Goal: Task Accomplishment & Management: Manage account settings

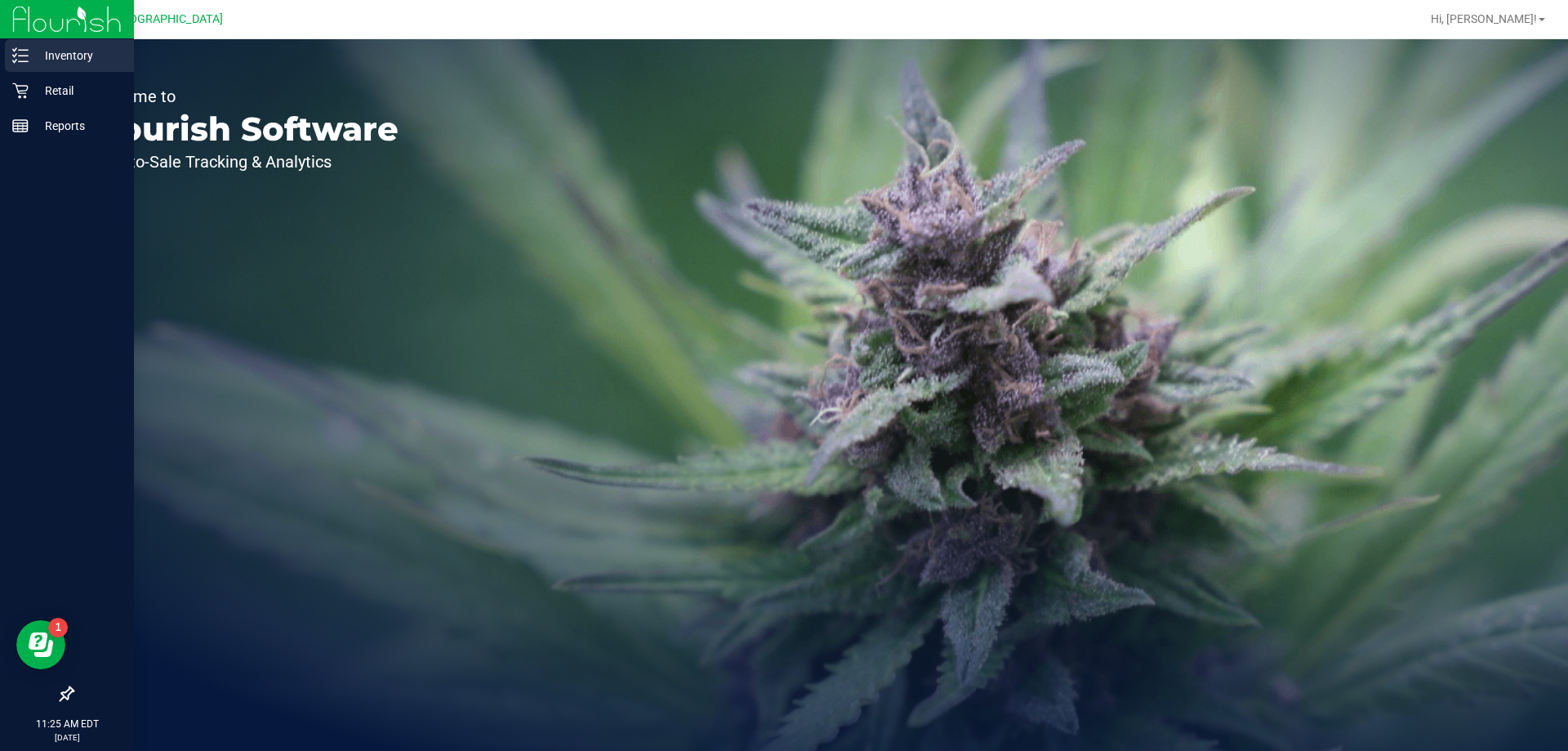
click at [28, 68] on div "Inventory" at bounding box center [69, 55] width 129 height 32
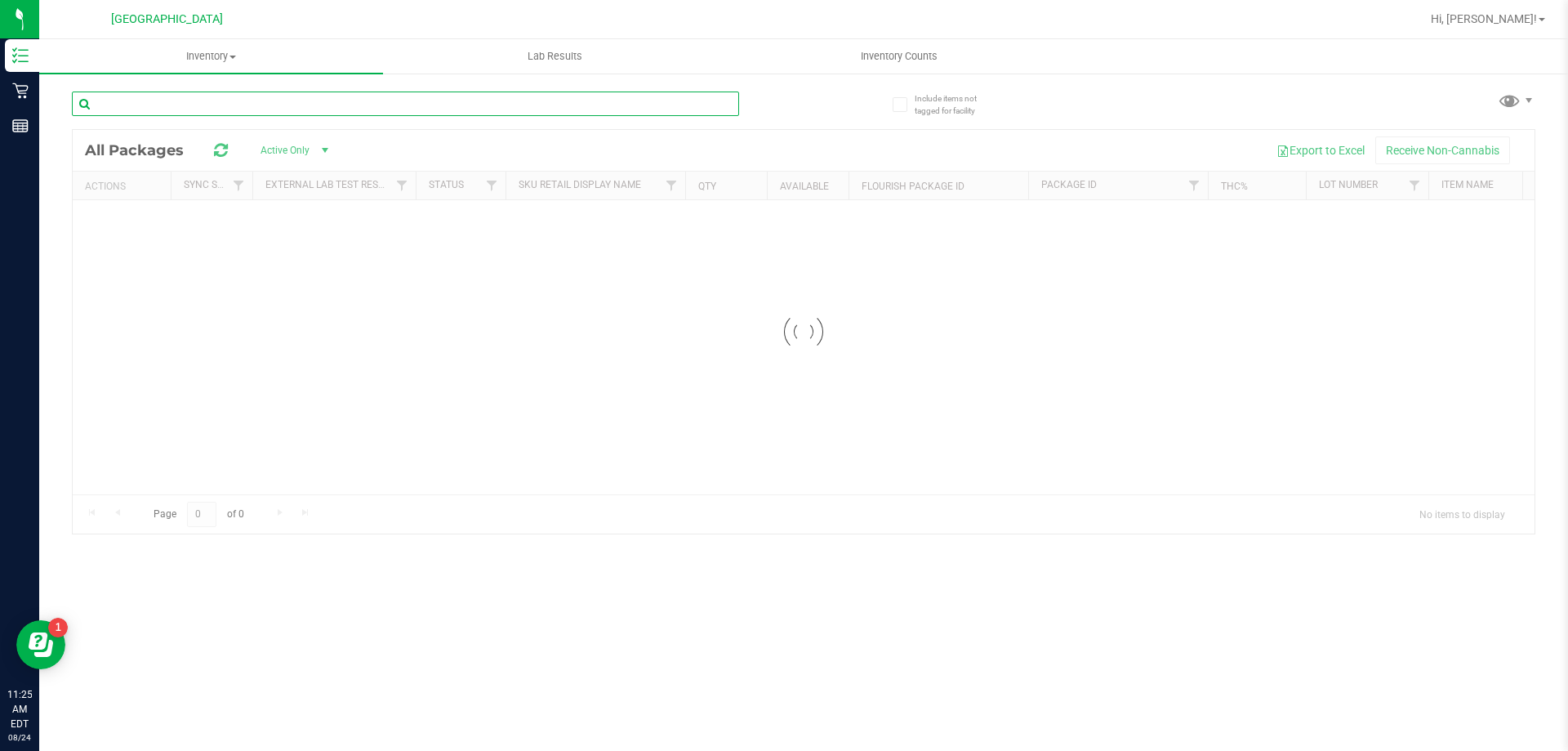
click at [232, 107] on div "Inventory All packages All inventory Waste log Lab Results Inventory Counts" at bounding box center [804, 395] width 1529 height 712
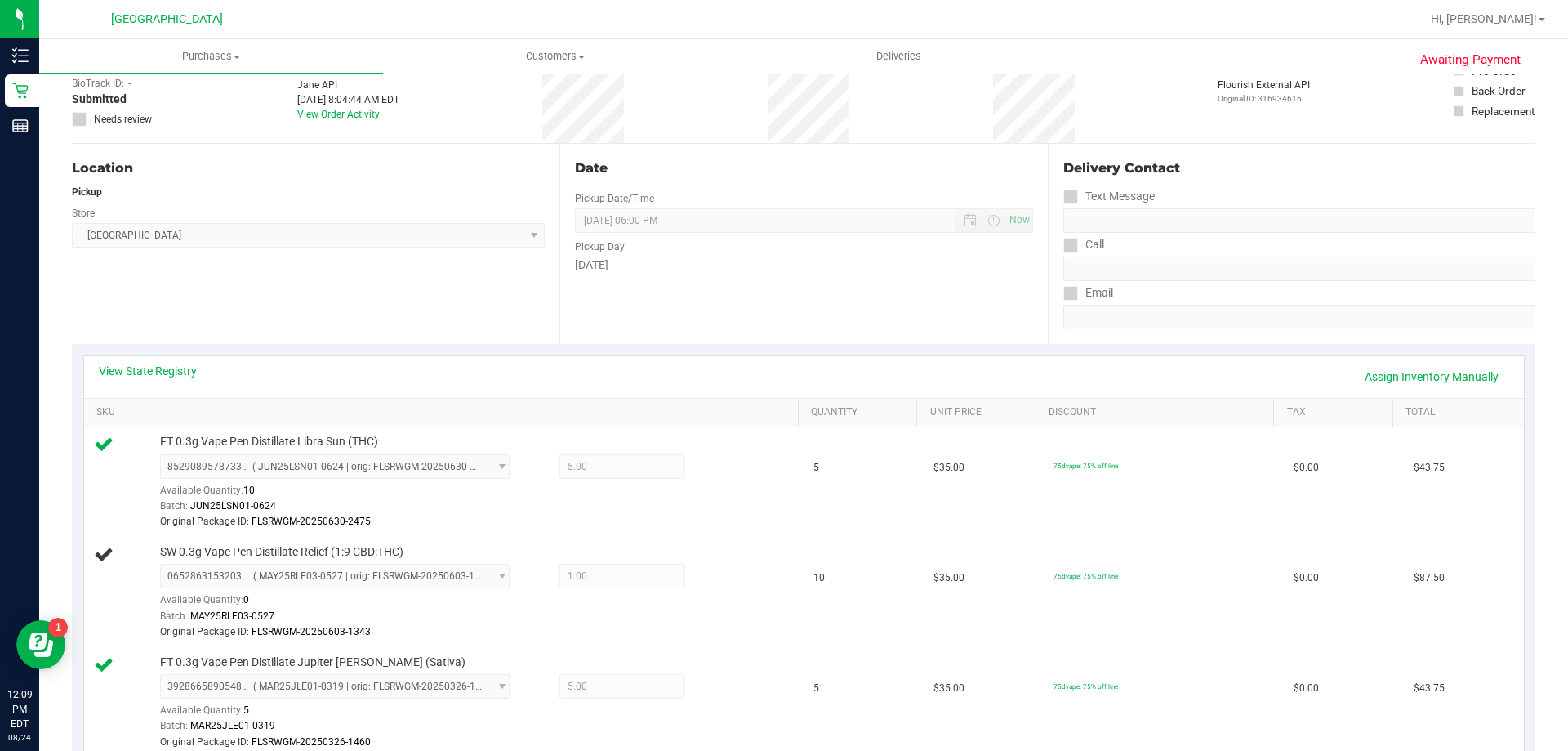
scroll to position [245, 0]
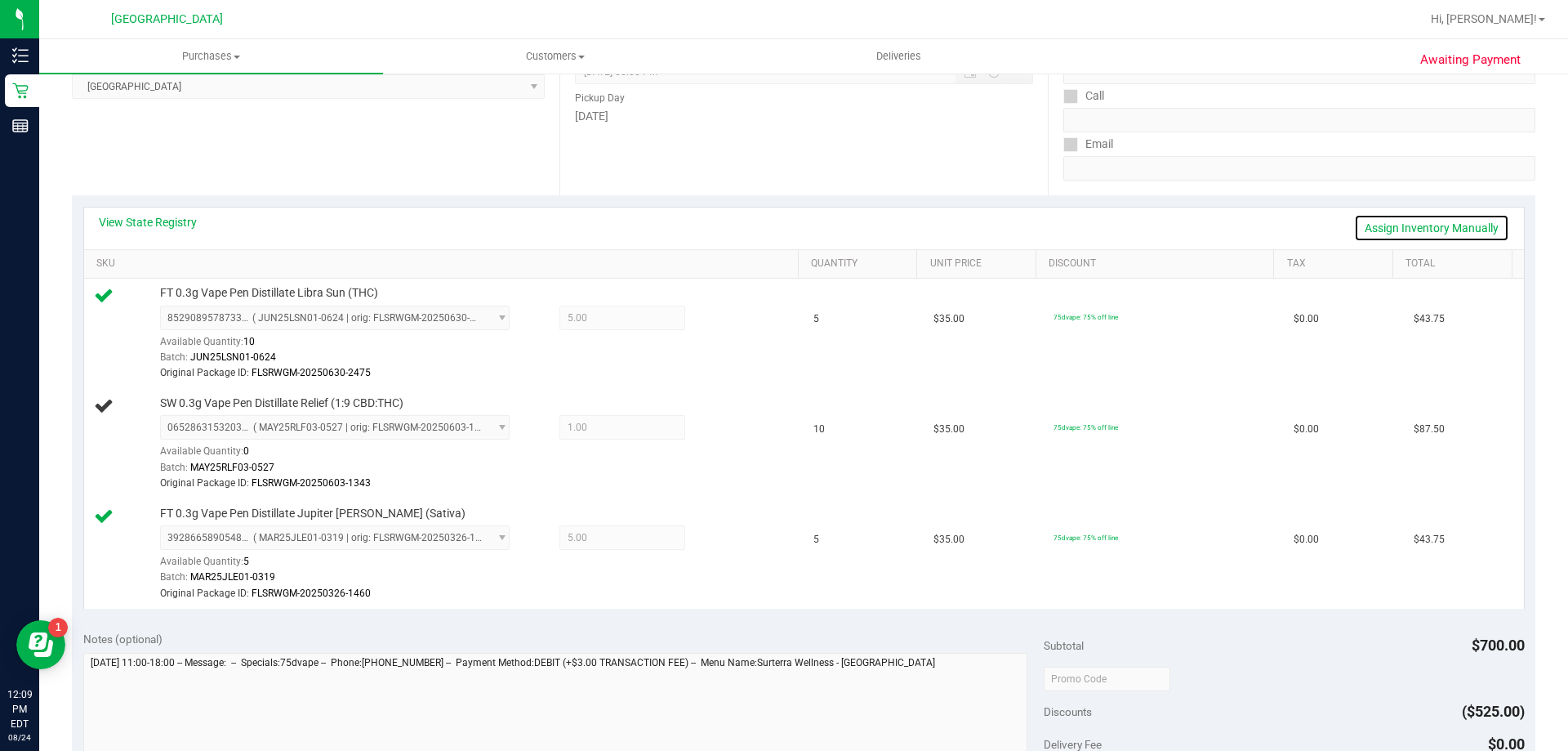
click at [1396, 229] on link "Assign Inventory Manually" at bounding box center [1431, 228] width 155 height 28
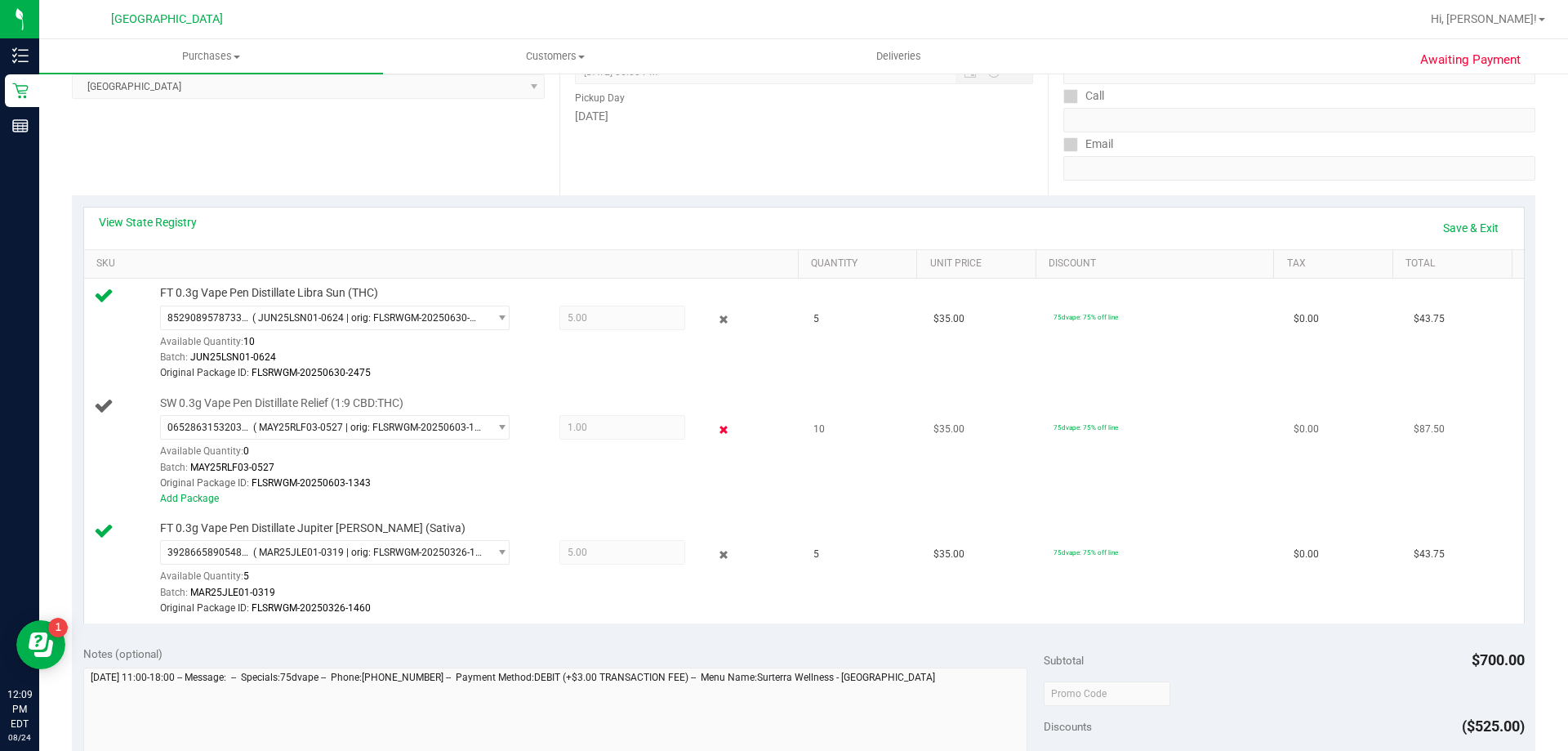
click at [716, 427] on icon at bounding box center [724, 429] width 18 height 18
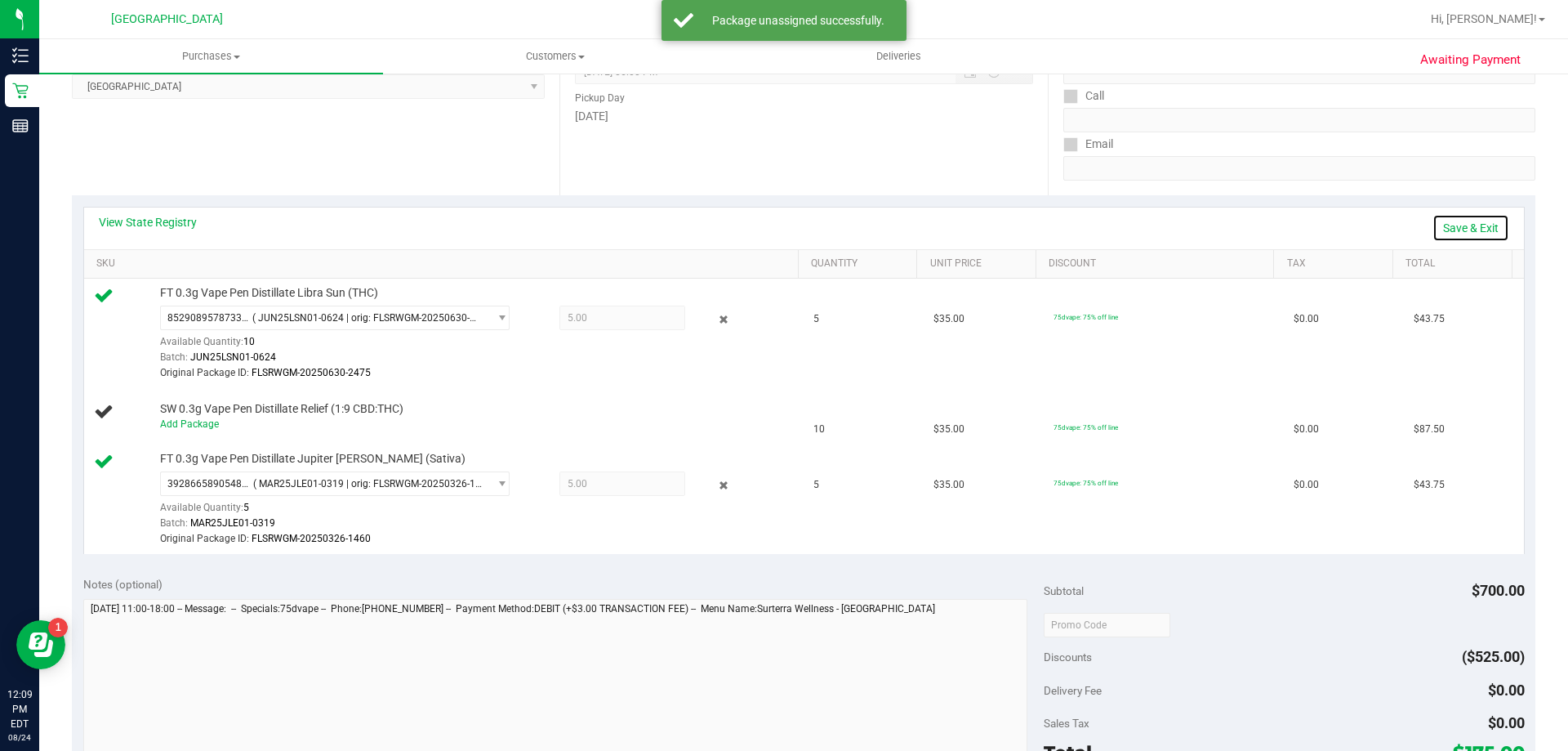
click at [1458, 227] on link "Save & Exit" at bounding box center [1472, 228] width 77 height 28
click at [1427, 226] on link "Assign Inventory Manually" at bounding box center [1431, 228] width 155 height 28
click at [203, 422] on link "Add Package" at bounding box center [189, 424] width 59 height 11
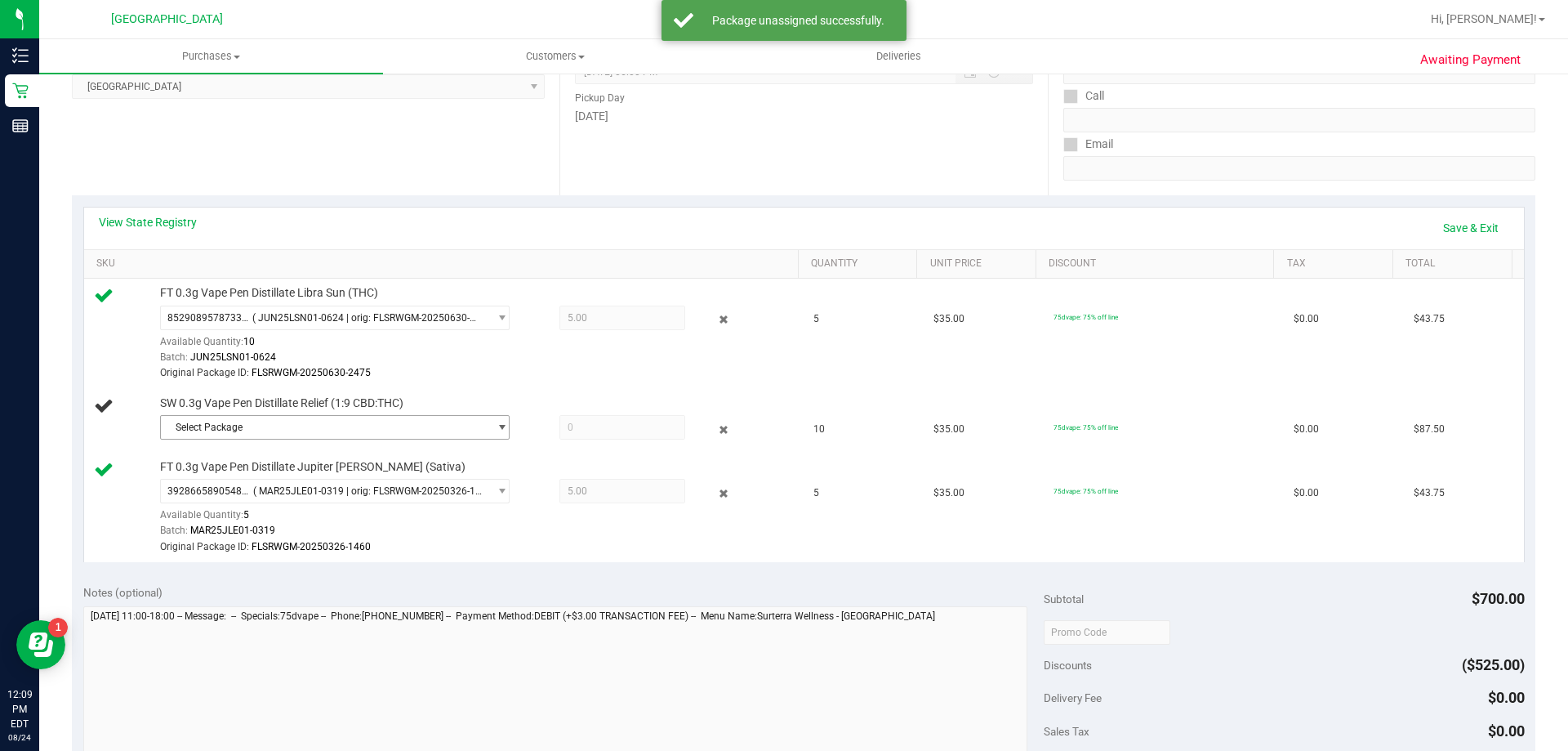
click at [421, 435] on span "Select Package" at bounding box center [324, 427] width 327 height 23
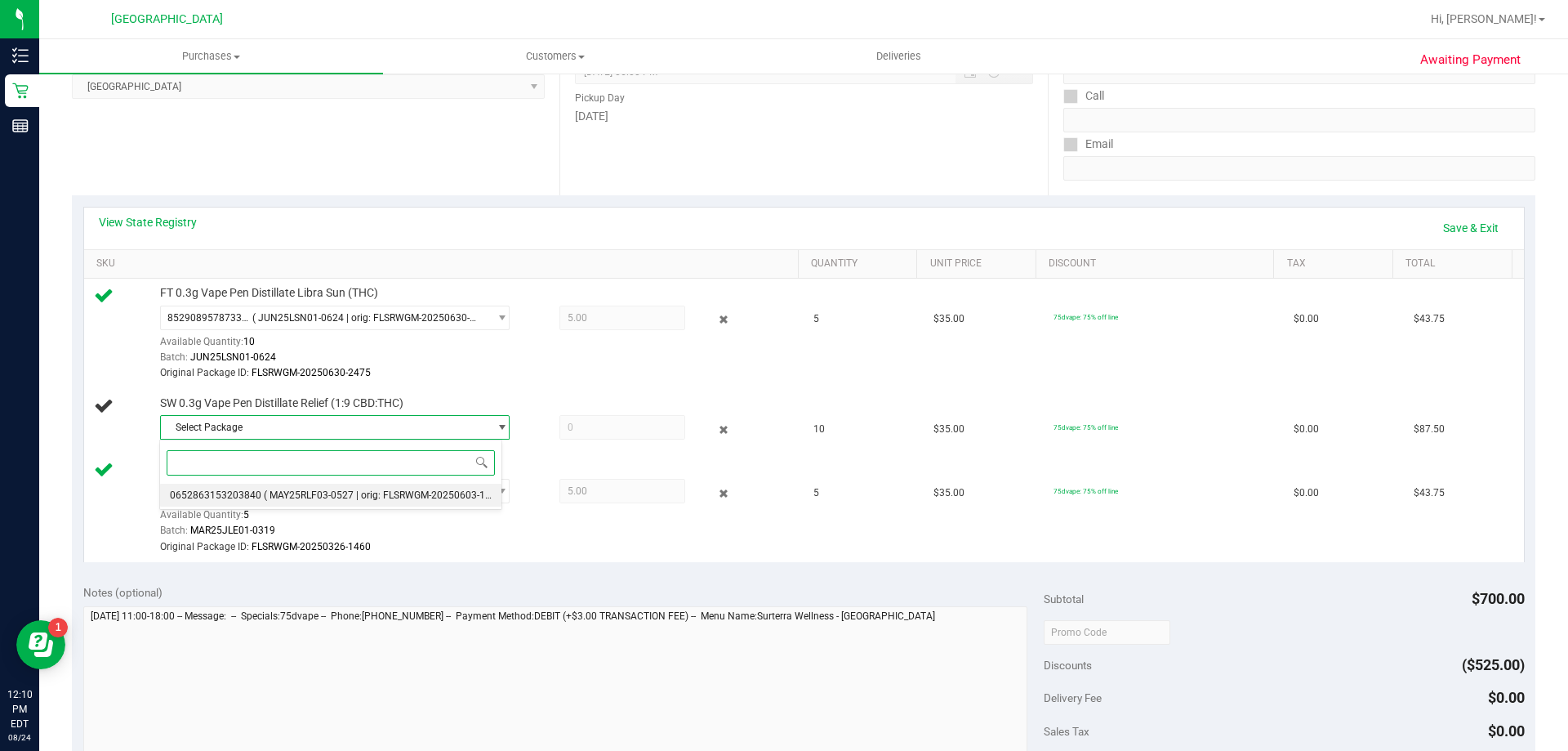
click at [388, 496] on span "( MAY25RLF03-0527 | orig: FLSRWGM-20250603-1343 )" at bounding box center [386, 495] width 244 height 11
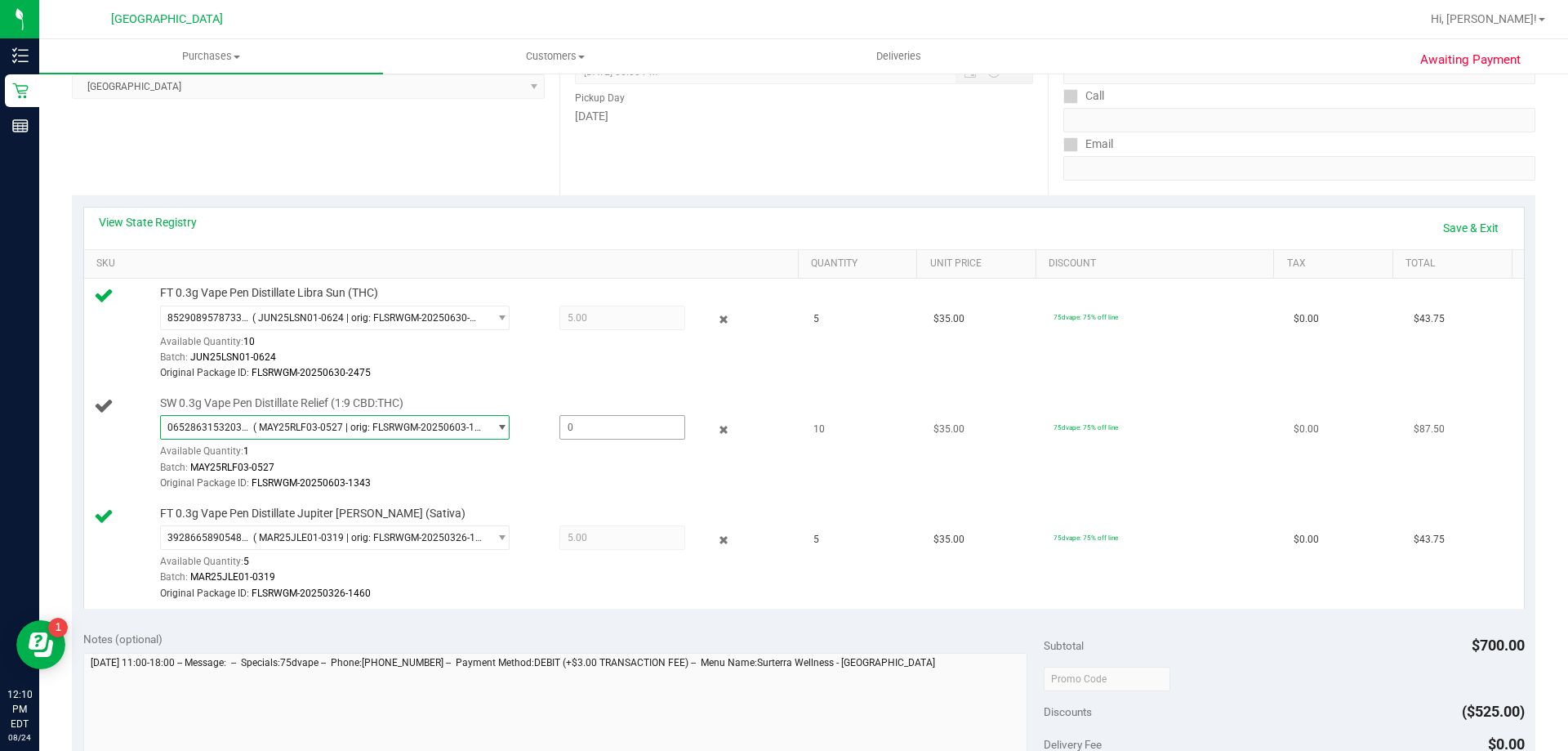
click at [653, 424] on span at bounding box center [622, 427] width 125 height 25
type input "1"
type input "1.0000"
click at [971, 454] on td "$35.00" at bounding box center [983, 444] width 120 height 111
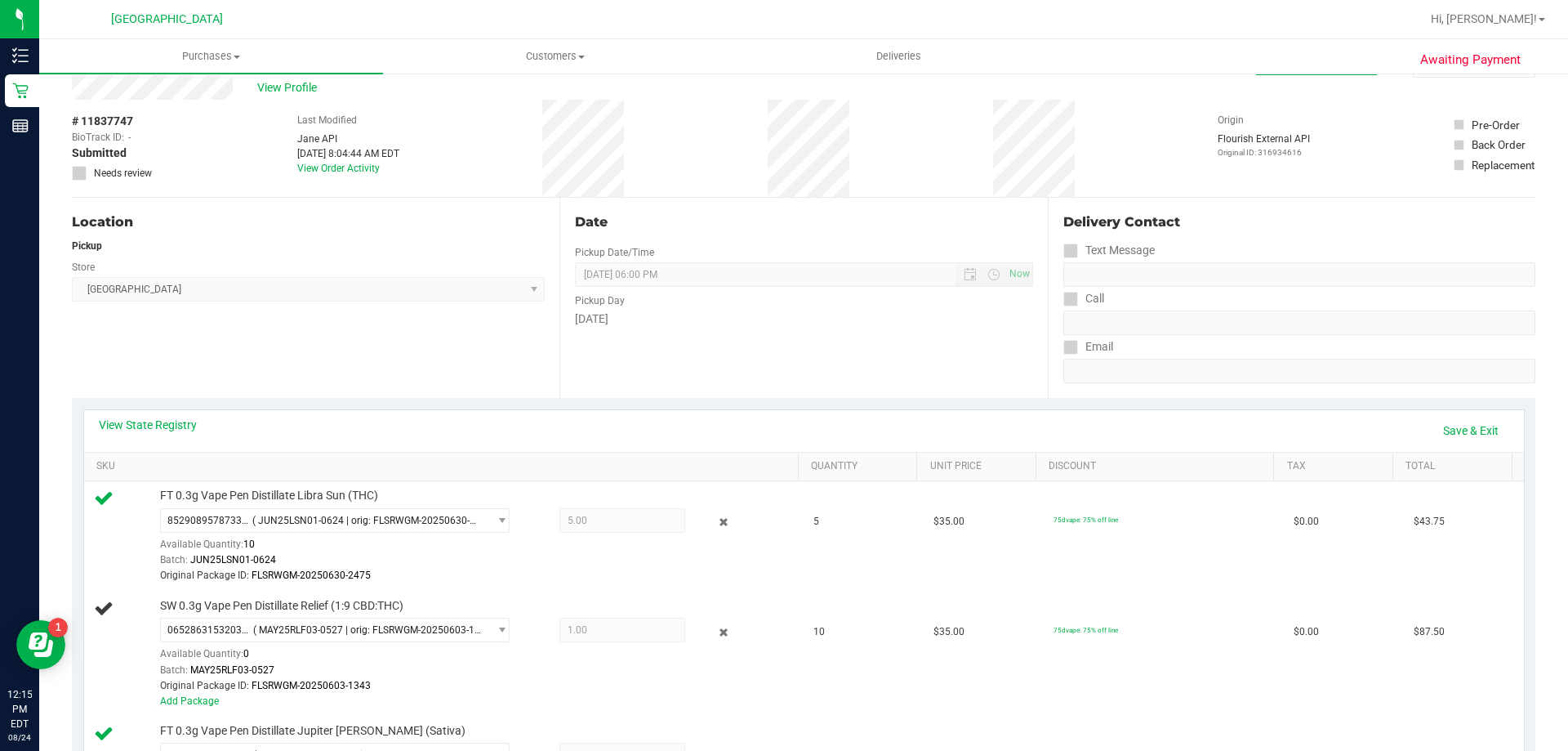
scroll to position [82, 0]
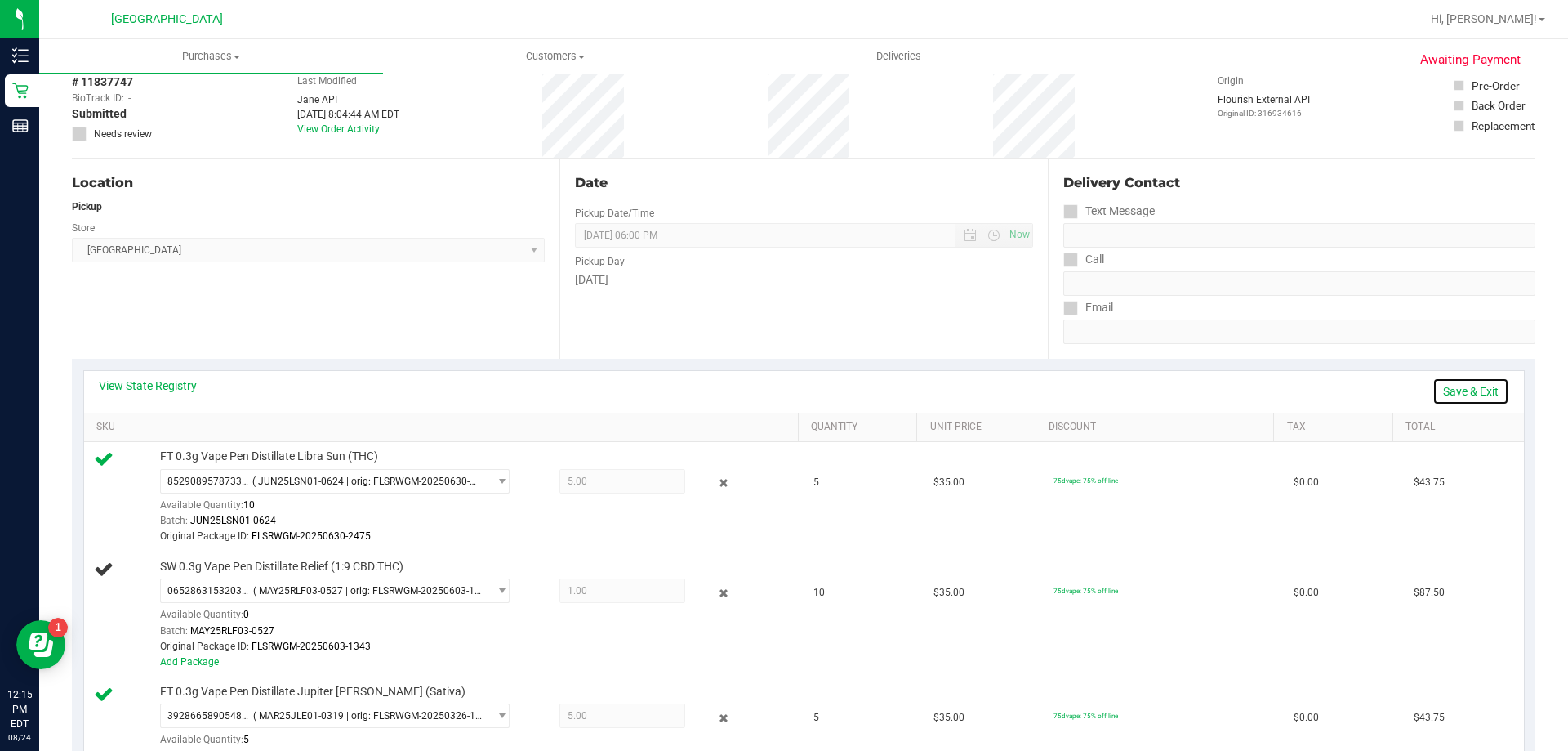
click at [1472, 389] on link "Save & Exit" at bounding box center [1472, 391] width 77 height 28
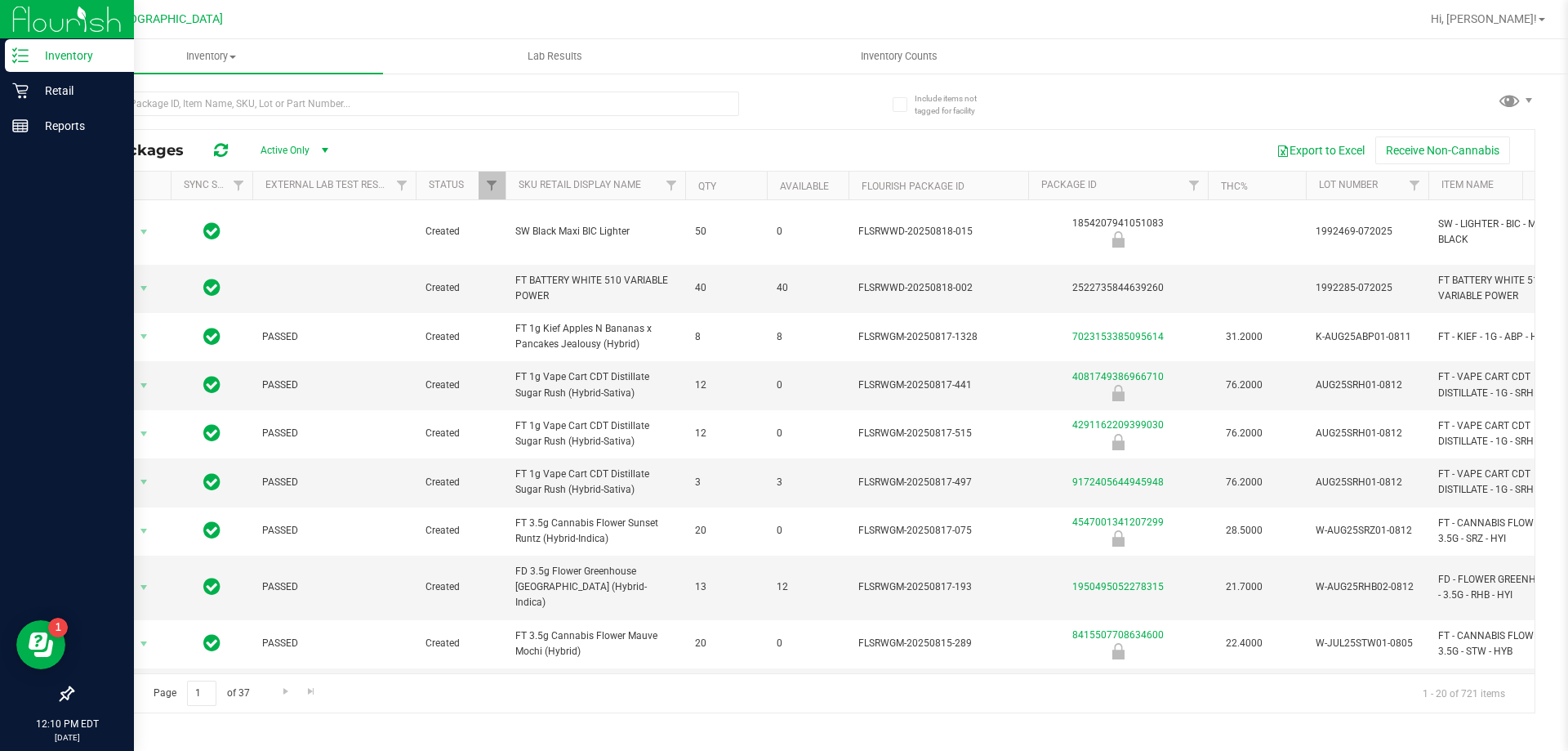
click at [27, 66] on div "Inventory" at bounding box center [69, 55] width 129 height 32
click at [34, 82] on p "Retail" at bounding box center [78, 90] width 98 height 19
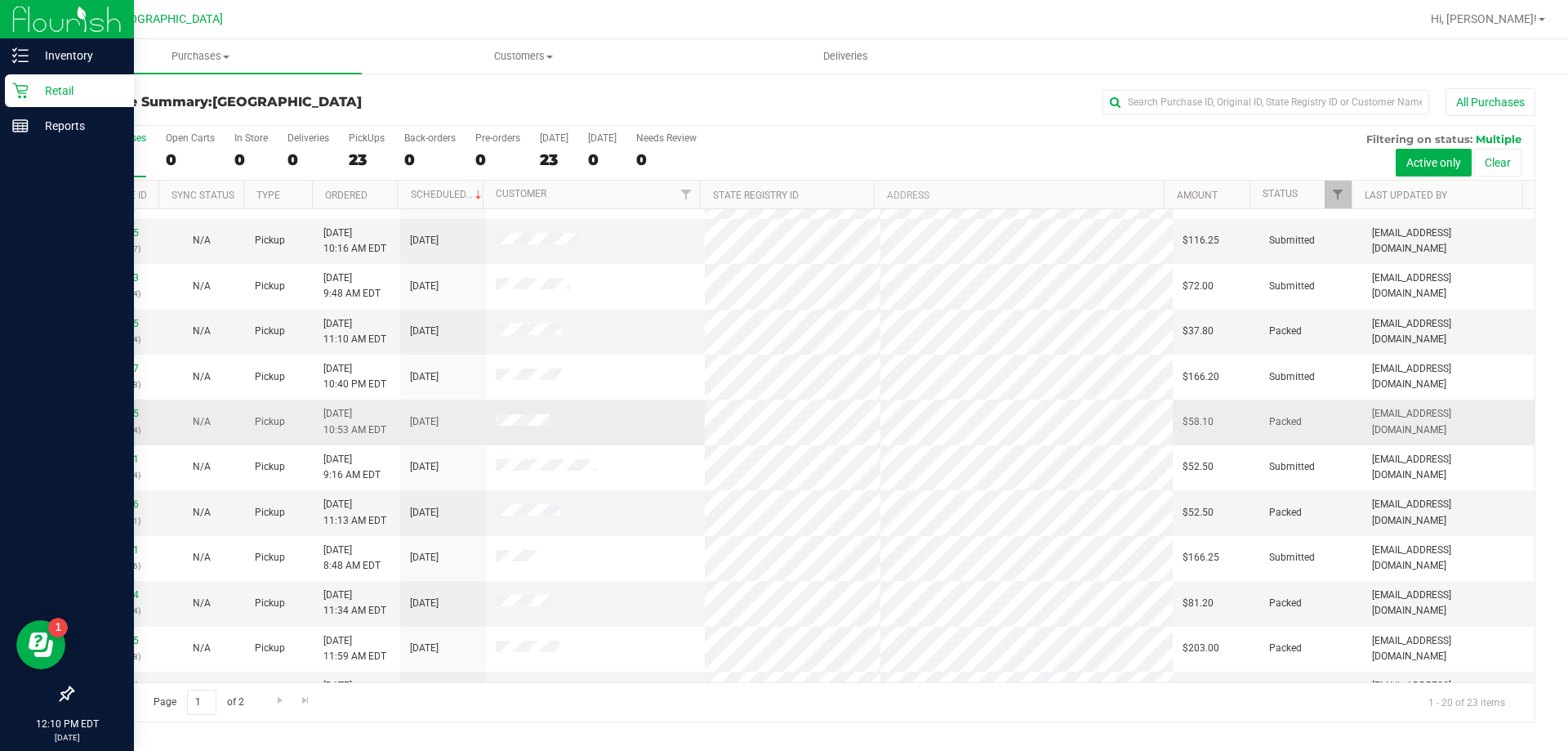
scroll to position [432, 0]
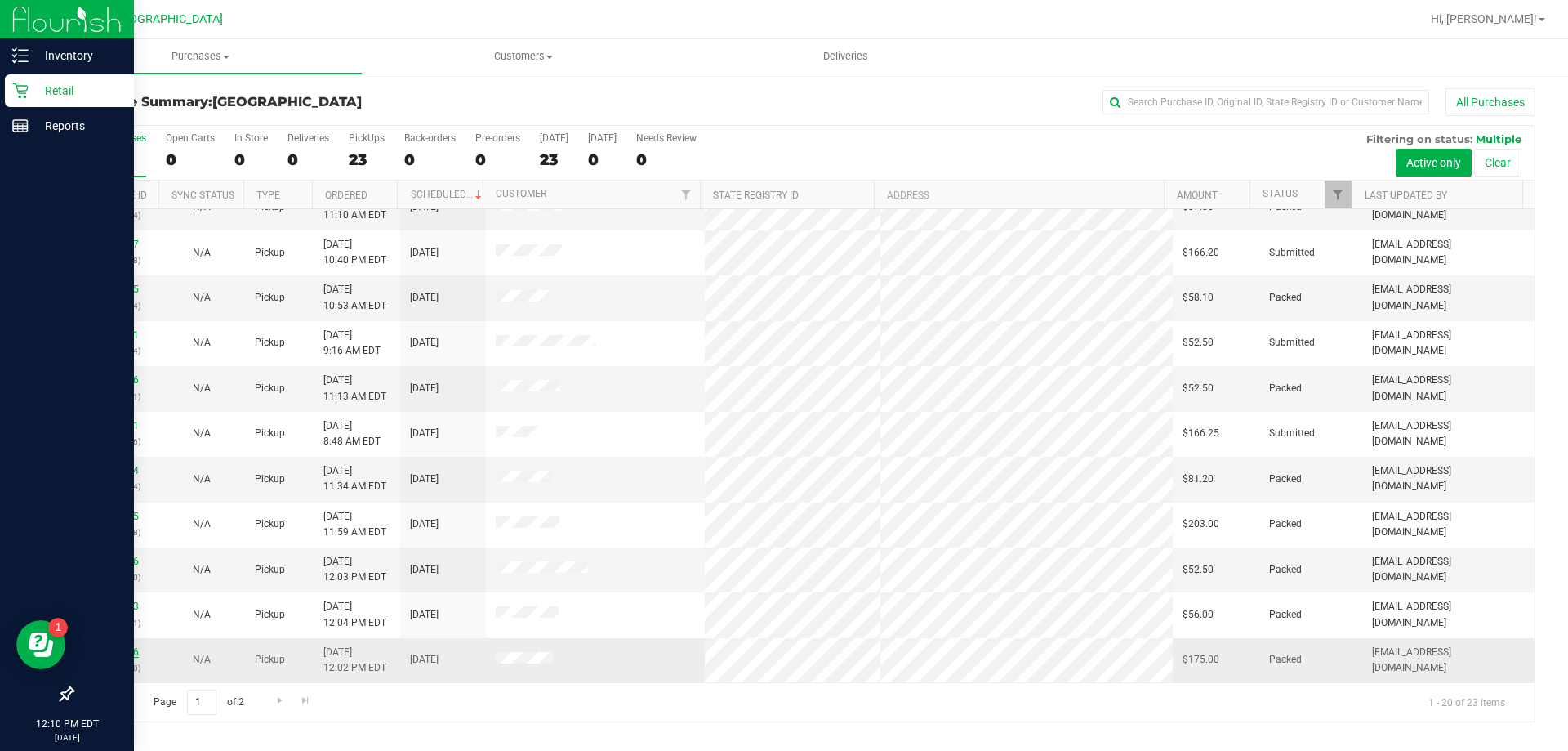
click at [129, 654] on link "11837616" at bounding box center [116, 652] width 46 height 11
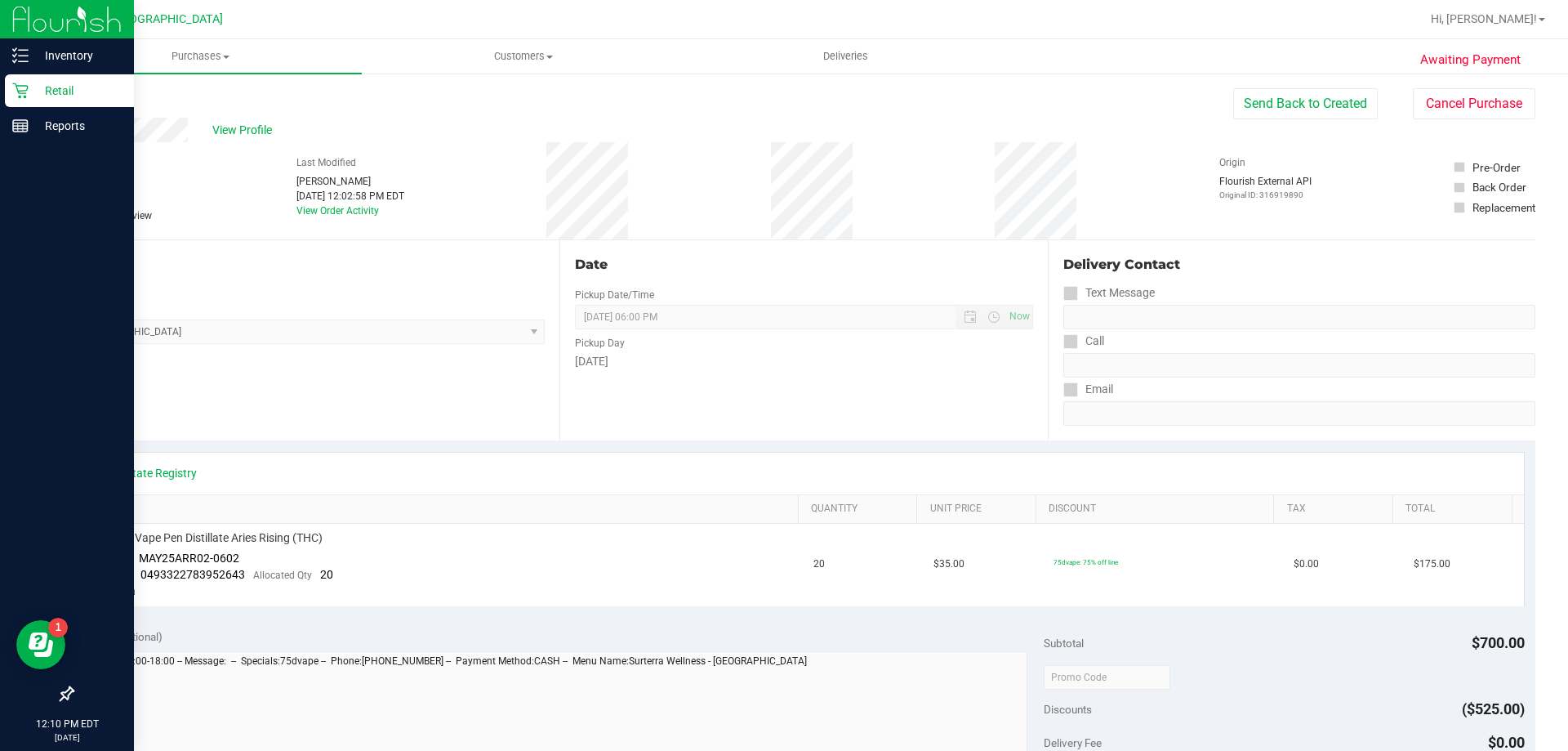
click at [82, 99] on link "Back" at bounding box center [84, 97] width 25 height 11
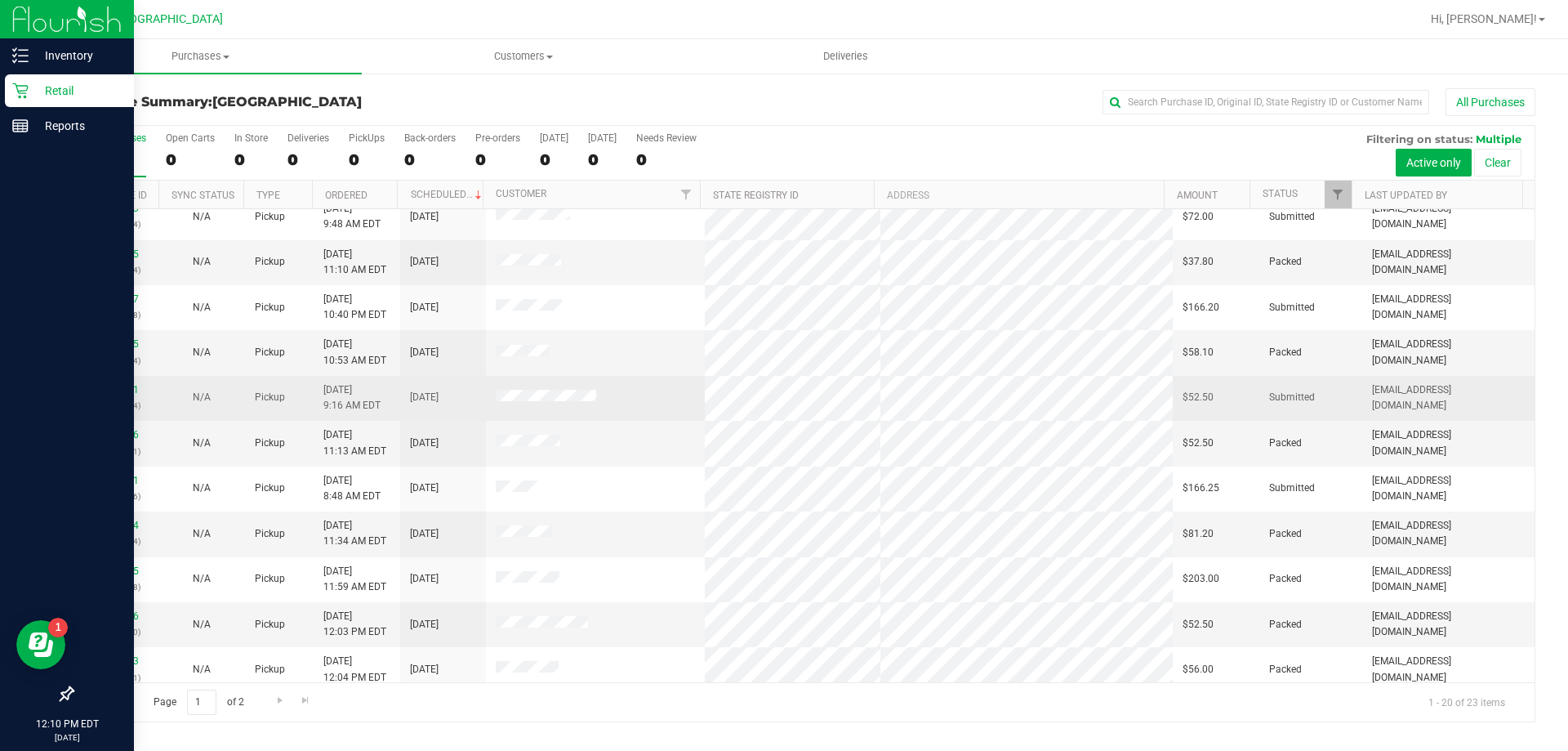
scroll to position [432, 0]
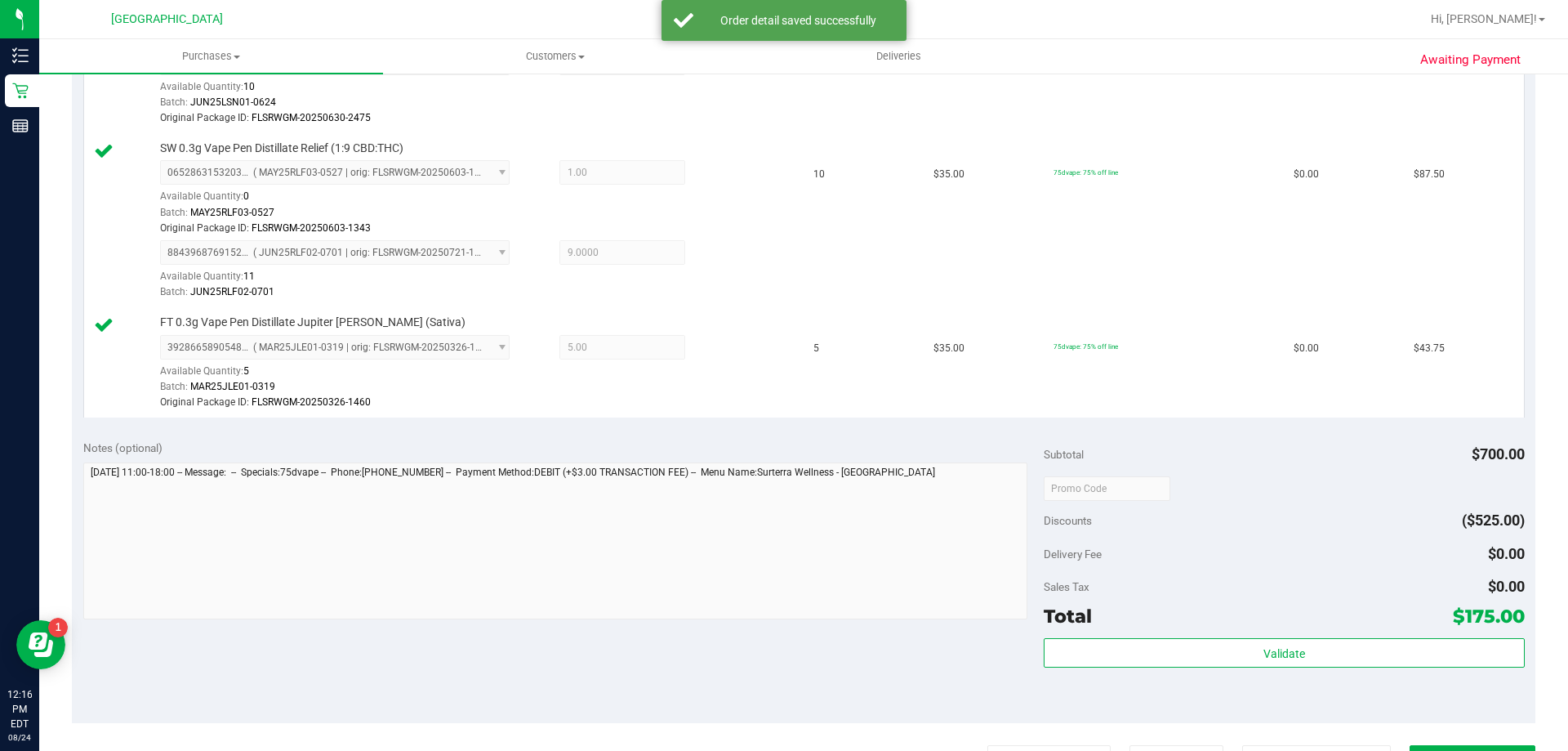
scroll to position [511, 0]
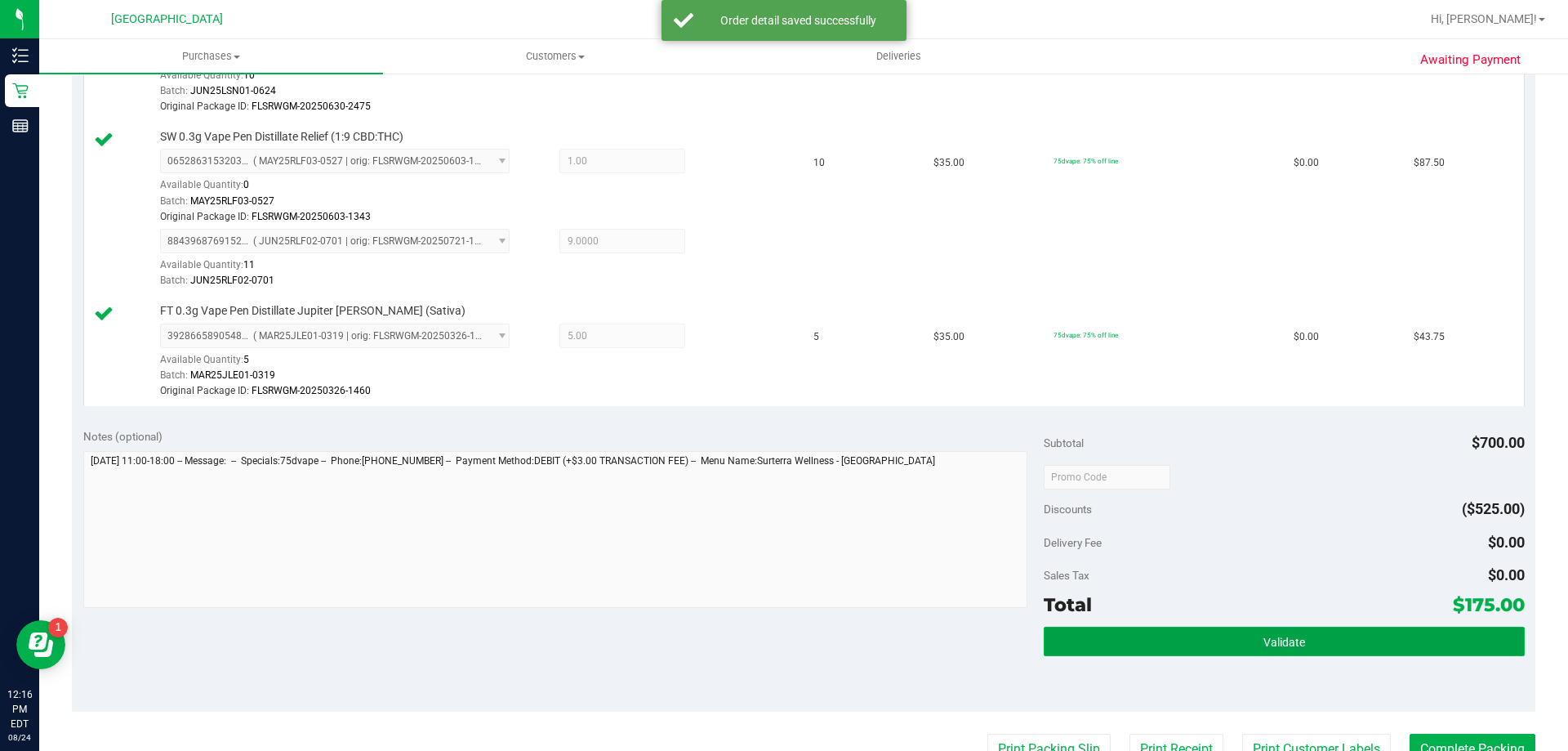
click at [1272, 637] on span "Validate" at bounding box center [1285, 642] width 42 height 13
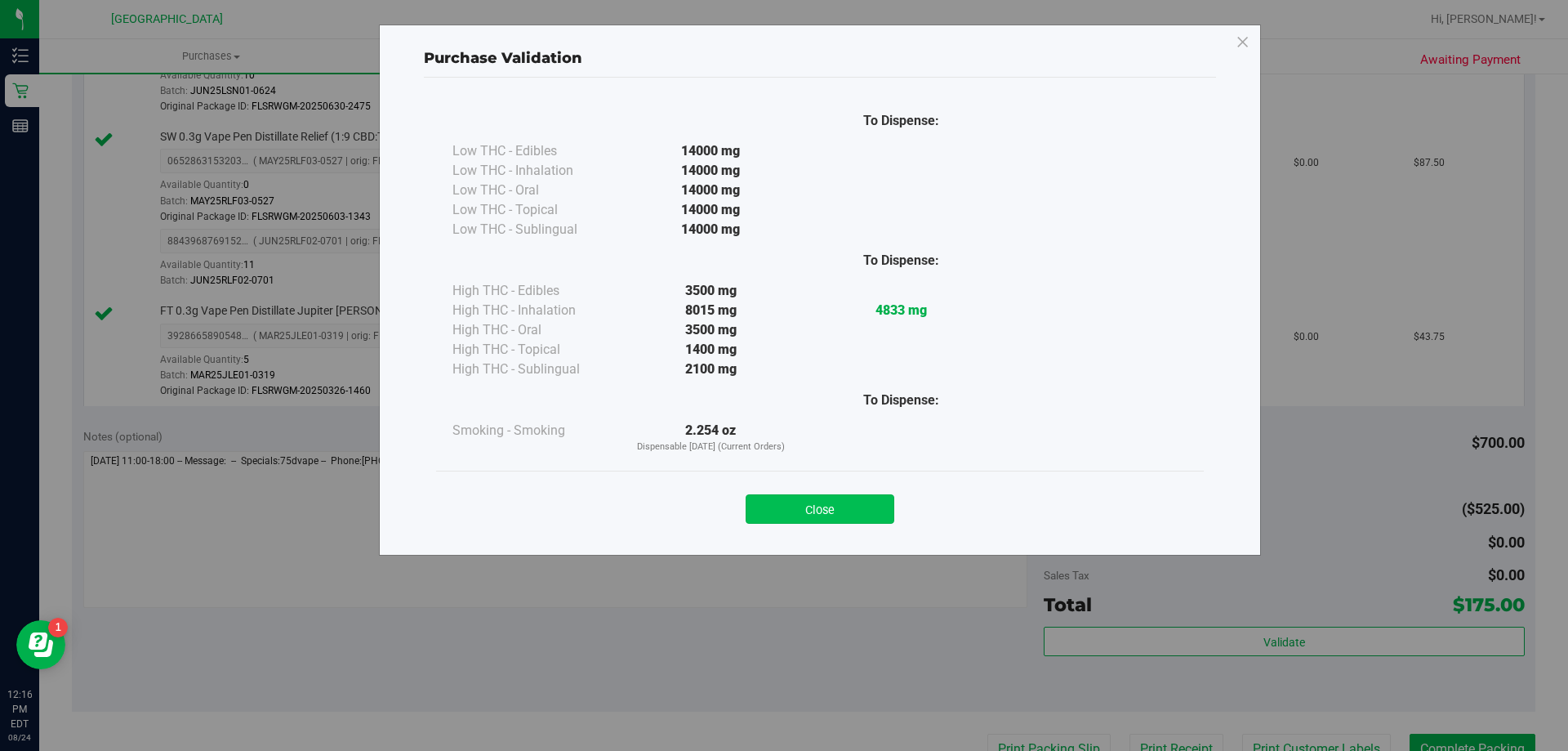
click at [847, 519] on button "Close" at bounding box center [820, 509] width 149 height 30
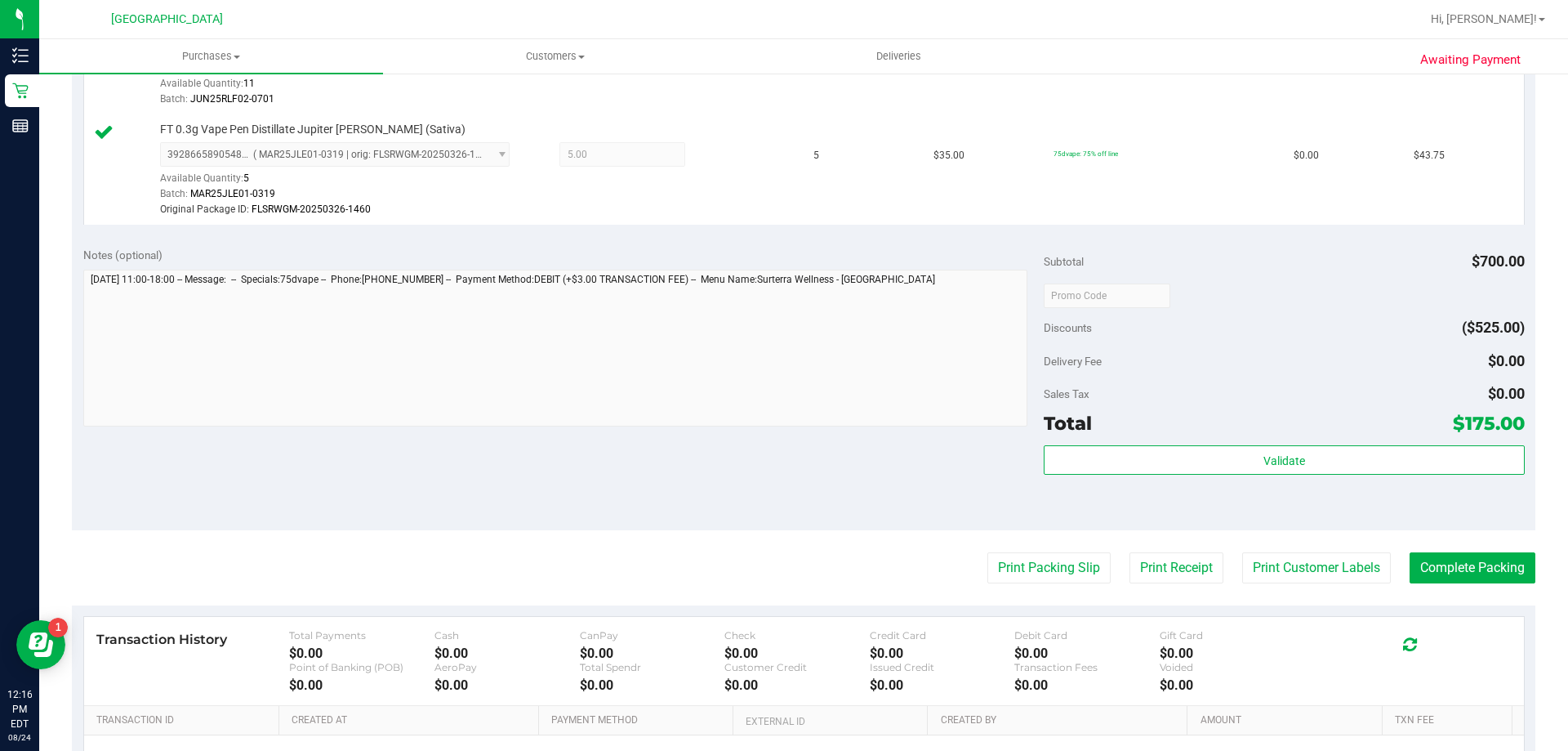
scroll to position [697, 0]
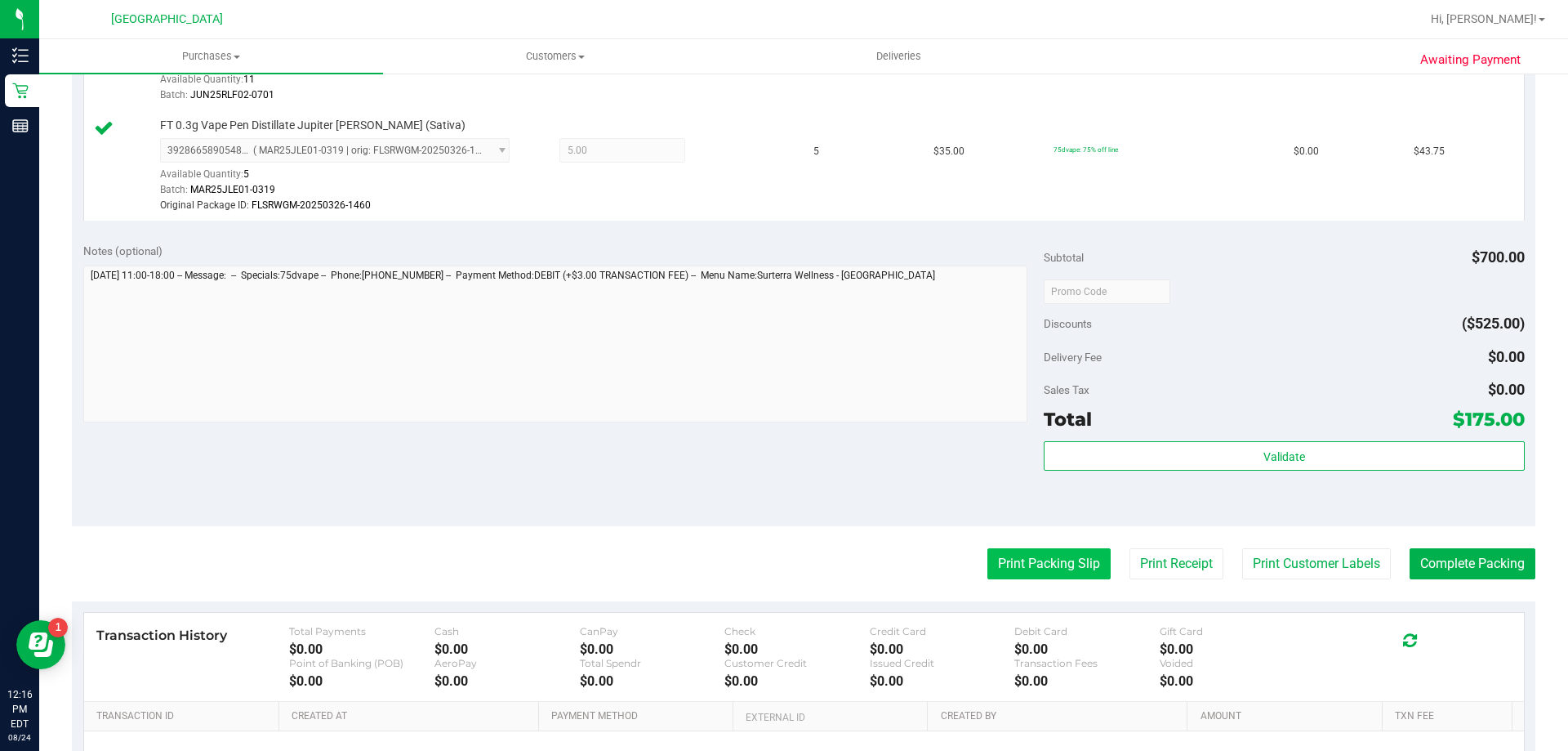
click at [1027, 566] on button "Print Packing Slip" at bounding box center [1049, 563] width 124 height 31
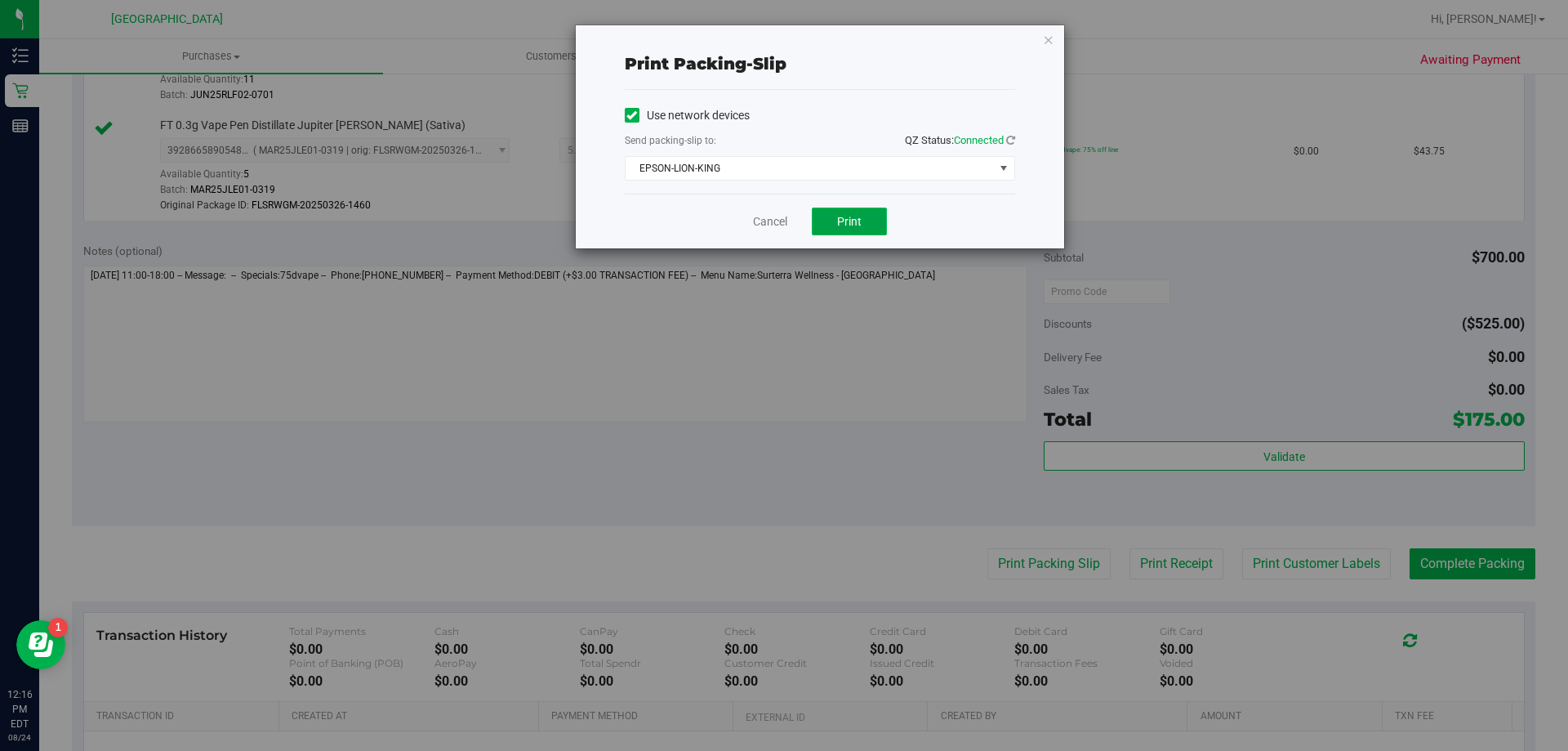
click at [850, 222] on span "Print" at bounding box center [850, 221] width 25 height 13
click at [768, 218] on link "Cancel" at bounding box center [770, 222] width 34 height 18
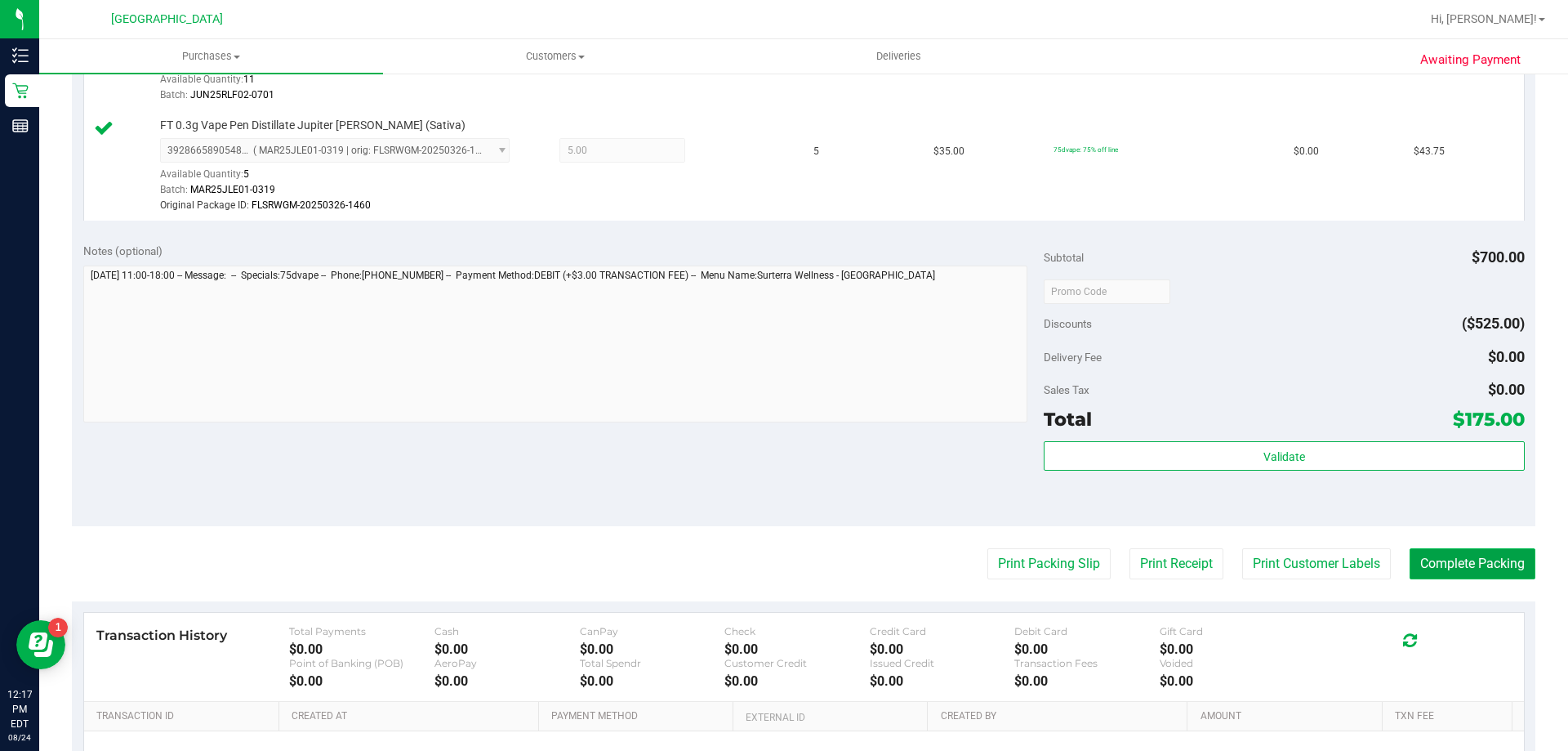
click at [1457, 576] on button "Complete Packing" at bounding box center [1472, 563] width 125 height 31
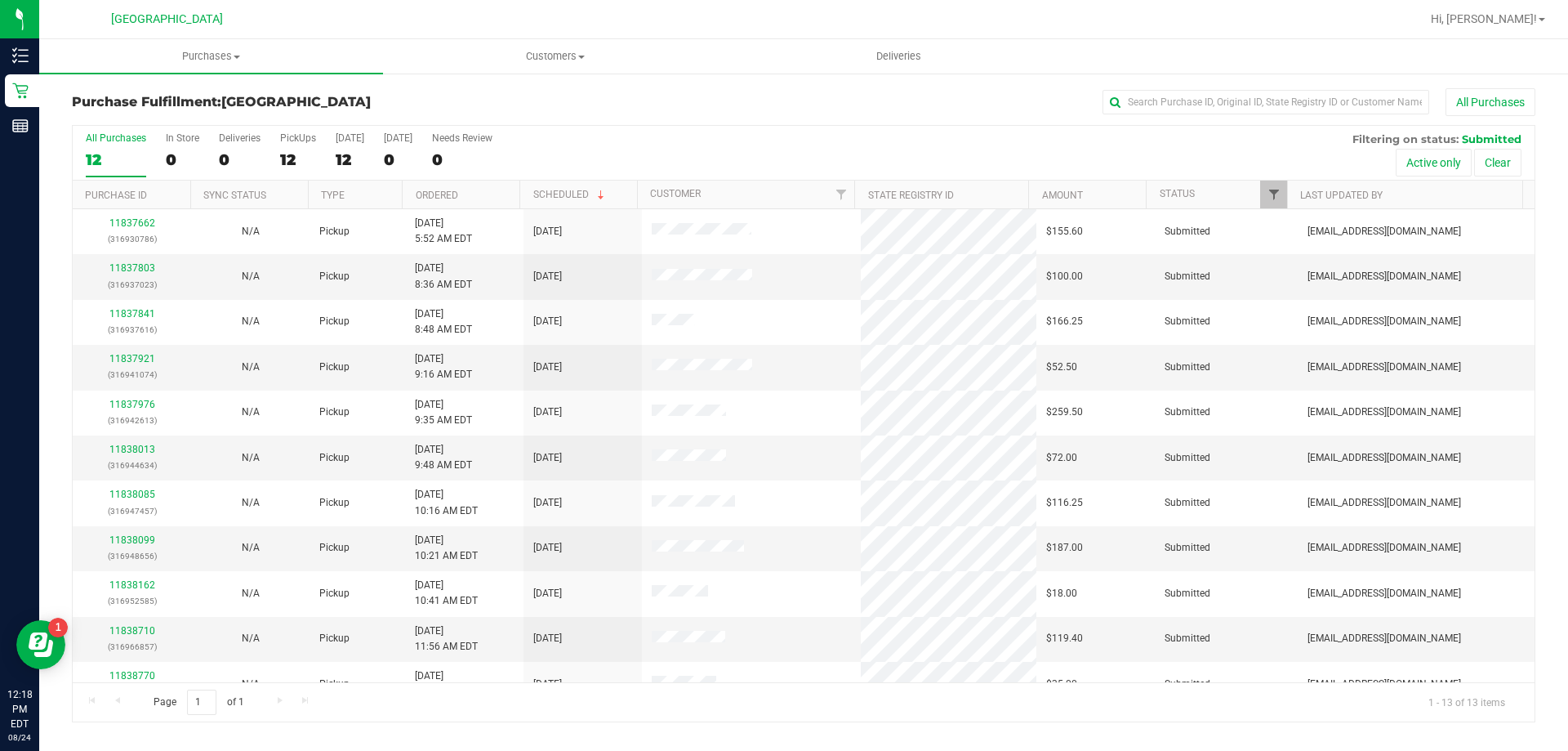
click at [1274, 195] on span "Filter" at bounding box center [1274, 194] width 13 height 13
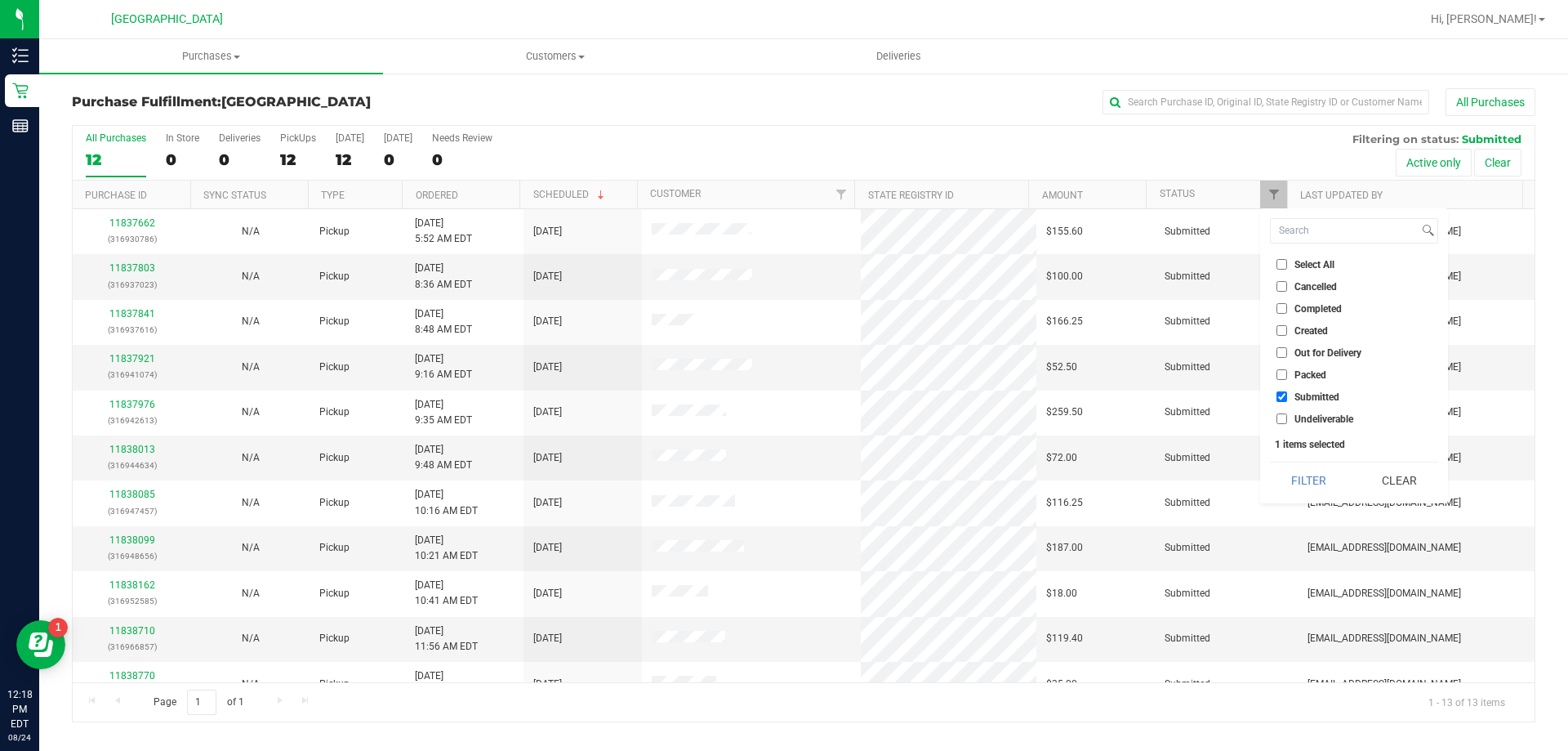
click at [1318, 423] on span "Undeliverable" at bounding box center [1323, 418] width 59 height 10
click at [1287, 423] on input "Undeliverable" at bounding box center [1282, 418] width 11 height 11
checkbox input "true"
click at [1312, 476] on button "Filter" at bounding box center [1308, 480] width 78 height 36
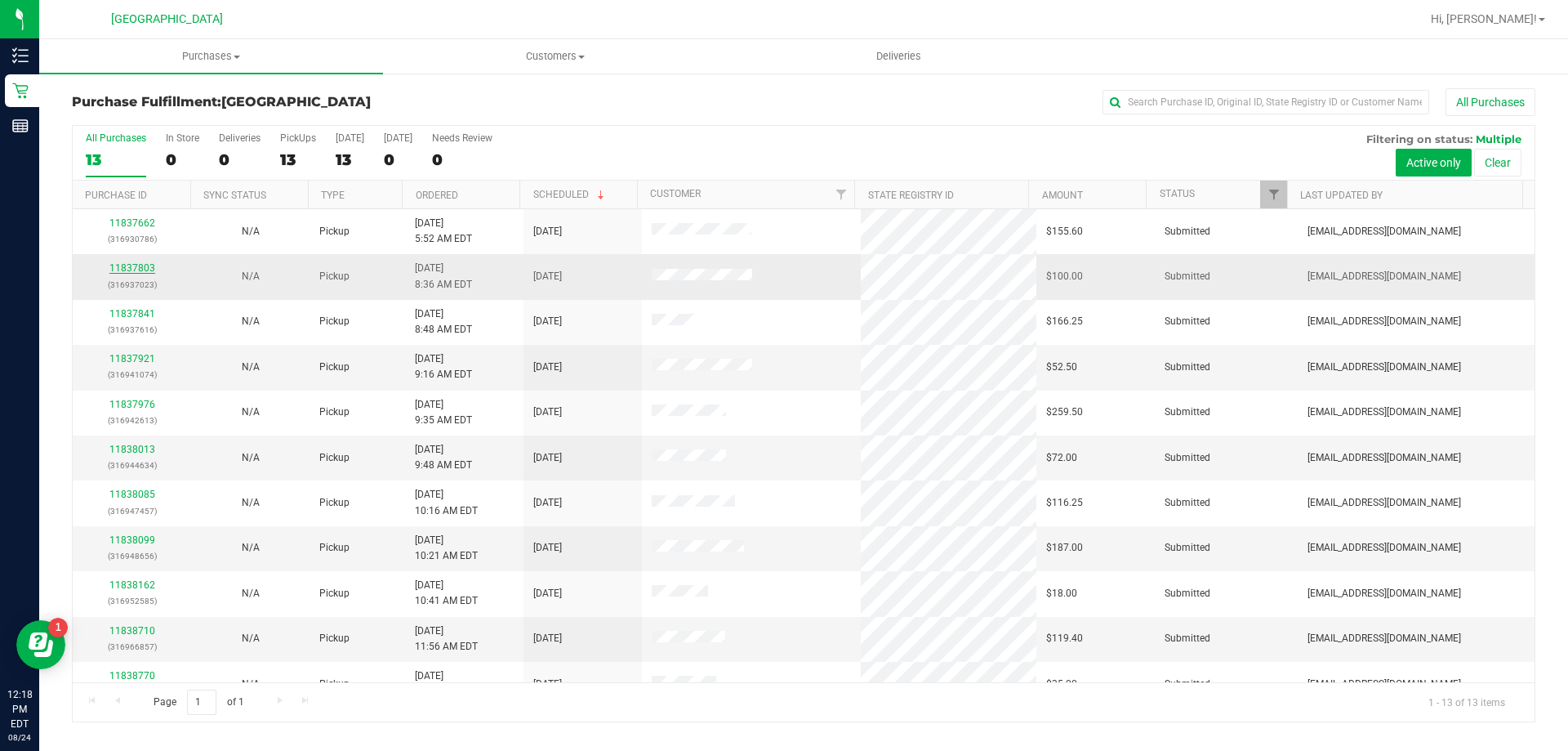
click at [122, 265] on link "11837803" at bounding box center [132, 268] width 46 height 11
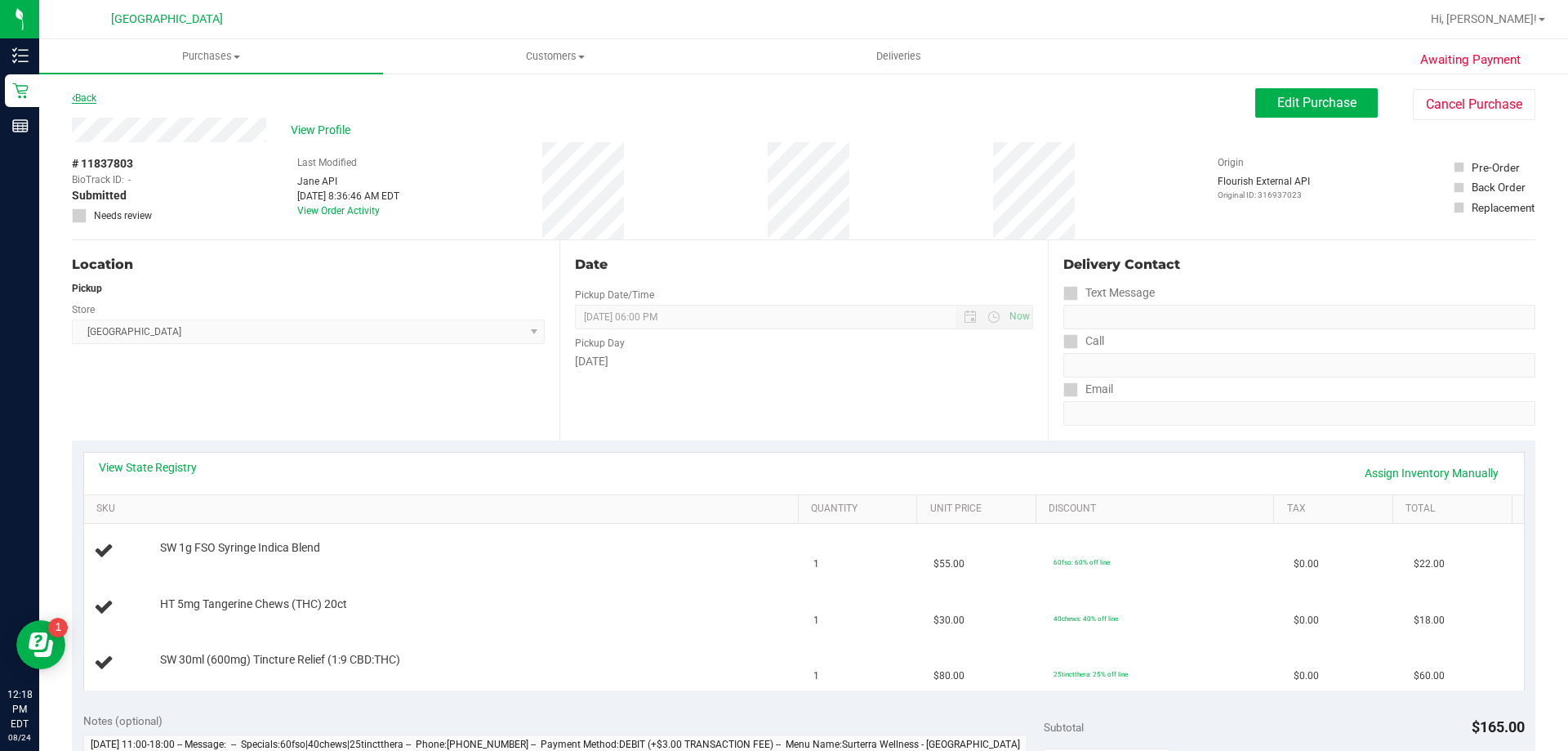
click at [91, 92] on link "Back" at bounding box center [84, 97] width 25 height 11
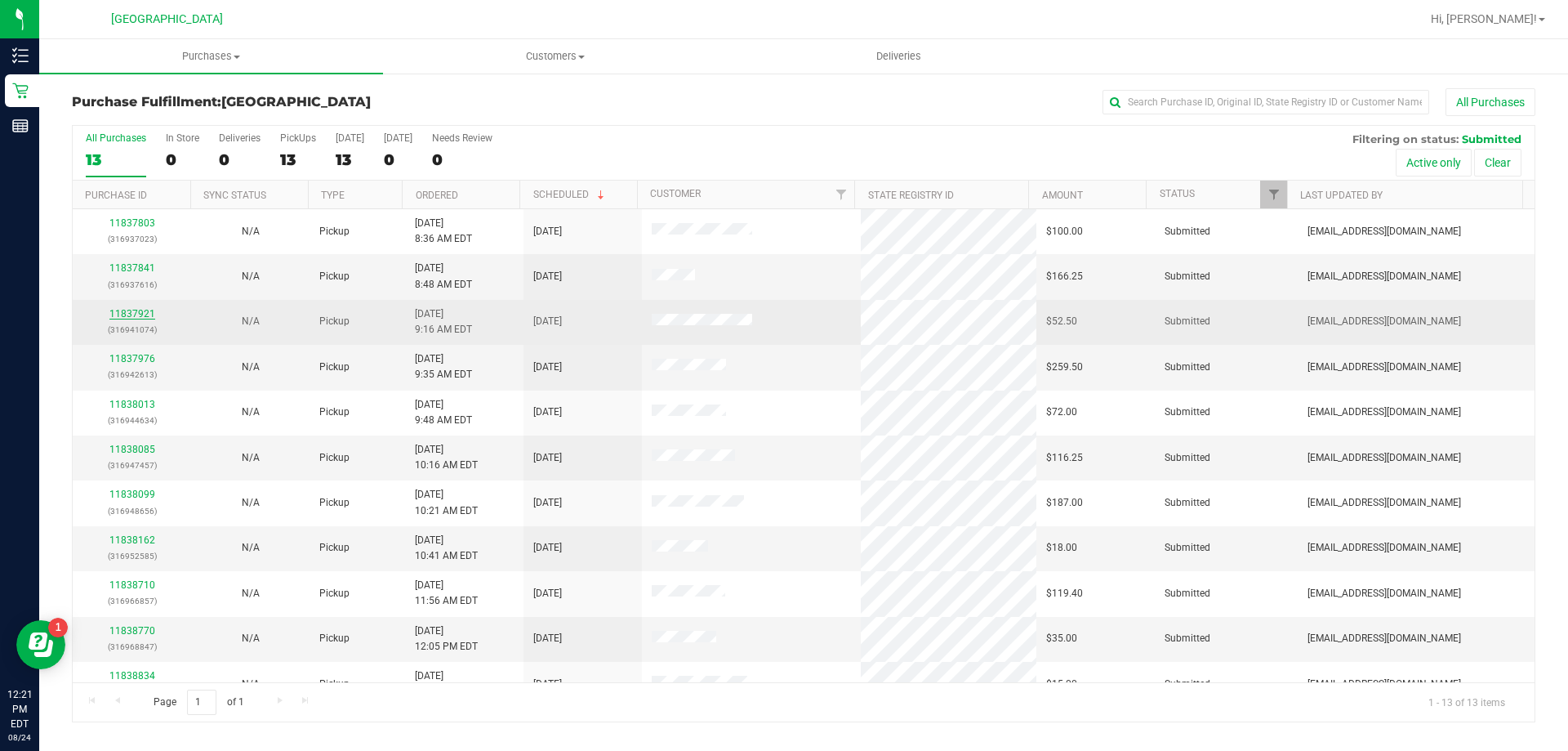
click at [121, 315] on link "11837921" at bounding box center [132, 313] width 46 height 11
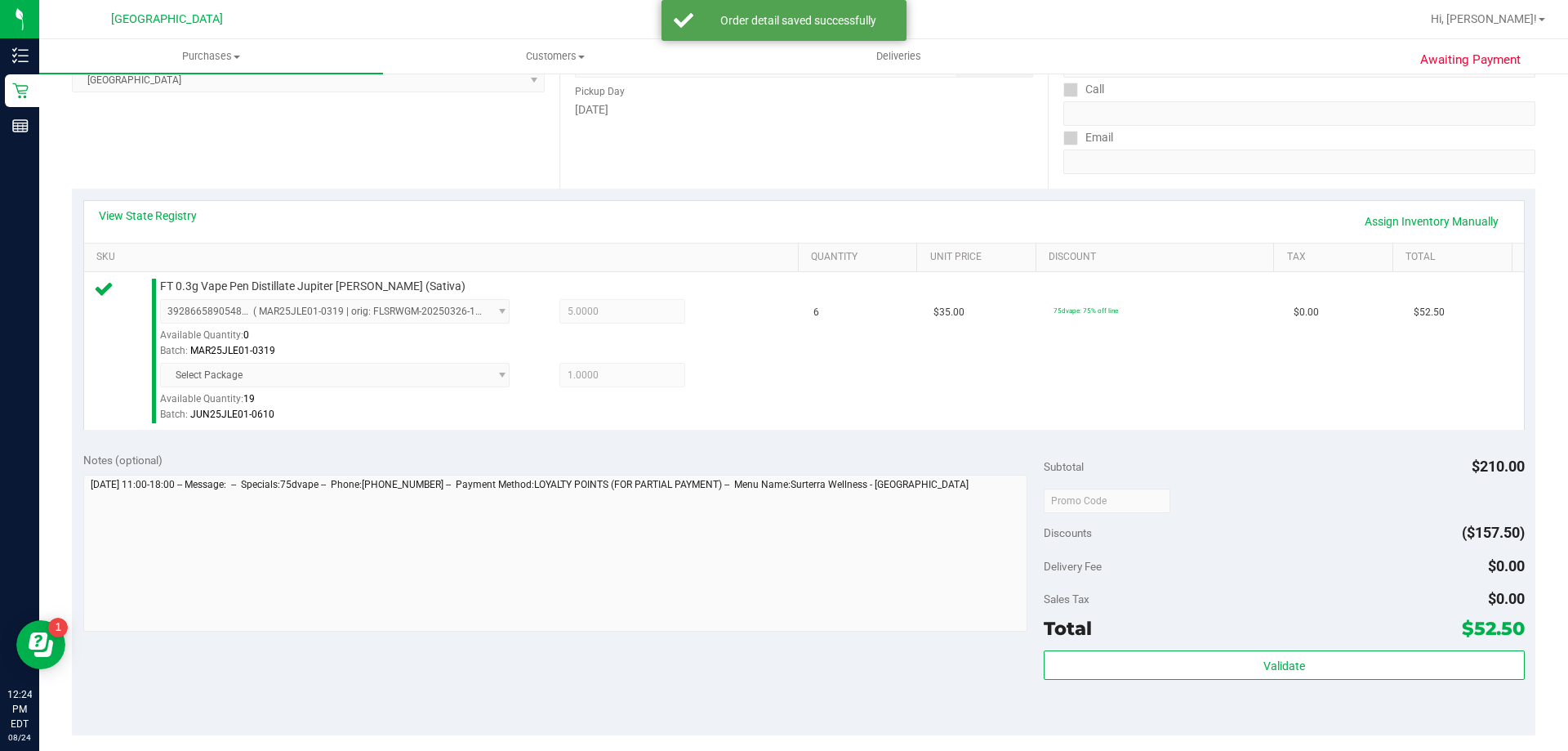
scroll to position [251, 0]
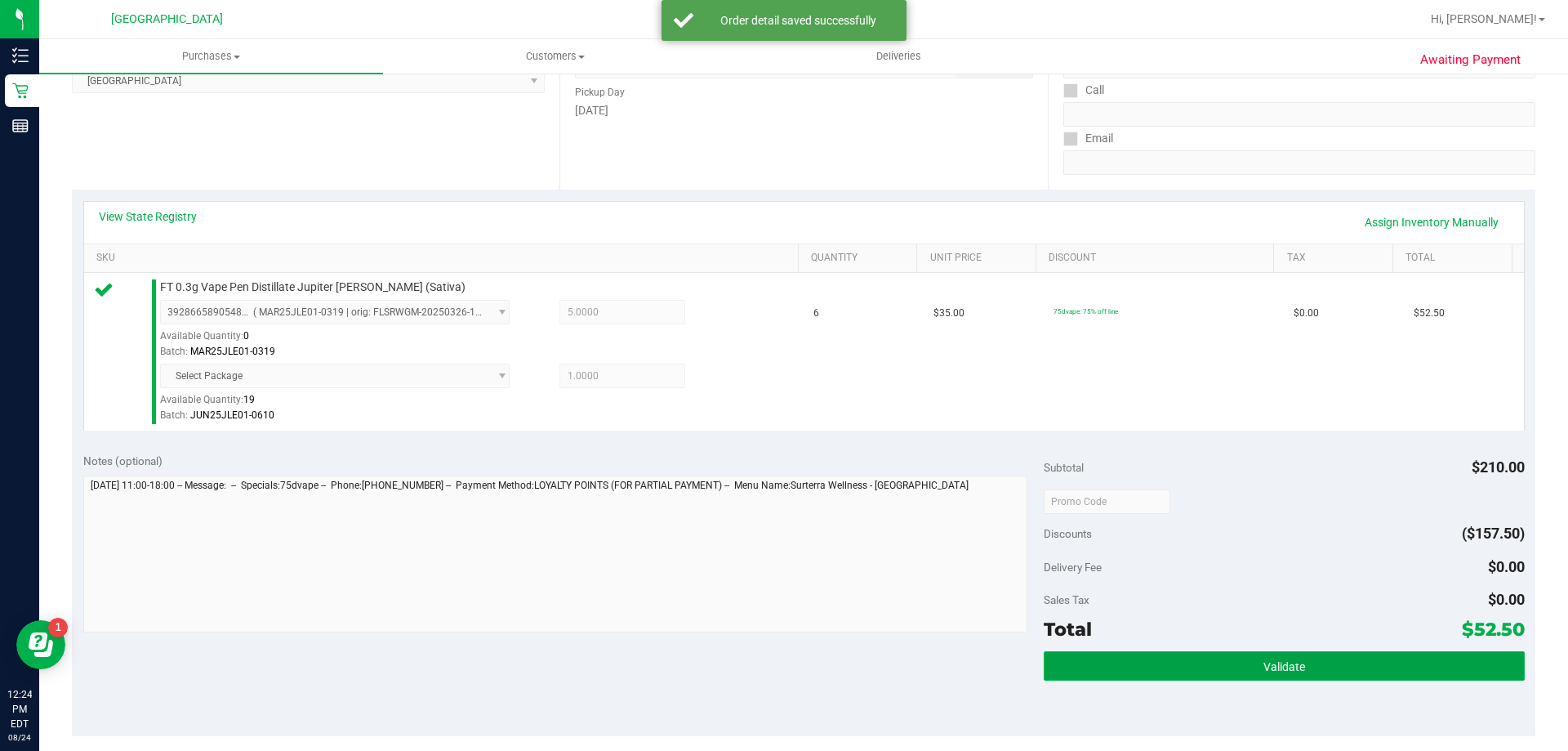
click at [1286, 662] on span "Validate" at bounding box center [1285, 667] width 42 height 13
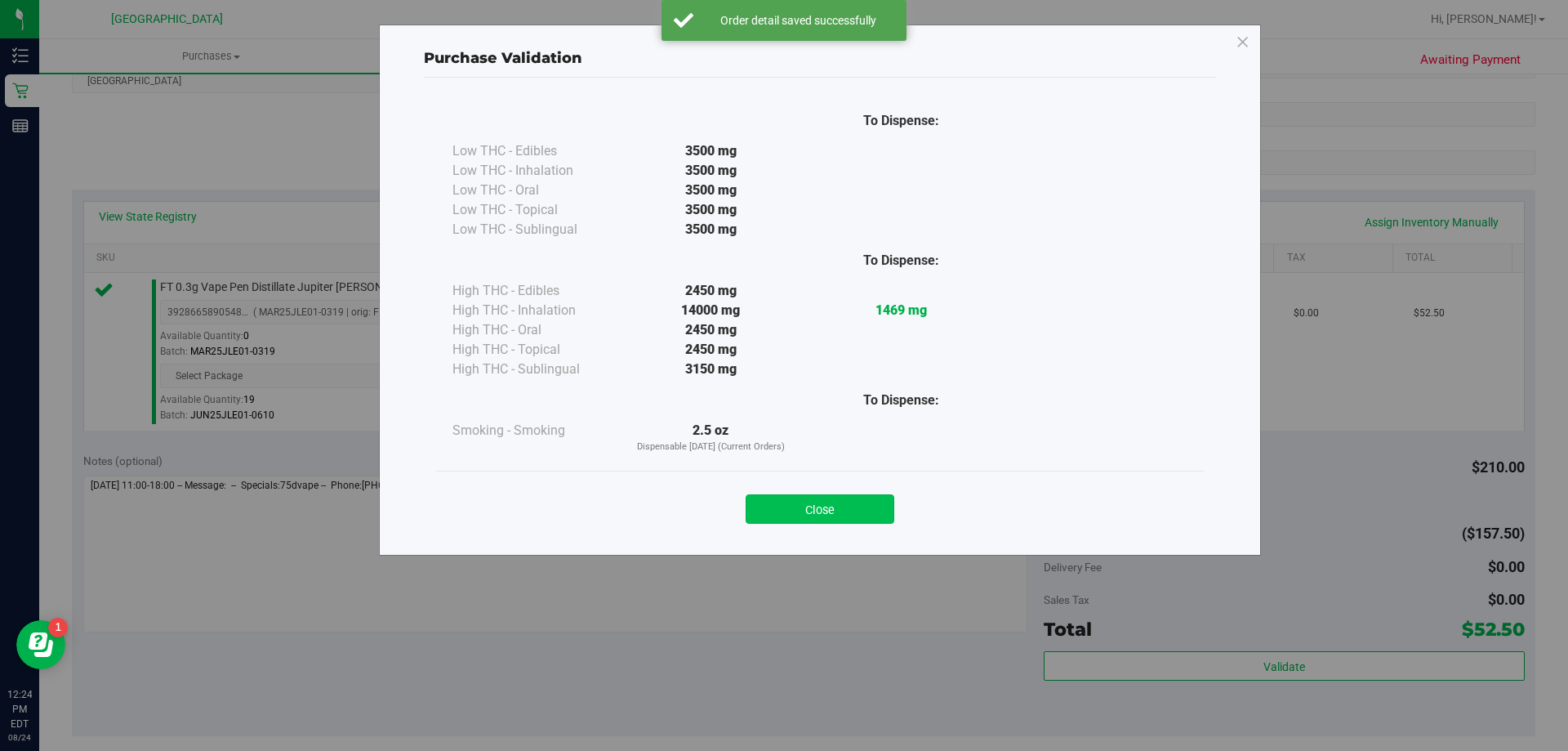
click at [880, 519] on button "Close" at bounding box center [820, 509] width 149 height 30
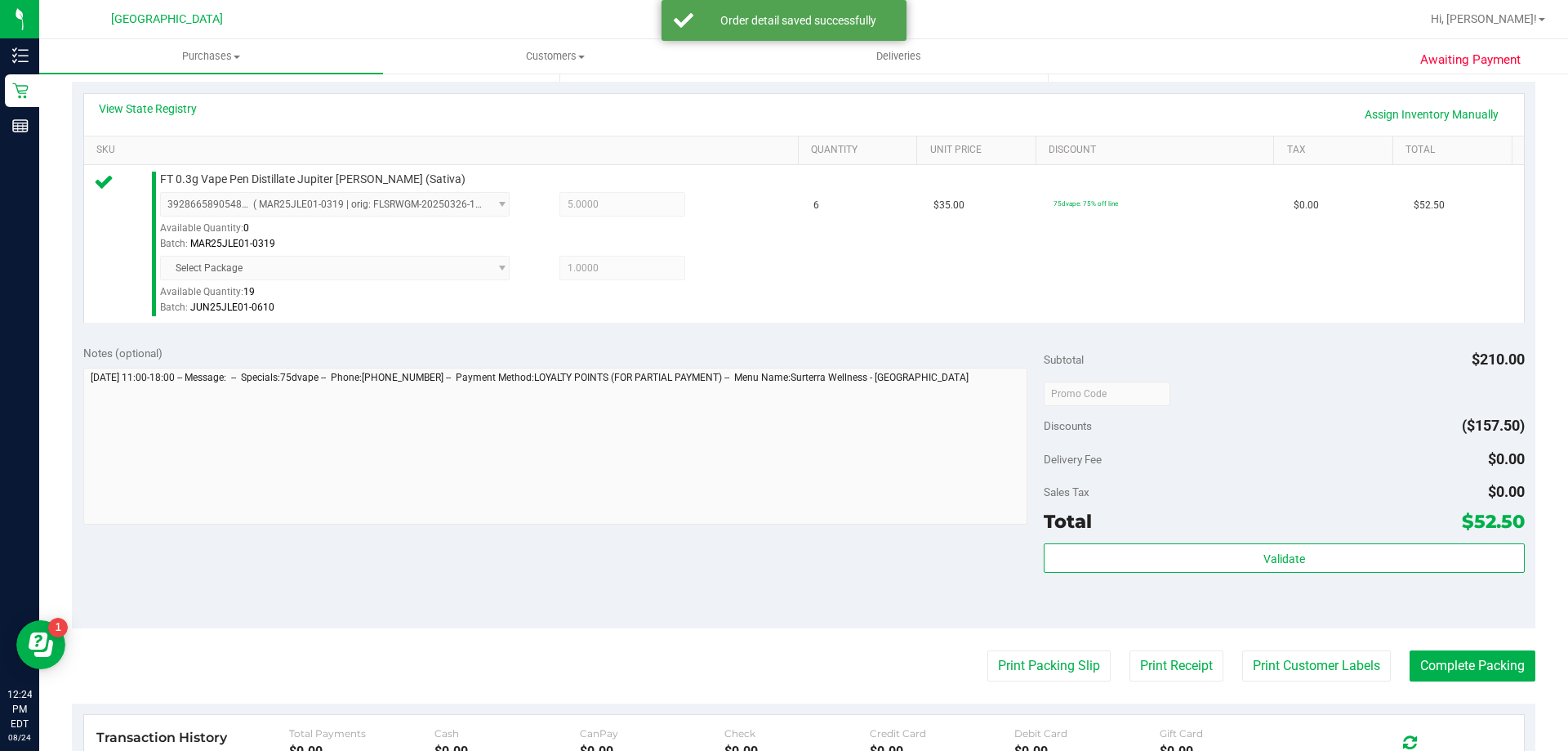
scroll to position [361, 0]
click at [1045, 662] on button "Print Packing Slip" at bounding box center [1049, 664] width 124 height 31
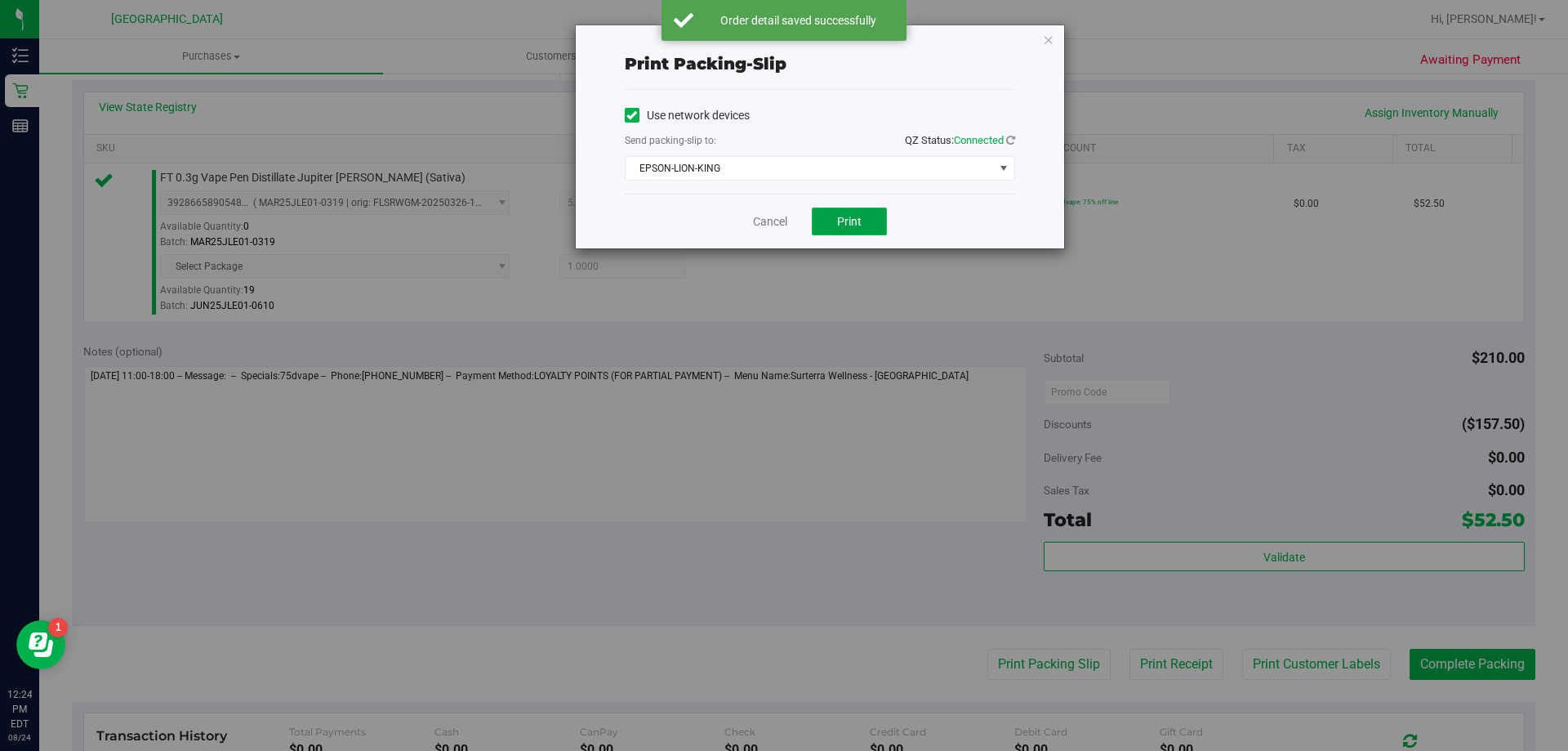
click at [875, 228] on button "Print" at bounding box center [850, 222] width 75 height 28
click at [776, 225] on link "Cancel" at bounding box center [770, 222] width 34 height 18
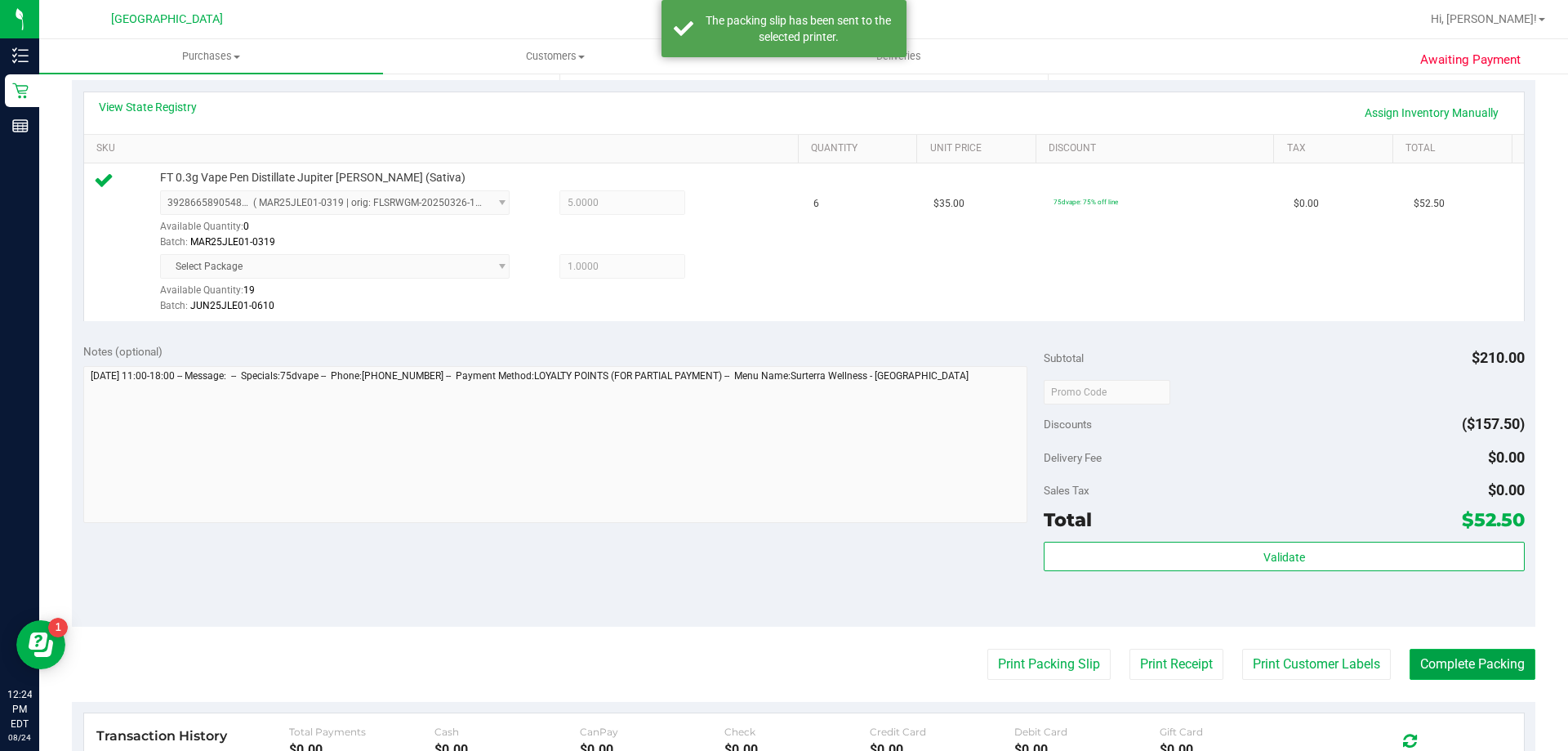
click at [1490, 670] on button "Complete Packing" at bounding box center [1472, 664] width 125 height 31
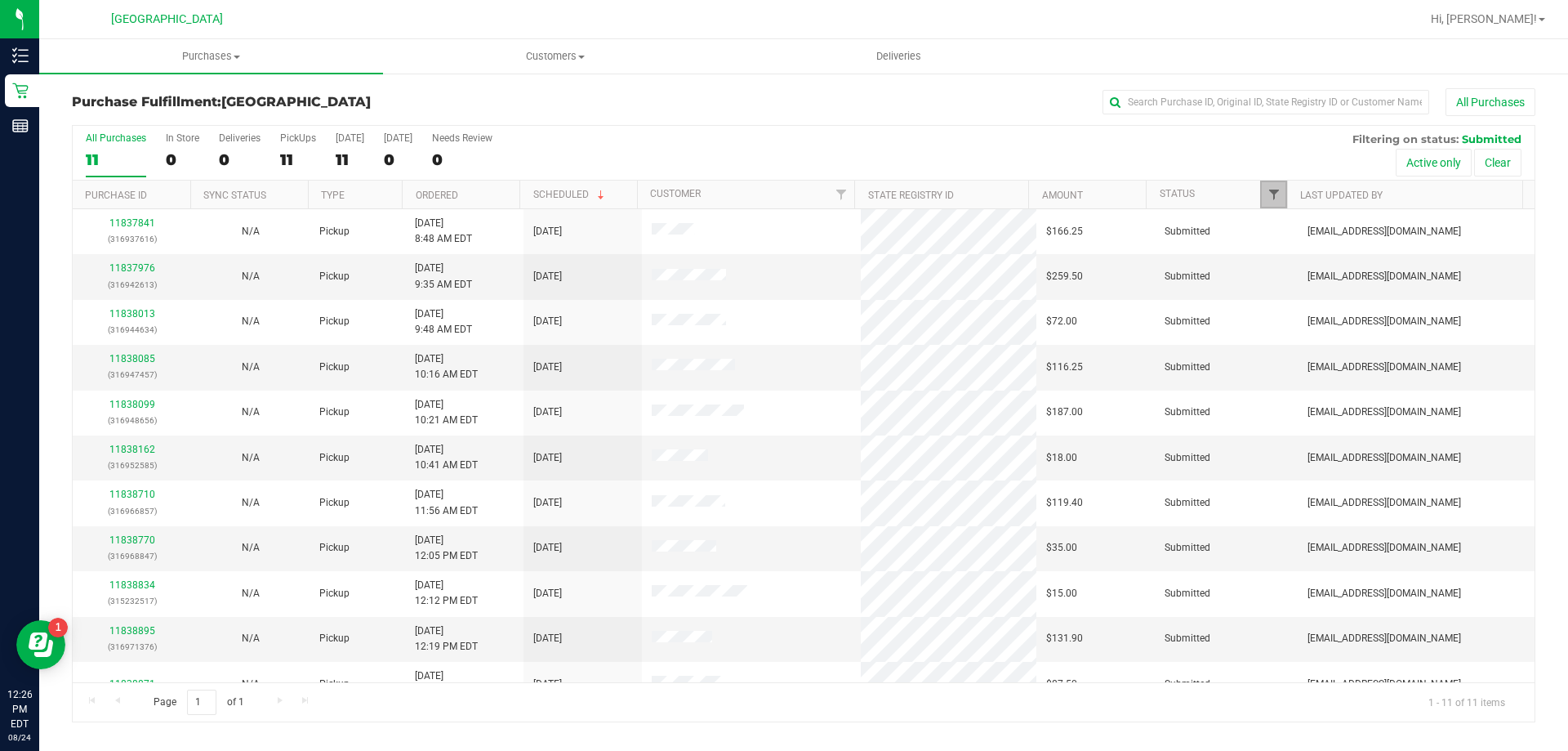
click at [1280, 196] on span "Filter" at bounding box center [1274, 194] width 13 height 13
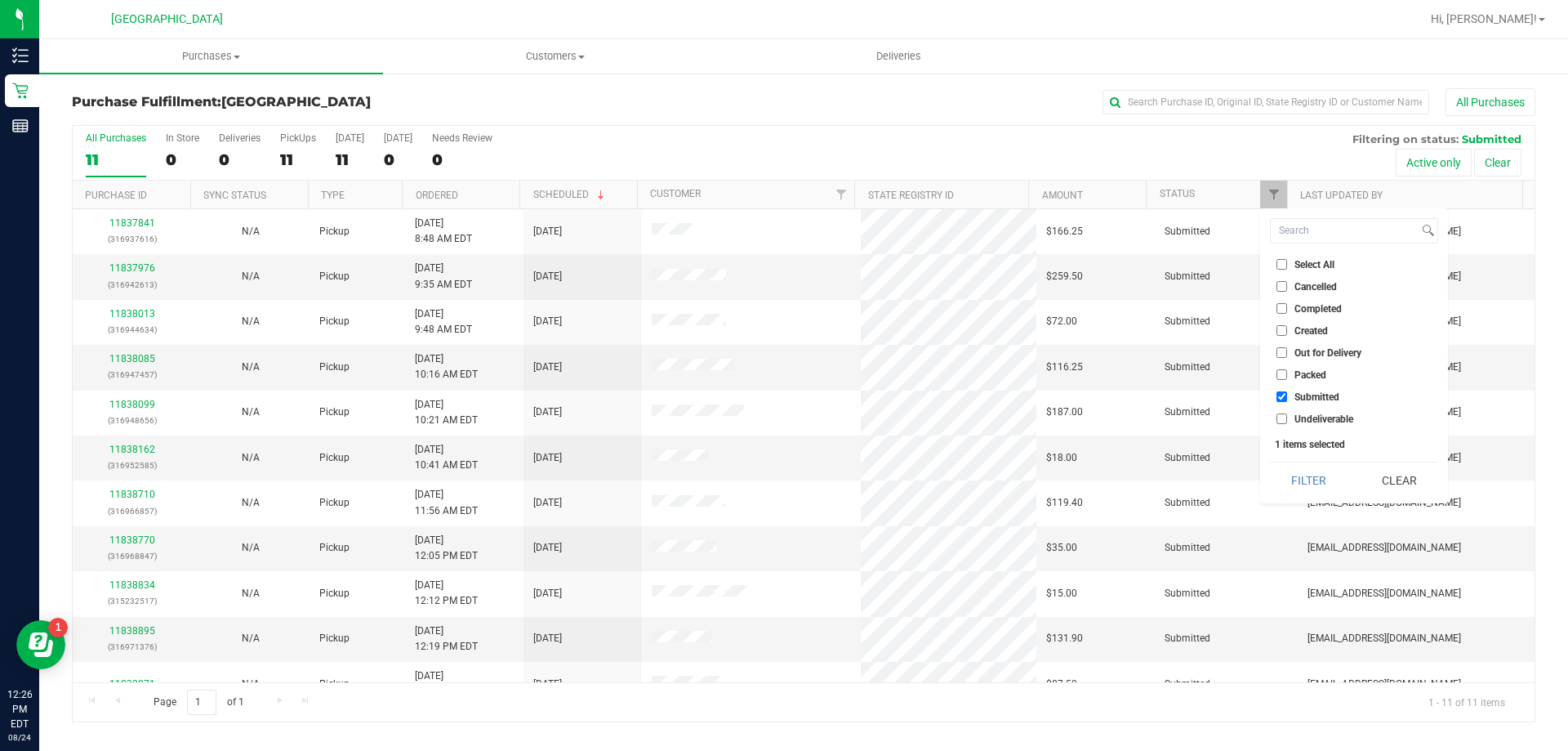
click at [1296, 410] on ul "Select All Cancelled Completed Created Out for Delivery Packed Submitted Undeli…" at bounding box center [1354, 342] width 168 height 172
click at [1298, 424] on span "Undeliverable" at bounding box center [1323, 418] width 59 height 10
click at [1287, 424] on input "Undeliverable" at bounding box center [1282, 418] width 11 height 11
checkbox input "true"
click at [1313, 476] on button "Filter" at bounding box center [1308, 480] width 78 height 36
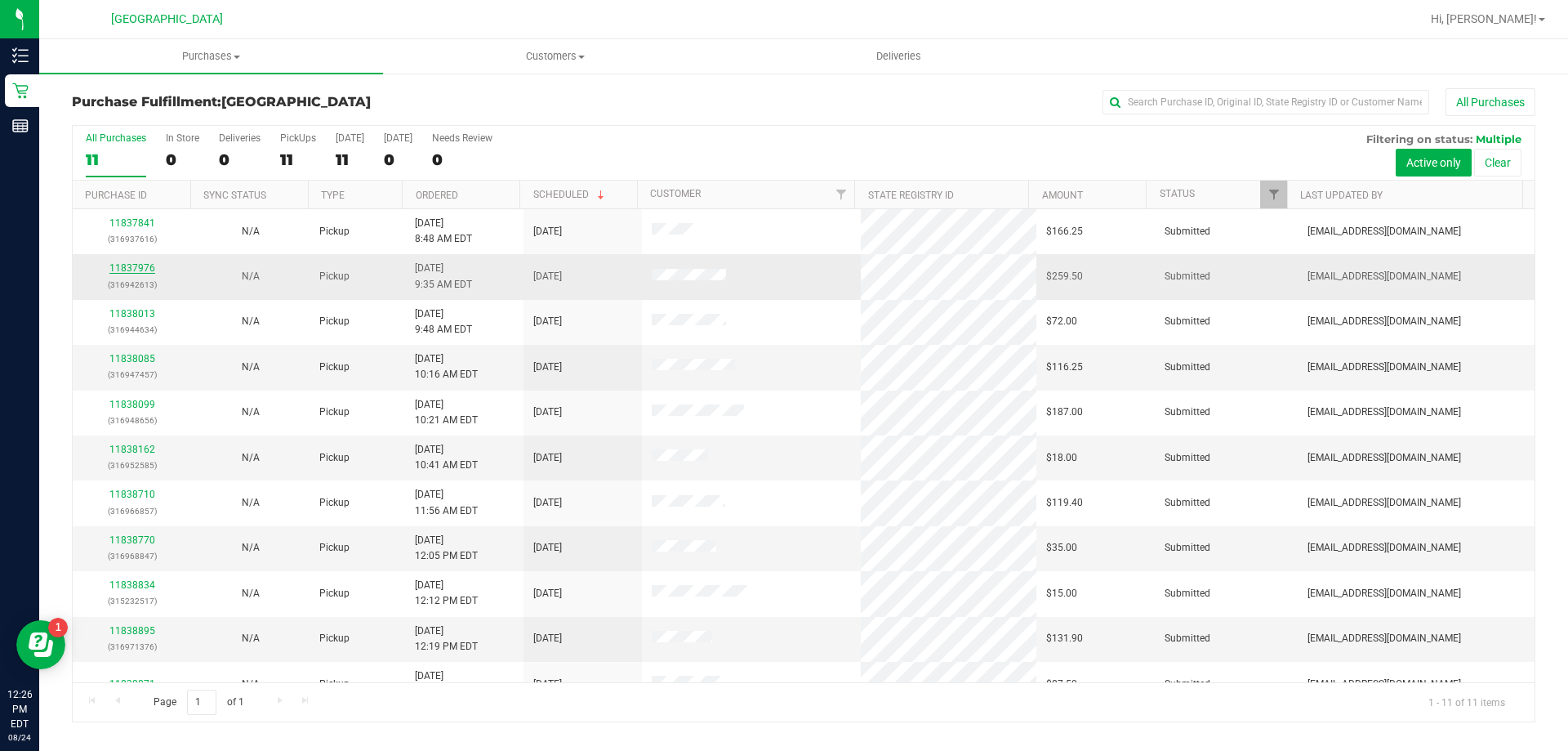
click at [131, 270] on link "11837976" at bounding box center [132, 268] width 46 height 11
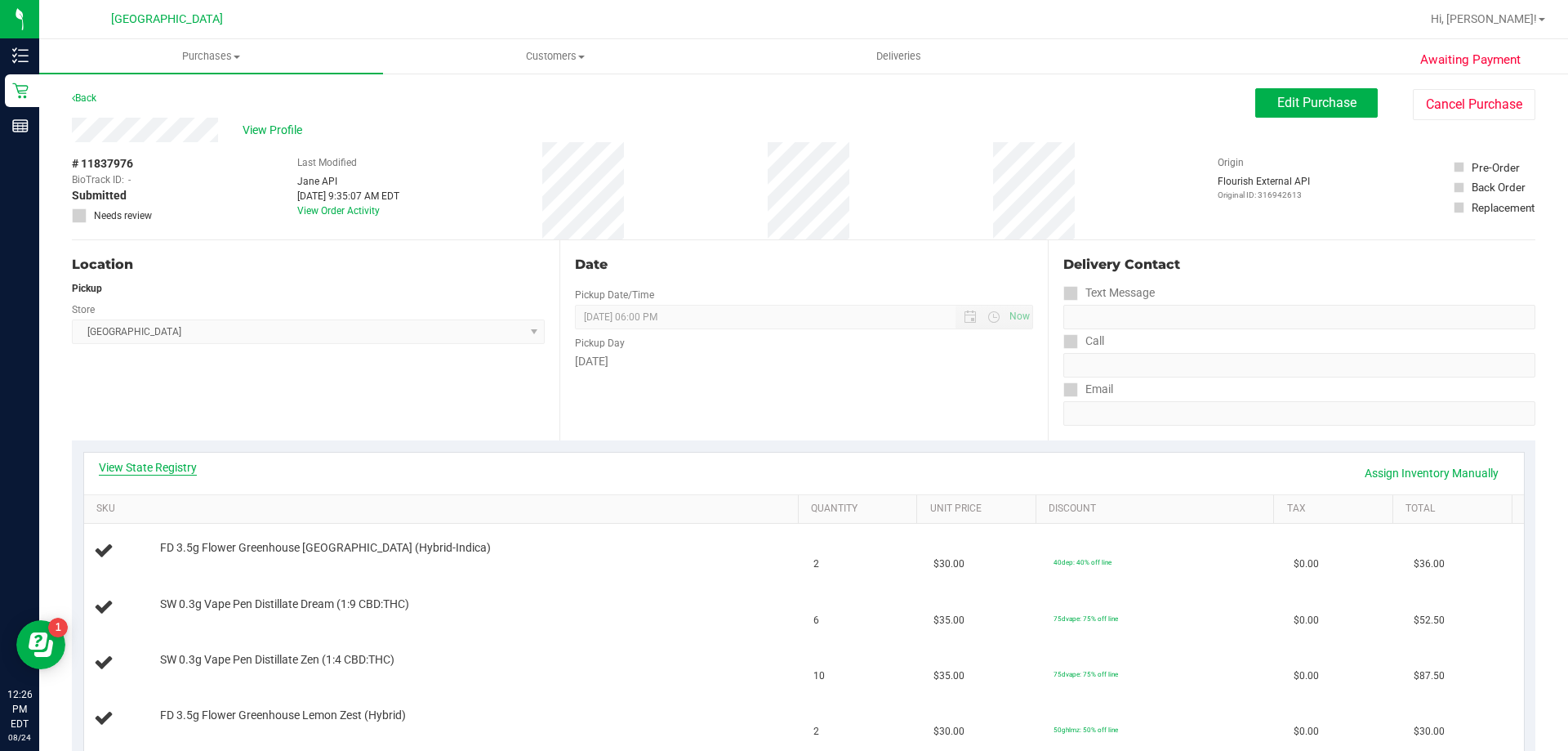
click at [187, 463] on link "View State Registry" at bounding box center [148, 467] width 98 height 17
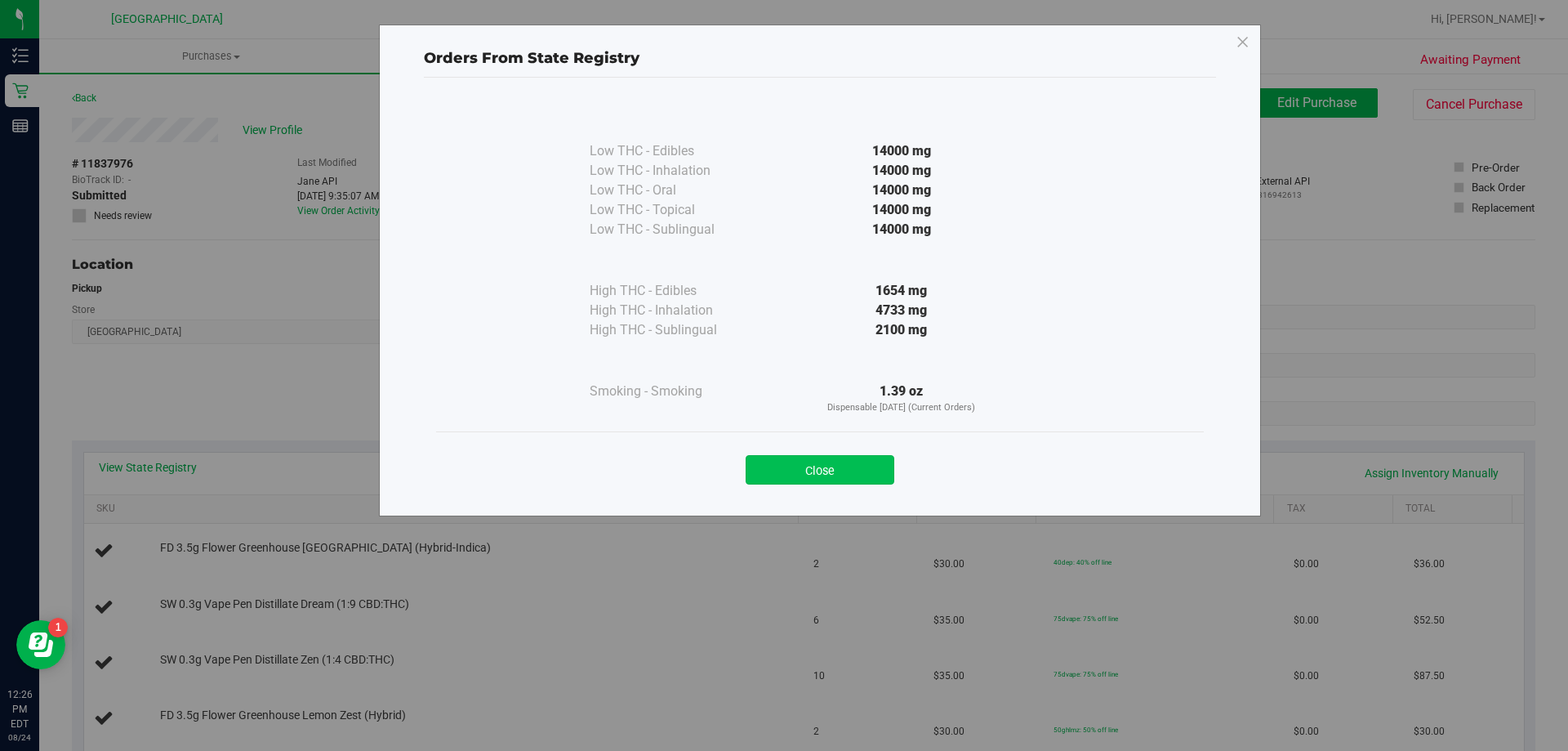
click at [828, 463] on button "Close" at bounding box center [820, 470] width 149 height 30
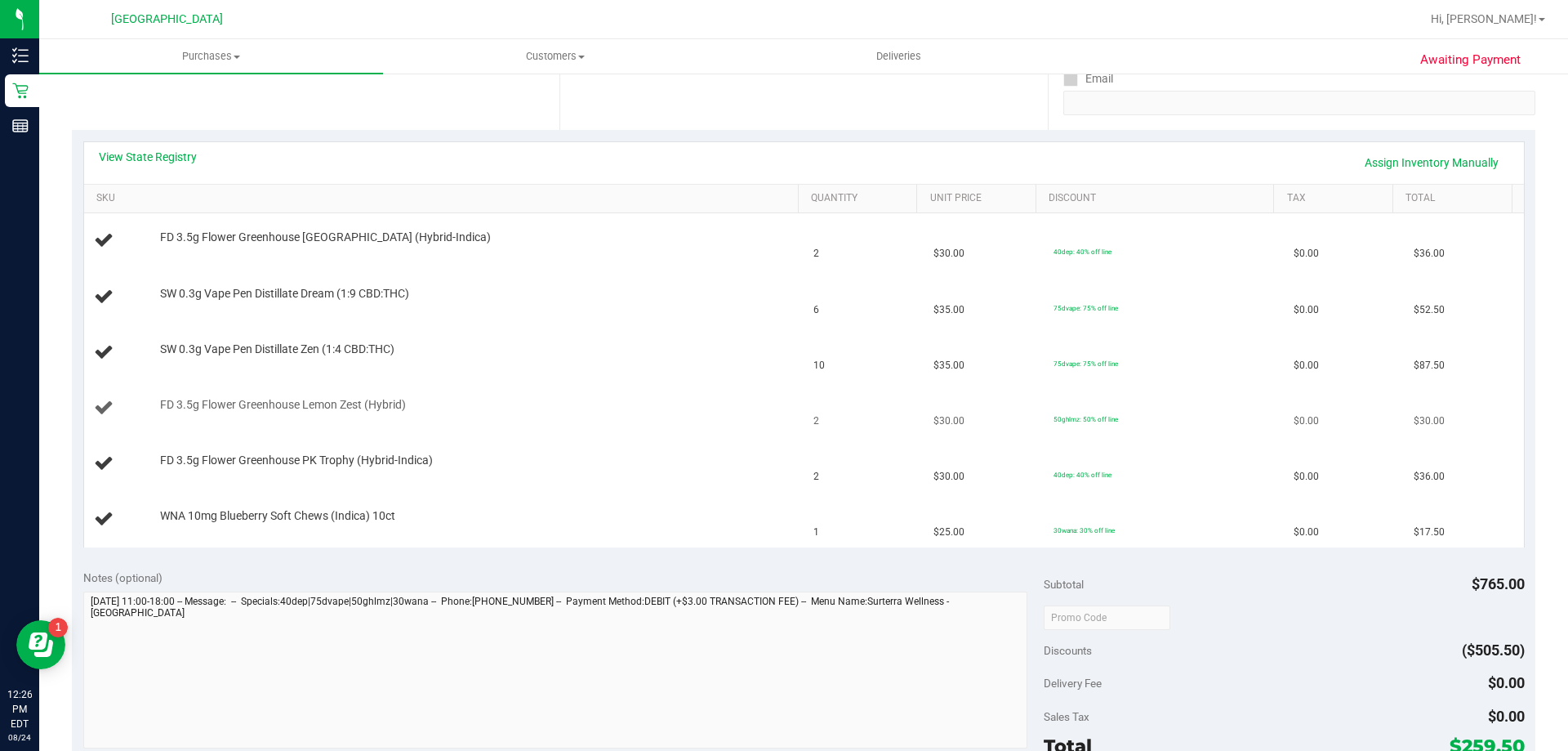
scroll to position [327, 0]
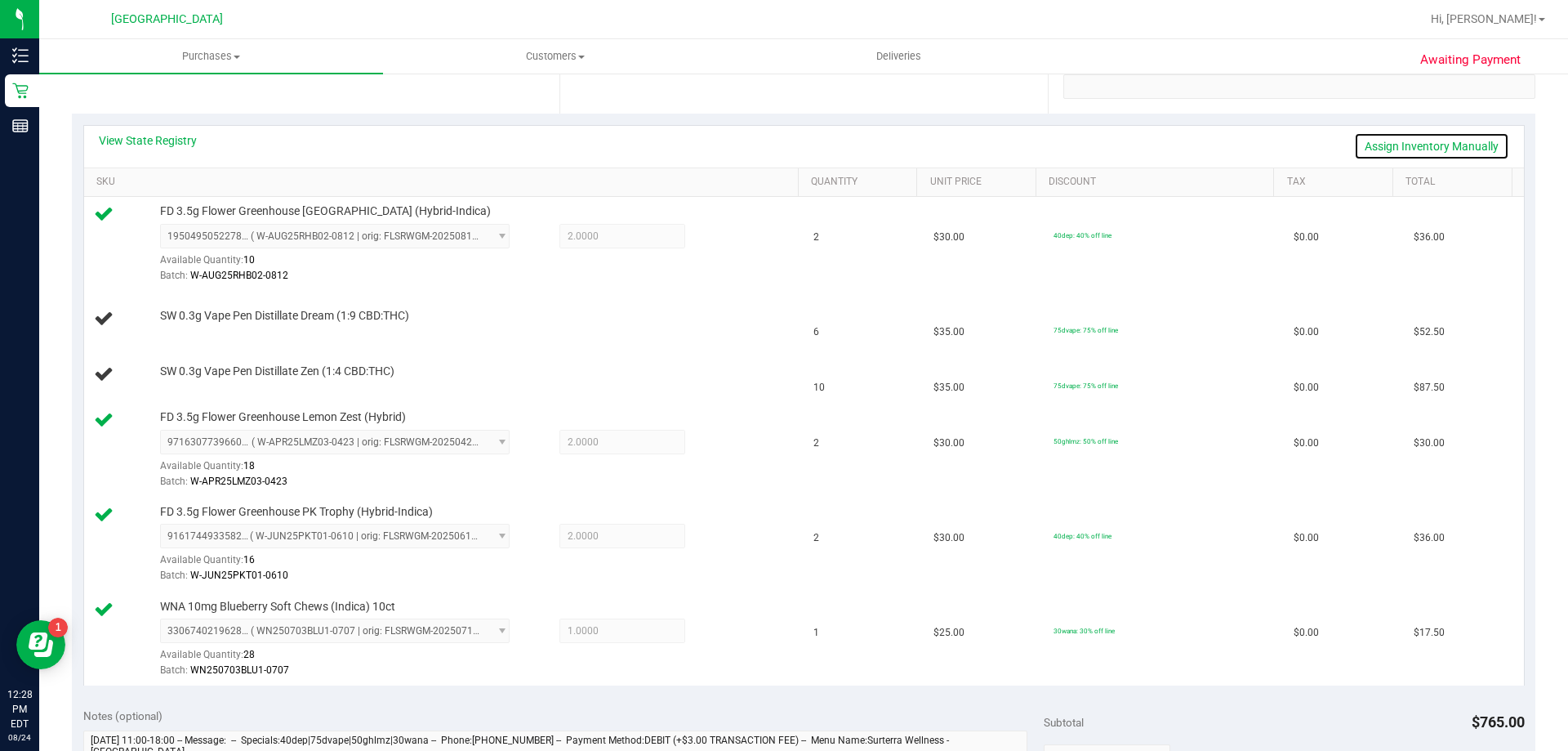
click at [1398, 153] on link "Assign Inventory Manually" at bounding box center [1431, 147] width 155 height 28
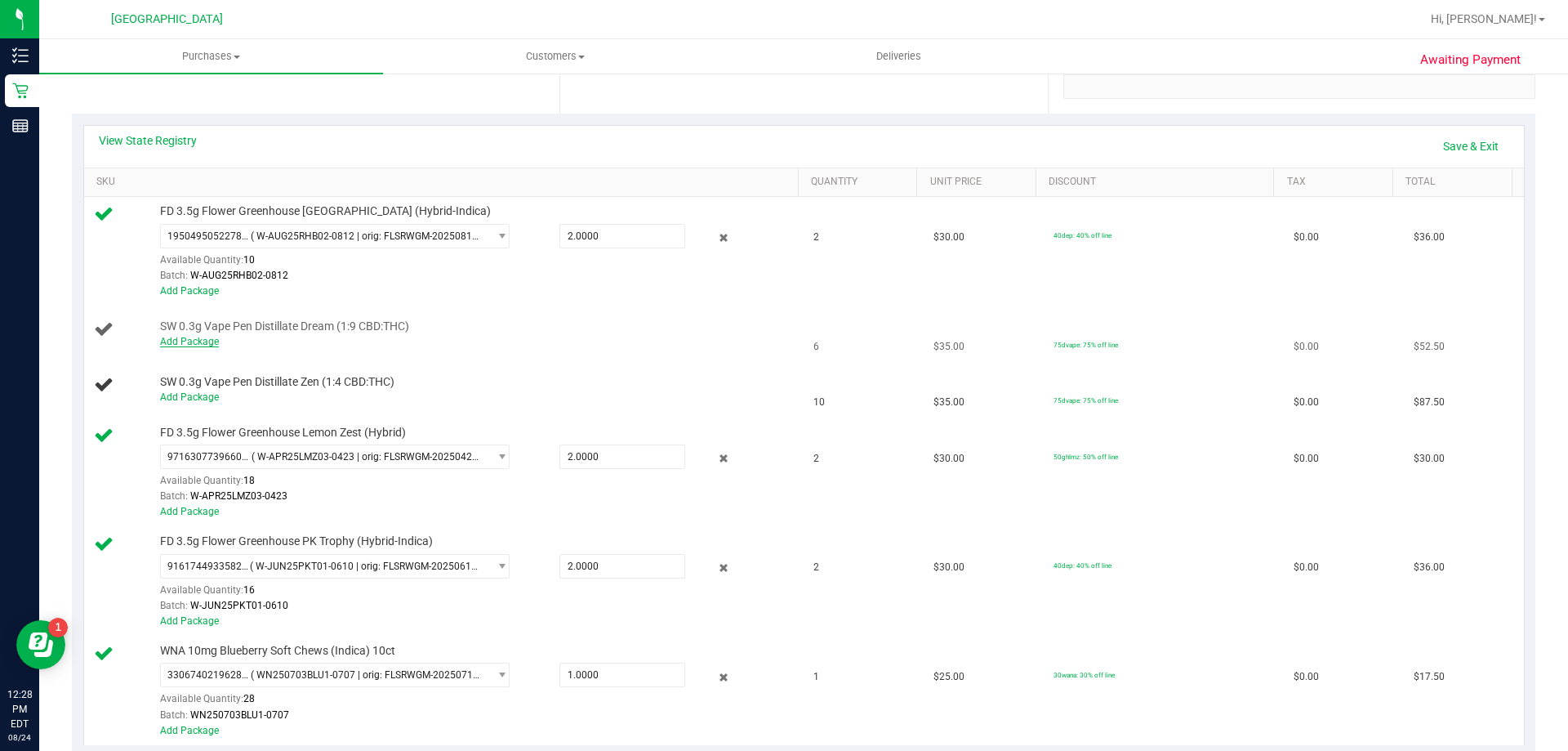
click at [209, 341] on link "Add Package" at bounding box center [189, 341] width 59 height 11
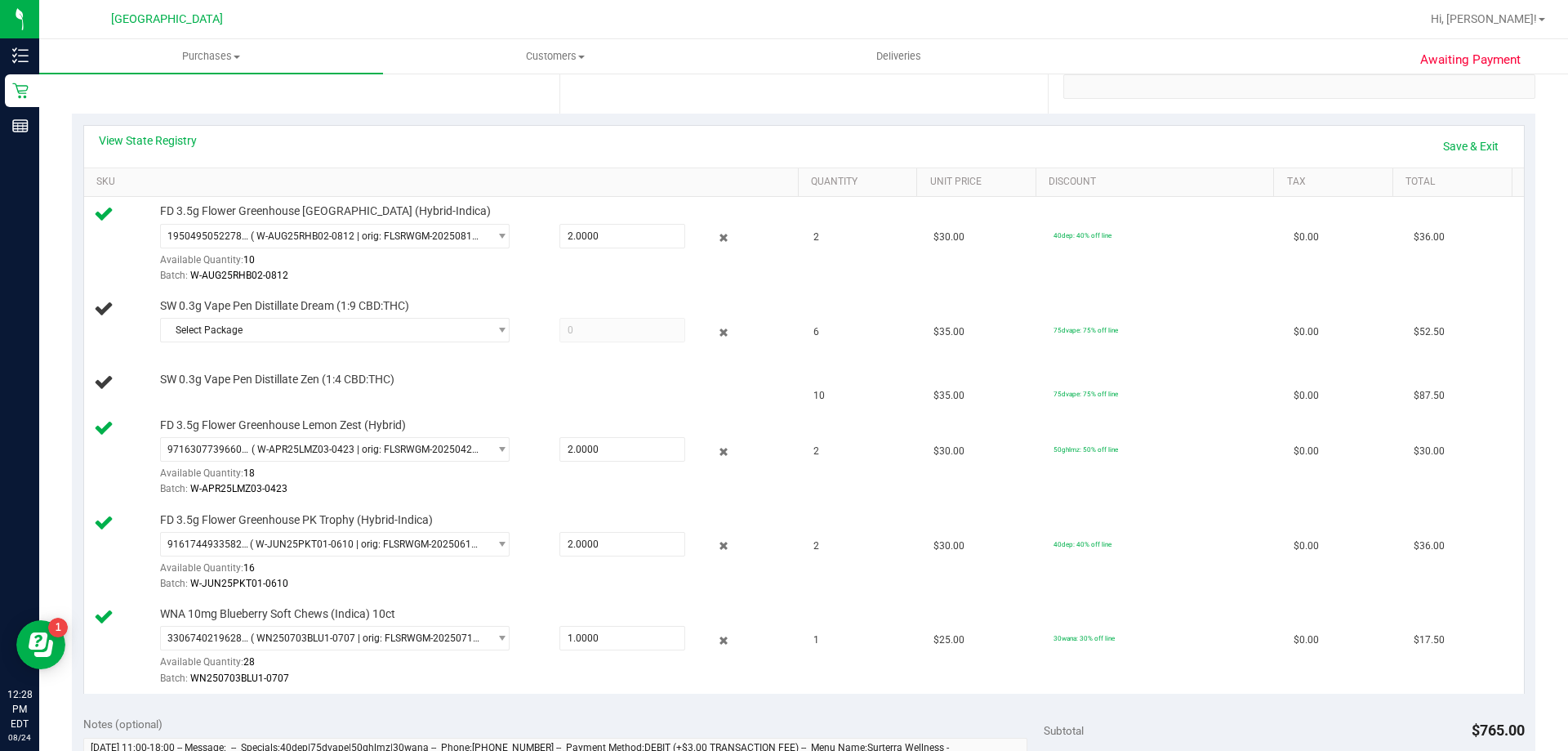
click at [493, 343] on div "Select Package 1651423638749224" at bounding box center [475, 333] width 631 height 30
click at [488, 327] on span "select" at bounding box center [497, 330] width 20 height 23
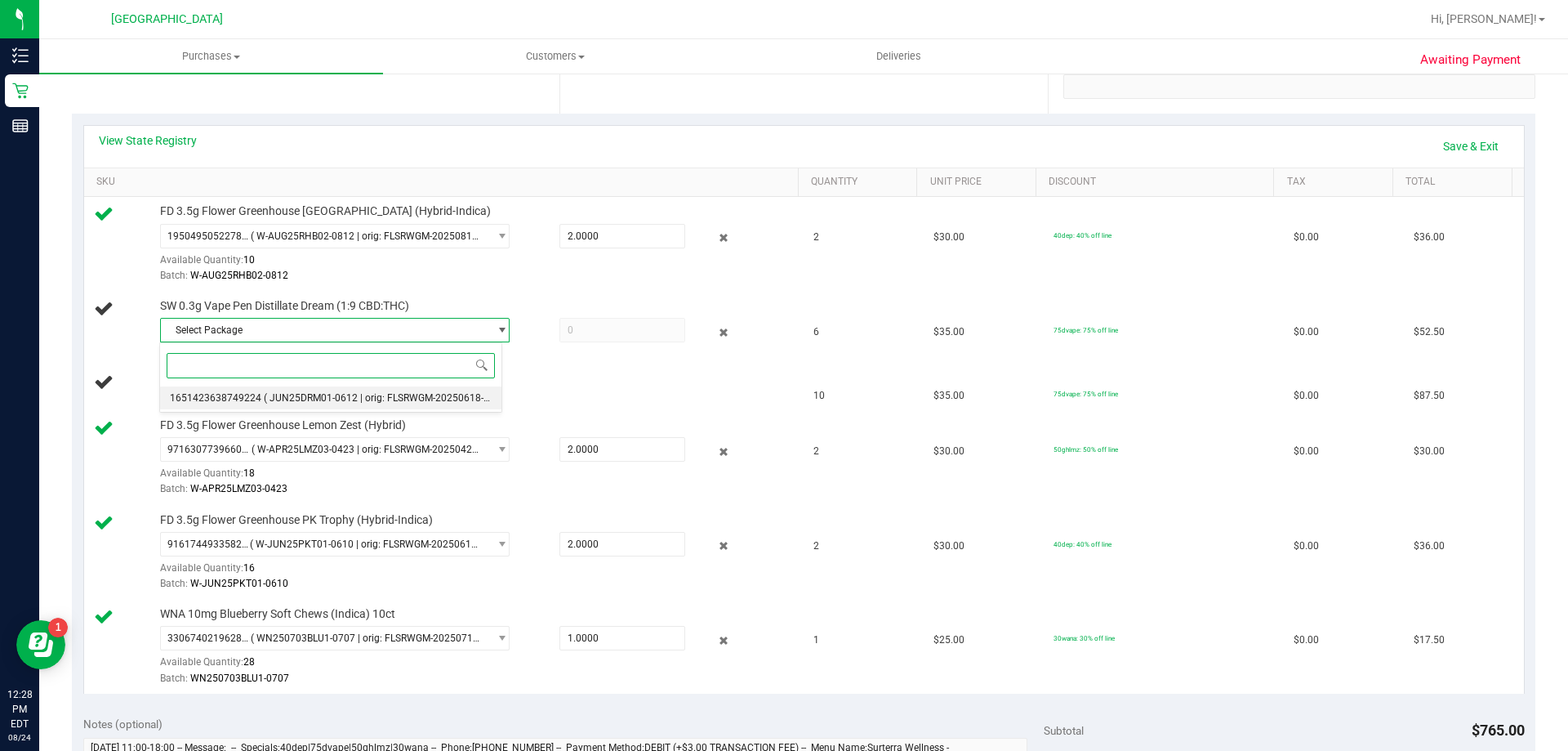
click at [423, 403] on span "( JUN25DRM01-0612 | orig: FLSRWGM-20250618-1459 )" at bounding box center [388, 397] width 248 height 11
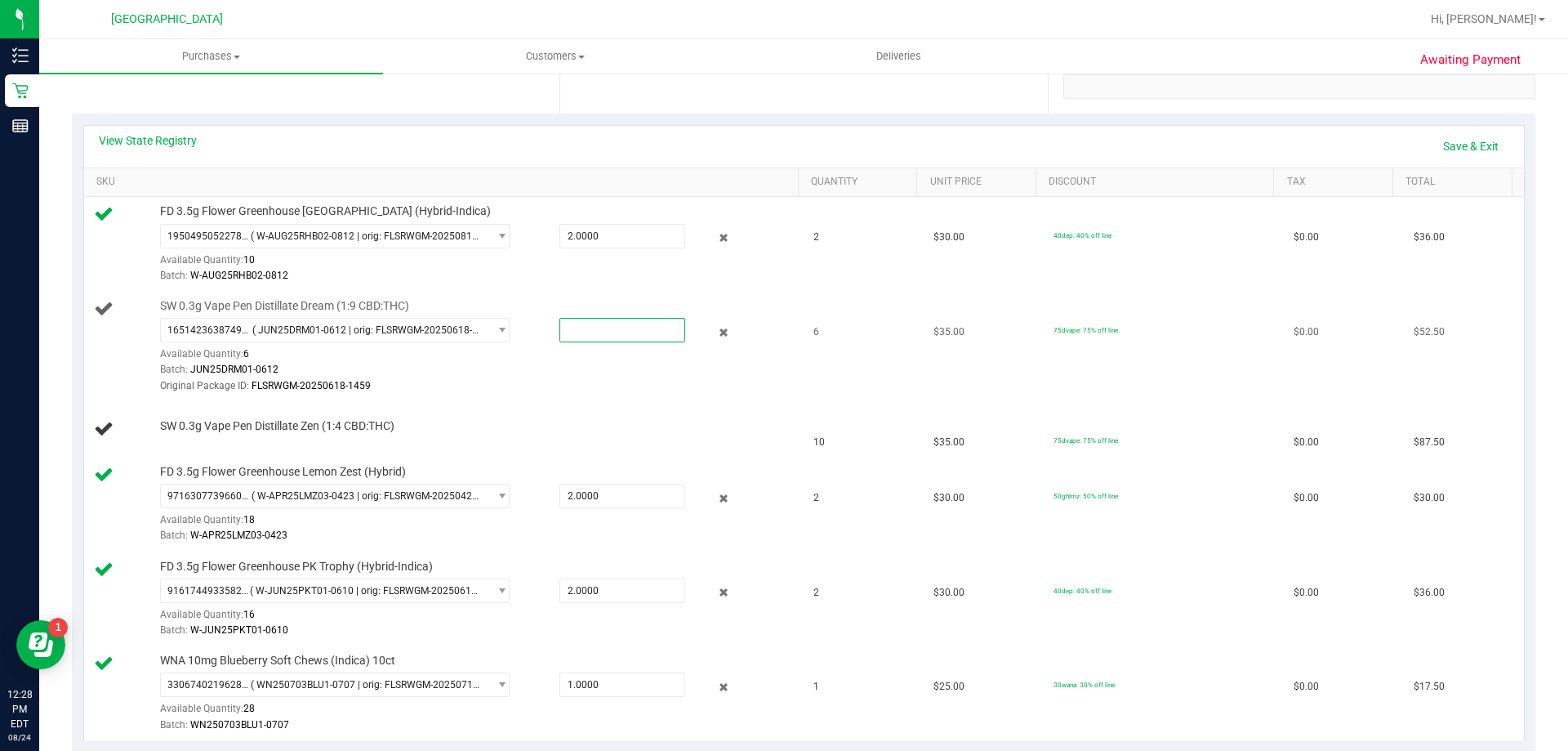
click at [584, 332] on span at bounding box center [622, 330] width 125 height 25
type input "6"
type input "6.0000"
click at [1459, 147] on link "Save & Exit" at bounding box center [1472, 147] width 77 height 28
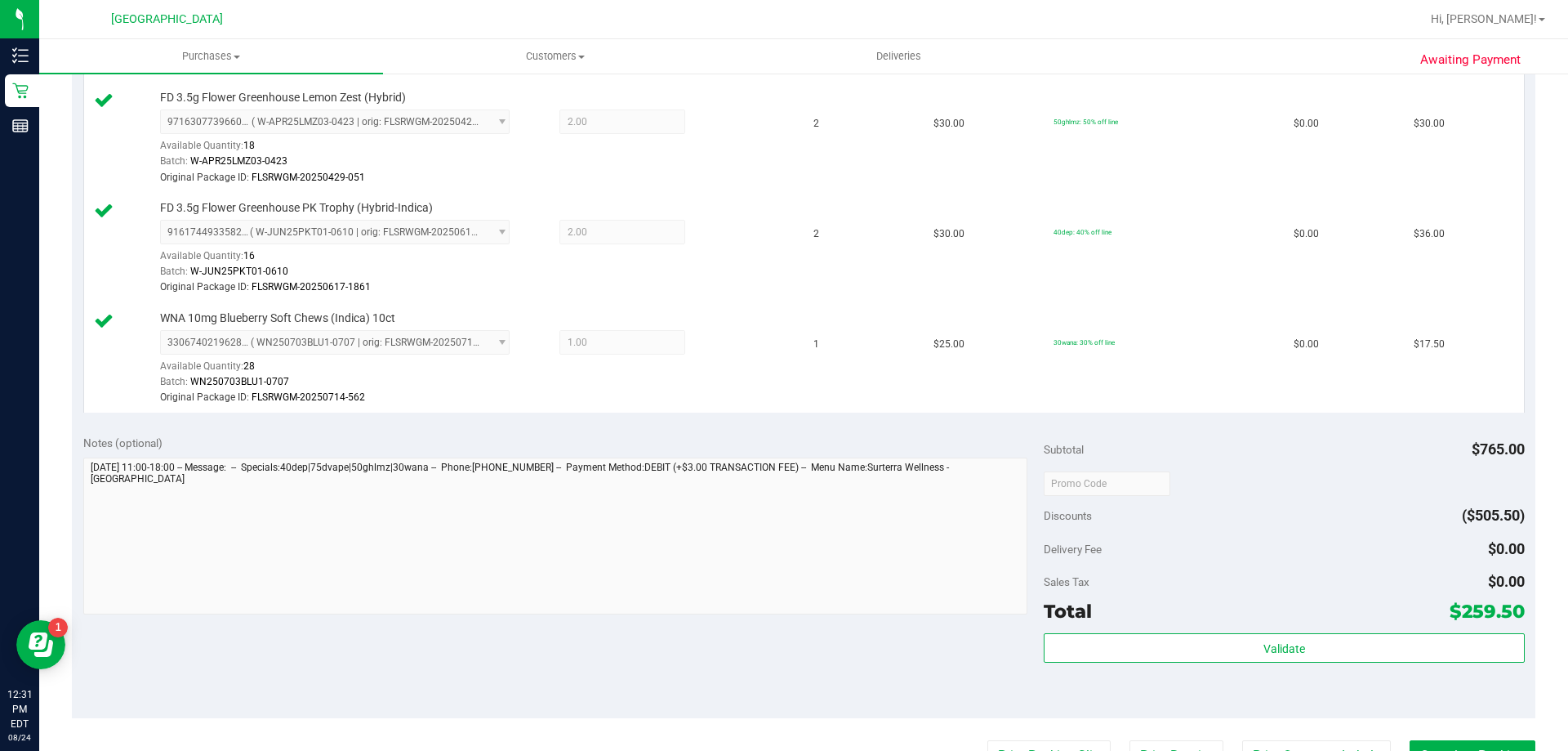
scroll to position [821, 0]
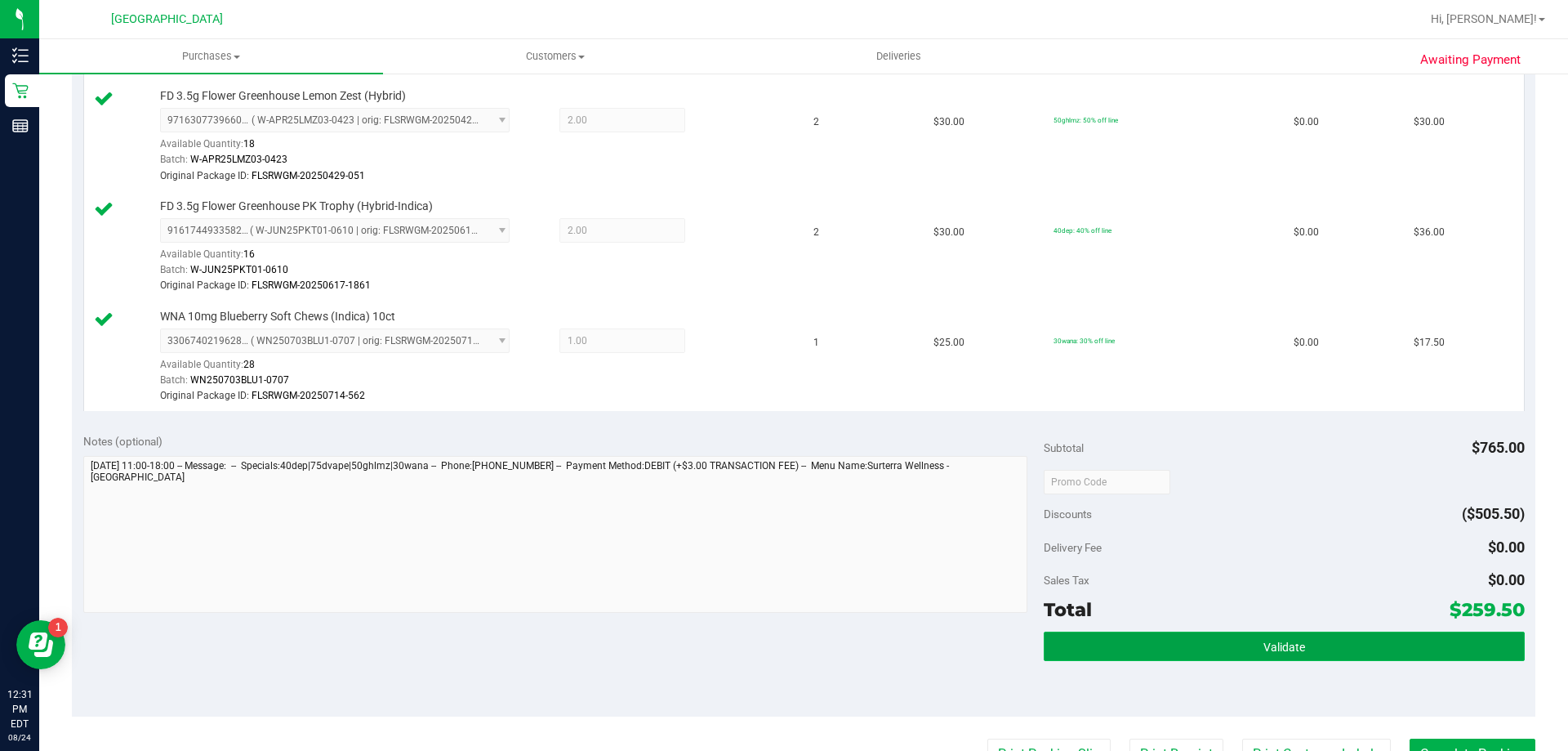
click at [1267, 645] on span "Validate" at bounding box center [1285, 647] width 42 height 13
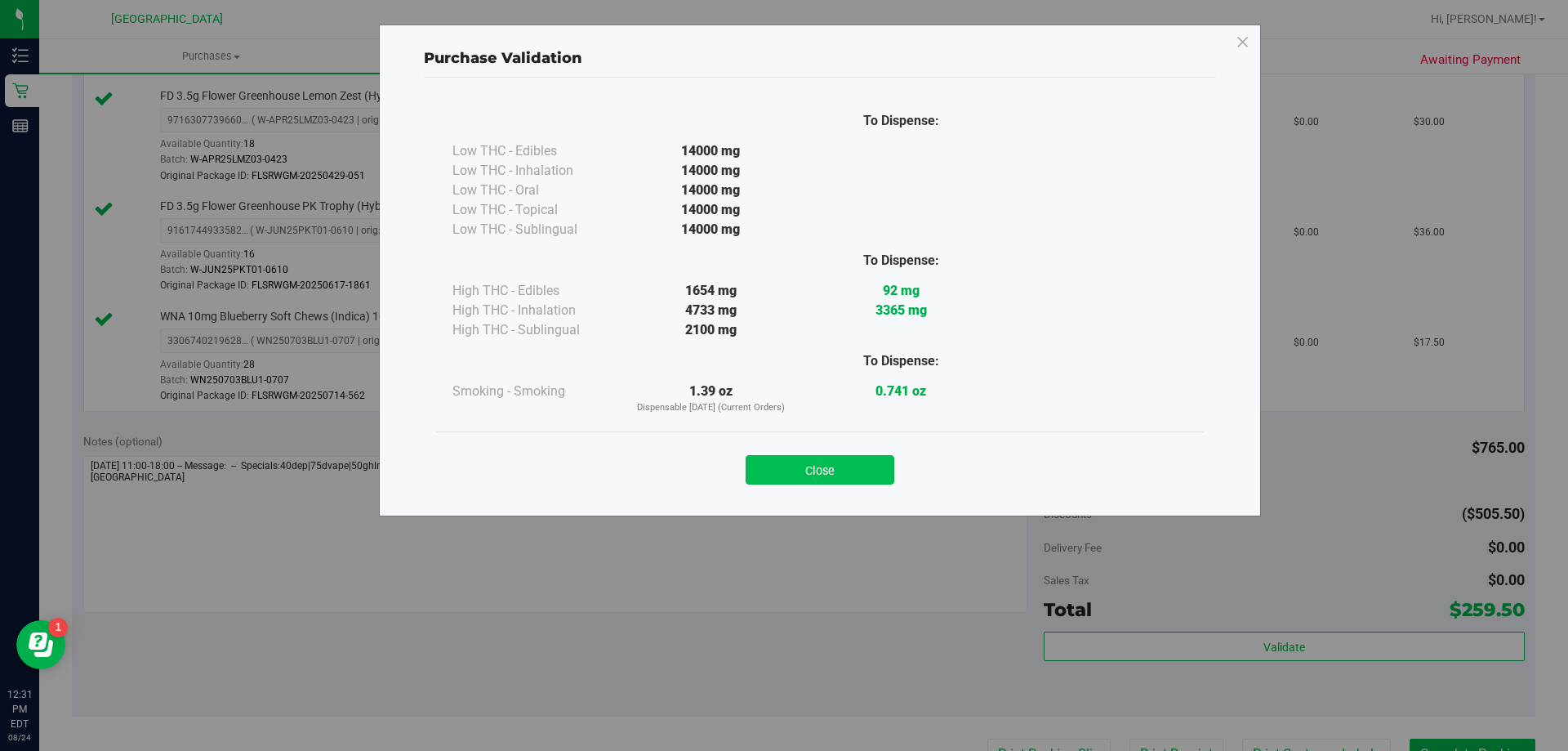
click at [859, 461] on button "Close" at bounding box center [820, 470] width 149 height 30
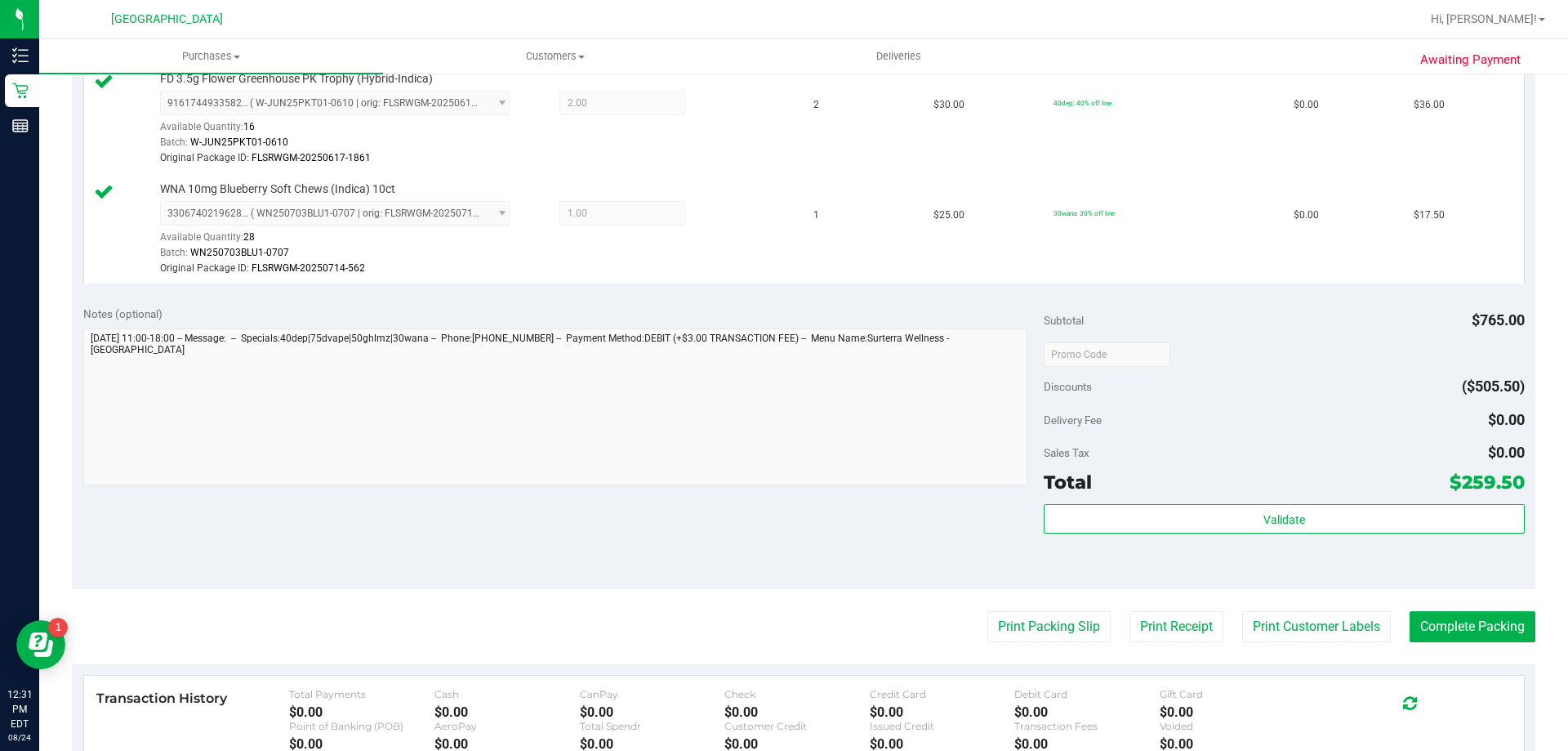
scroll to position [955, 0]
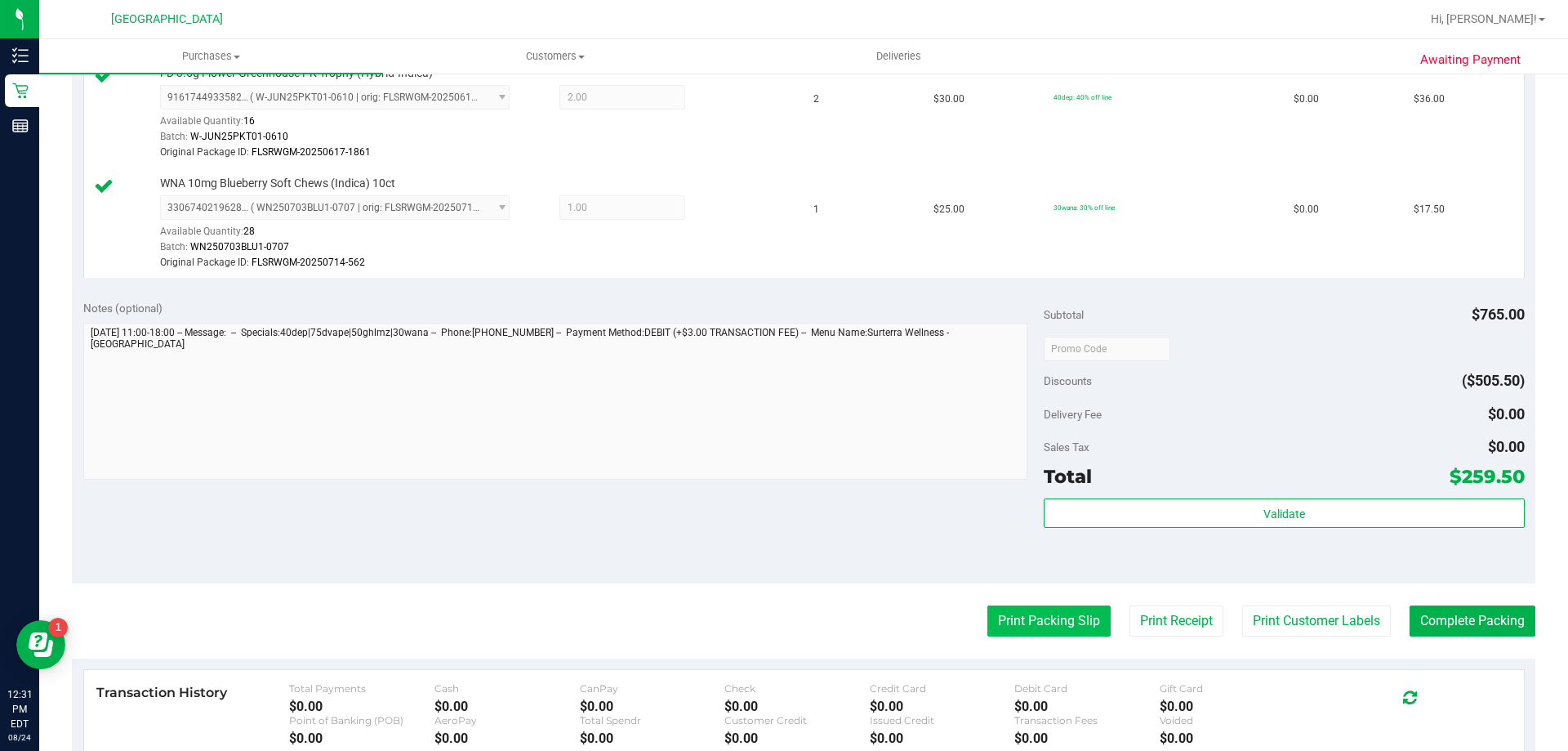
click at [1029, 630] on button "Print Packing Slip" at bounding box center [1049, 620] width 124 height 31
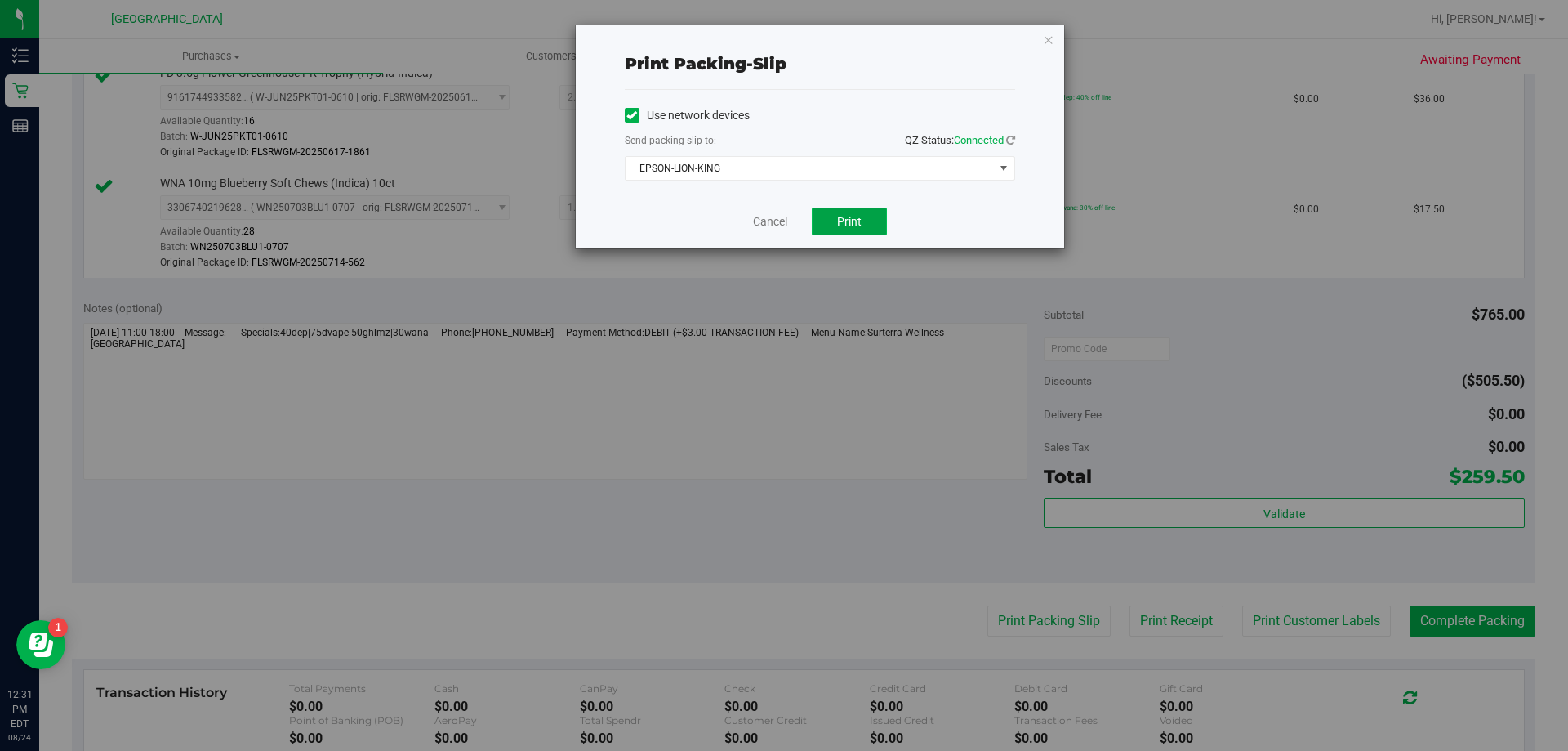
click at [858, 233] on button "Print" at bounding box center [850, 222] width 75 height 28
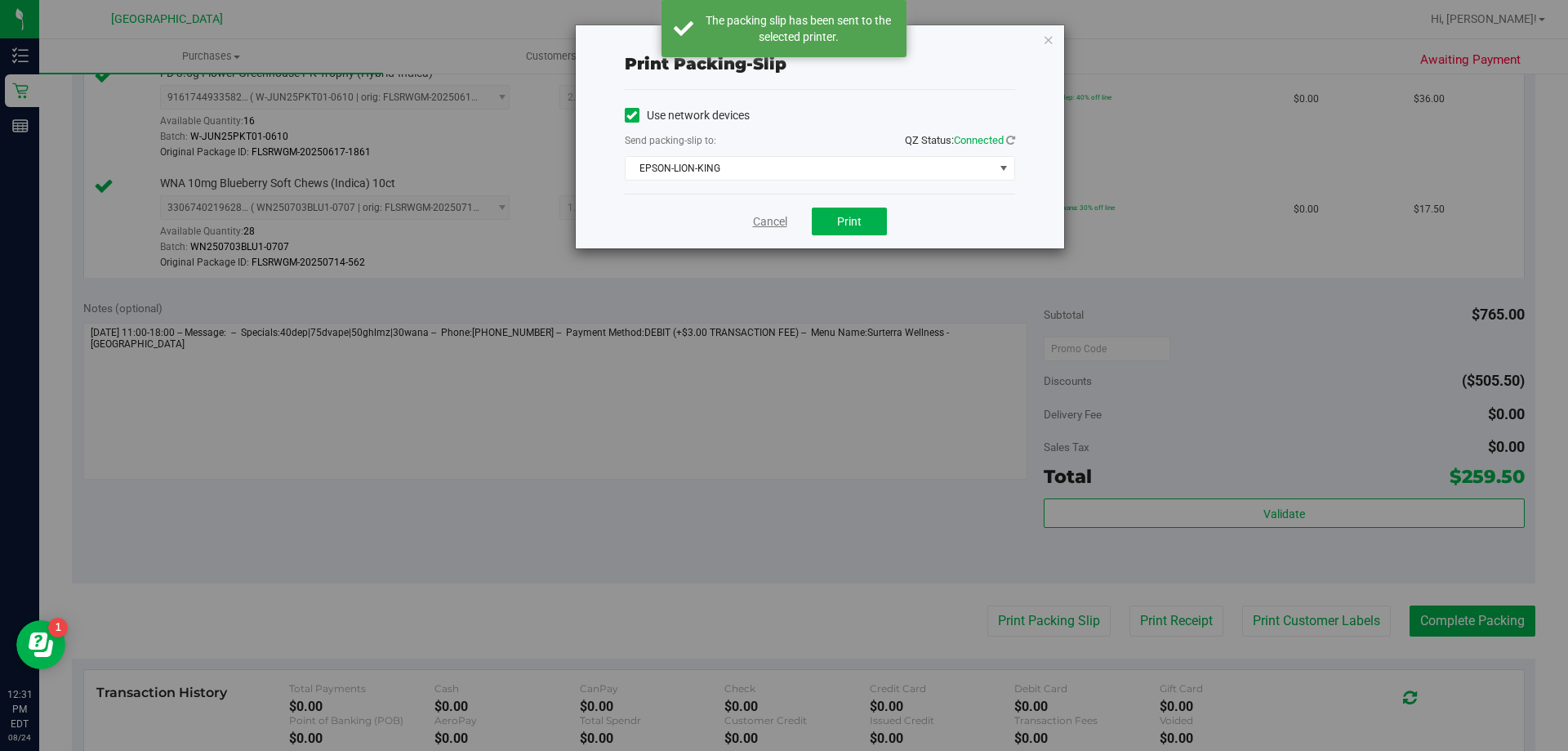
click at [772, 228] on link "Cancel" at bounding box center [770, 222] width 34 height 18
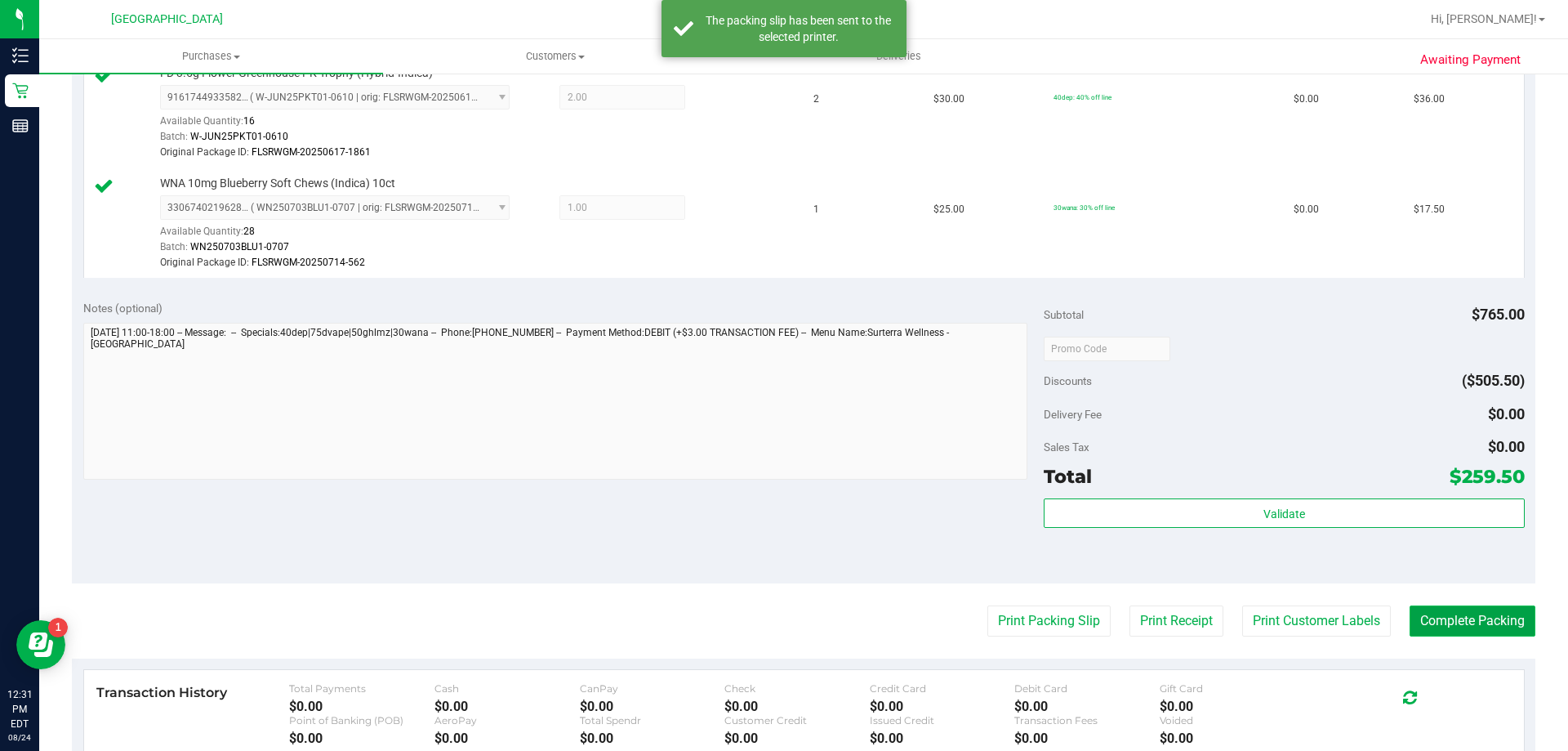
click at [1497, 622] on button "Complete Packing" at bounding box center [1472, 620] width 125 height 31
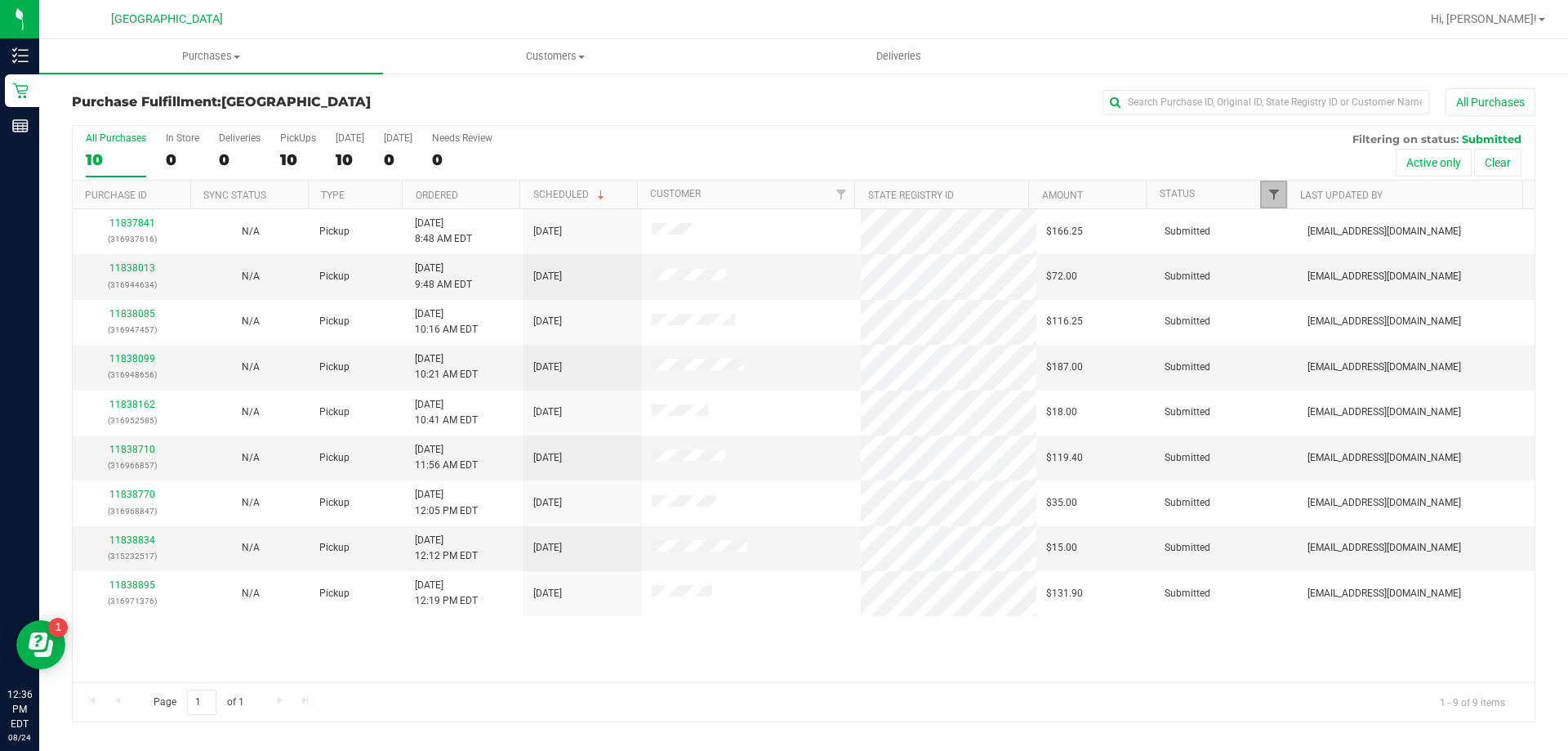
click at [1274, 190] on span "Filter" at bounding box center [1274, 194] width 13 height 13
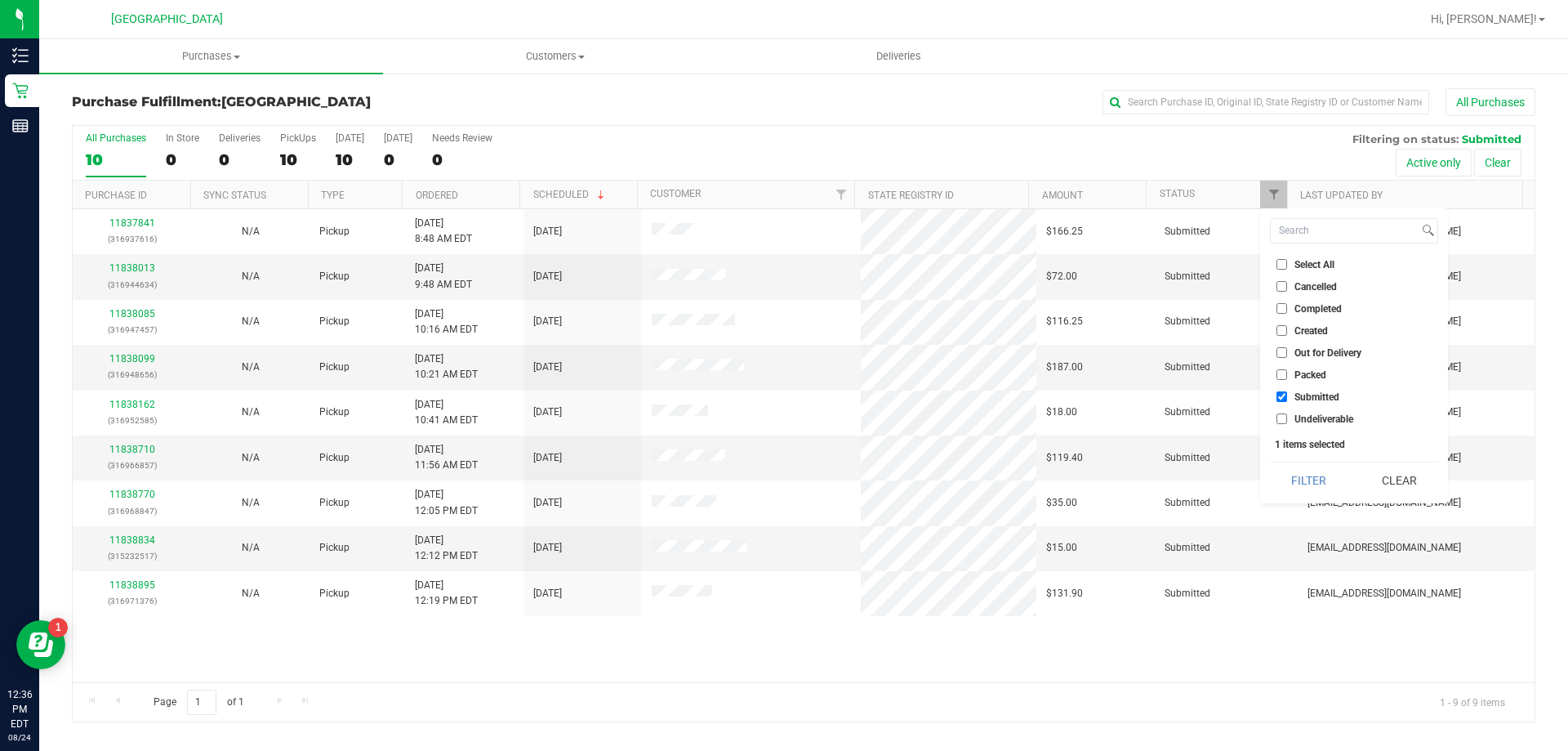
click at [1293, 419] on label "Undeliverable" at bounding box center [1315, 418] width 77 height 11
click at [1287, 419] on input "Undeliverable" at bounding box center [1282, 418] width 11 height 11
checkbox input "true"
click at [1301, 469] on button "Filter" at bounding box center [1308, 480] width 78 height 36
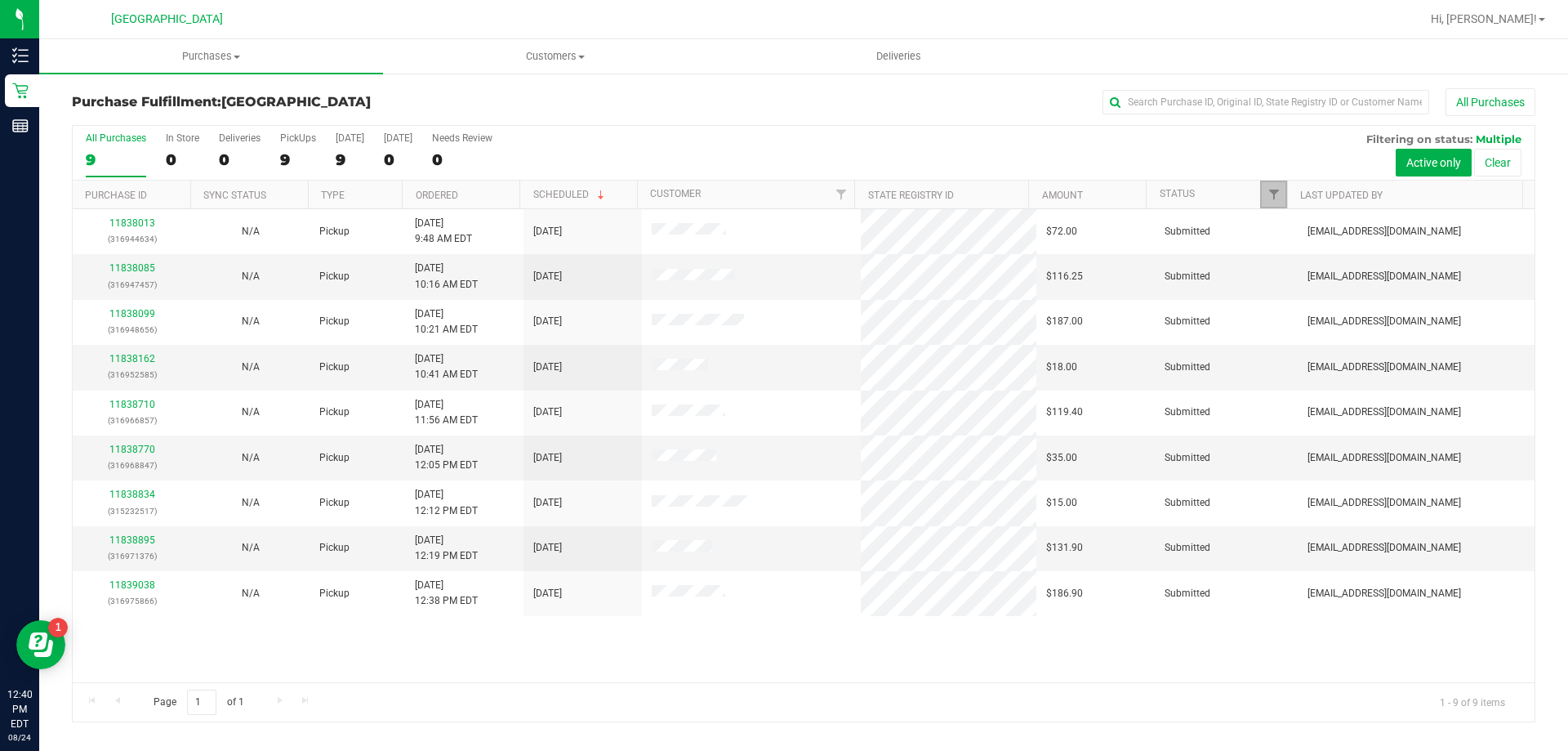
click at [1266, 196] on link "Filter" at bounding box center [1273, 195] width 27 height 28
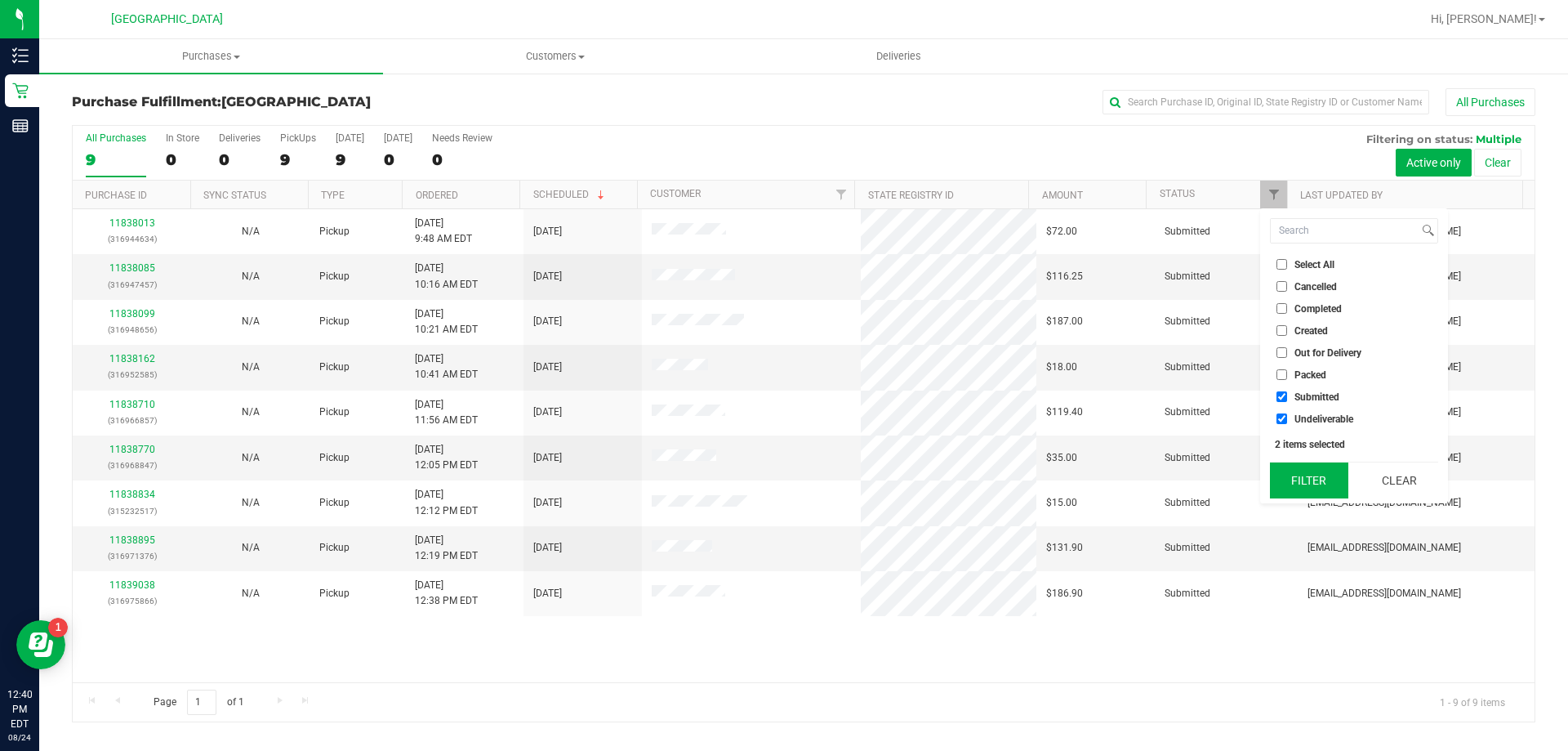
click at [1298, 481] on button "Filter" at bounding box center [1308, 480] width 78 height 36
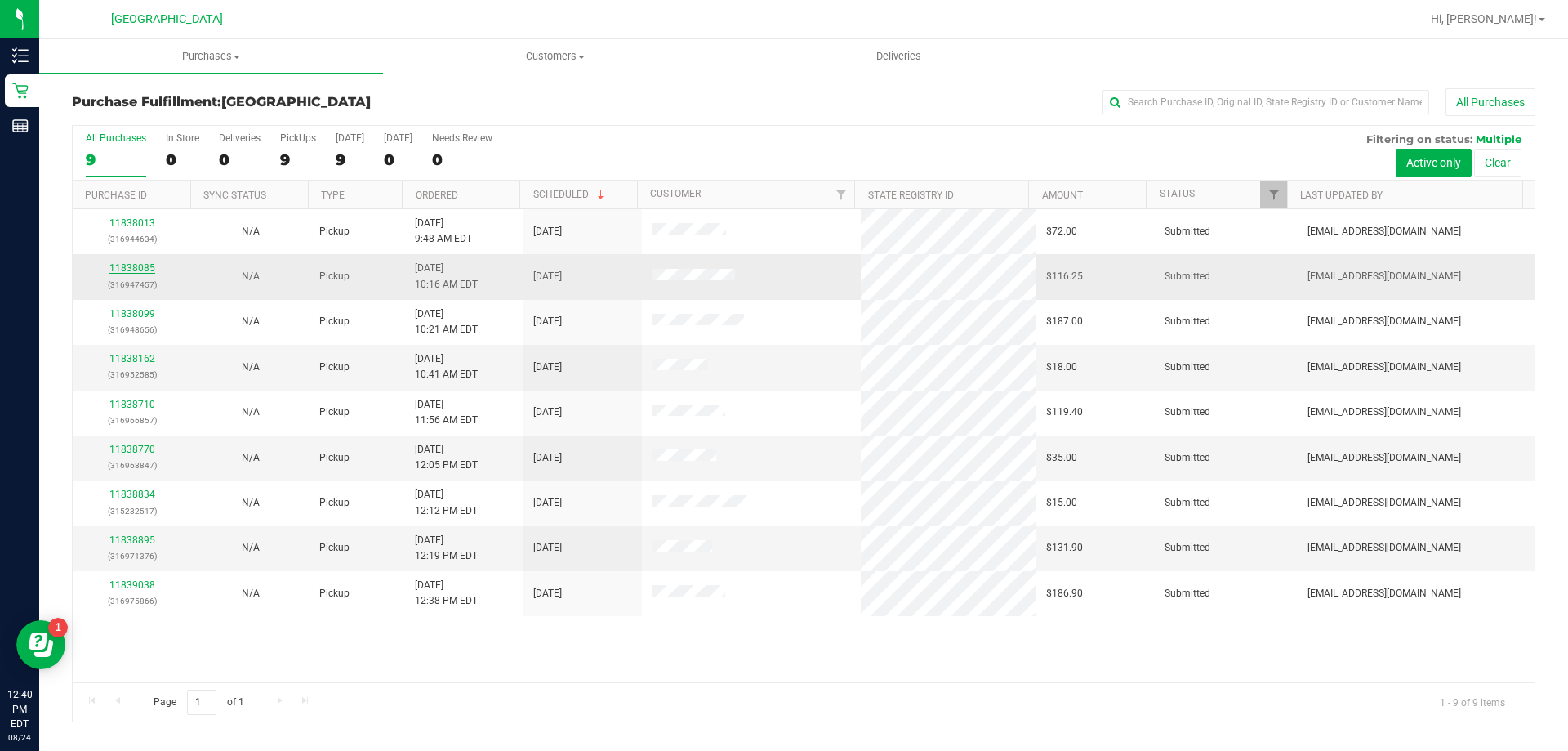
click at [120, 263] on link "11838085" at bounding box center [132, 268] width 46 height 11
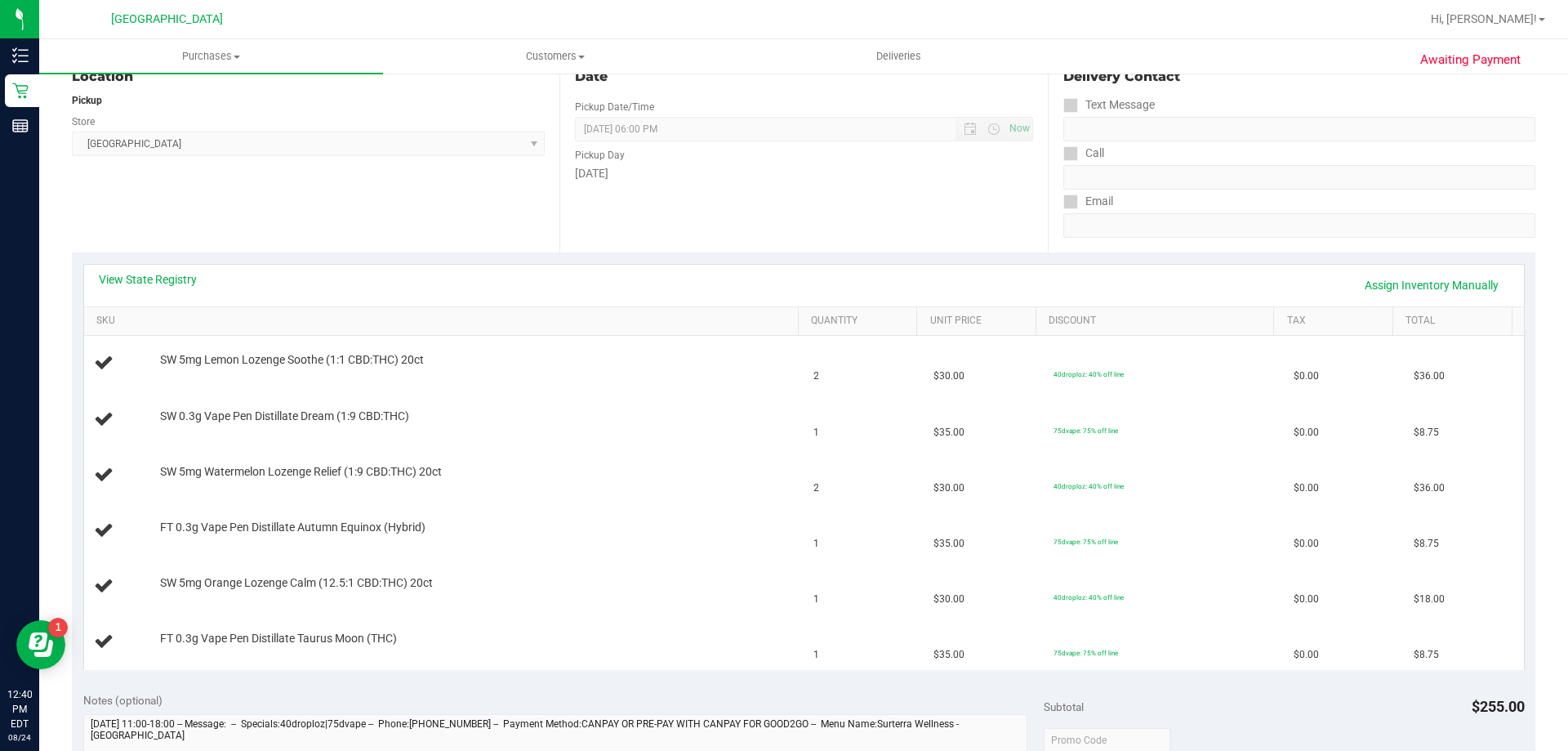
scroll to position [245, 0]
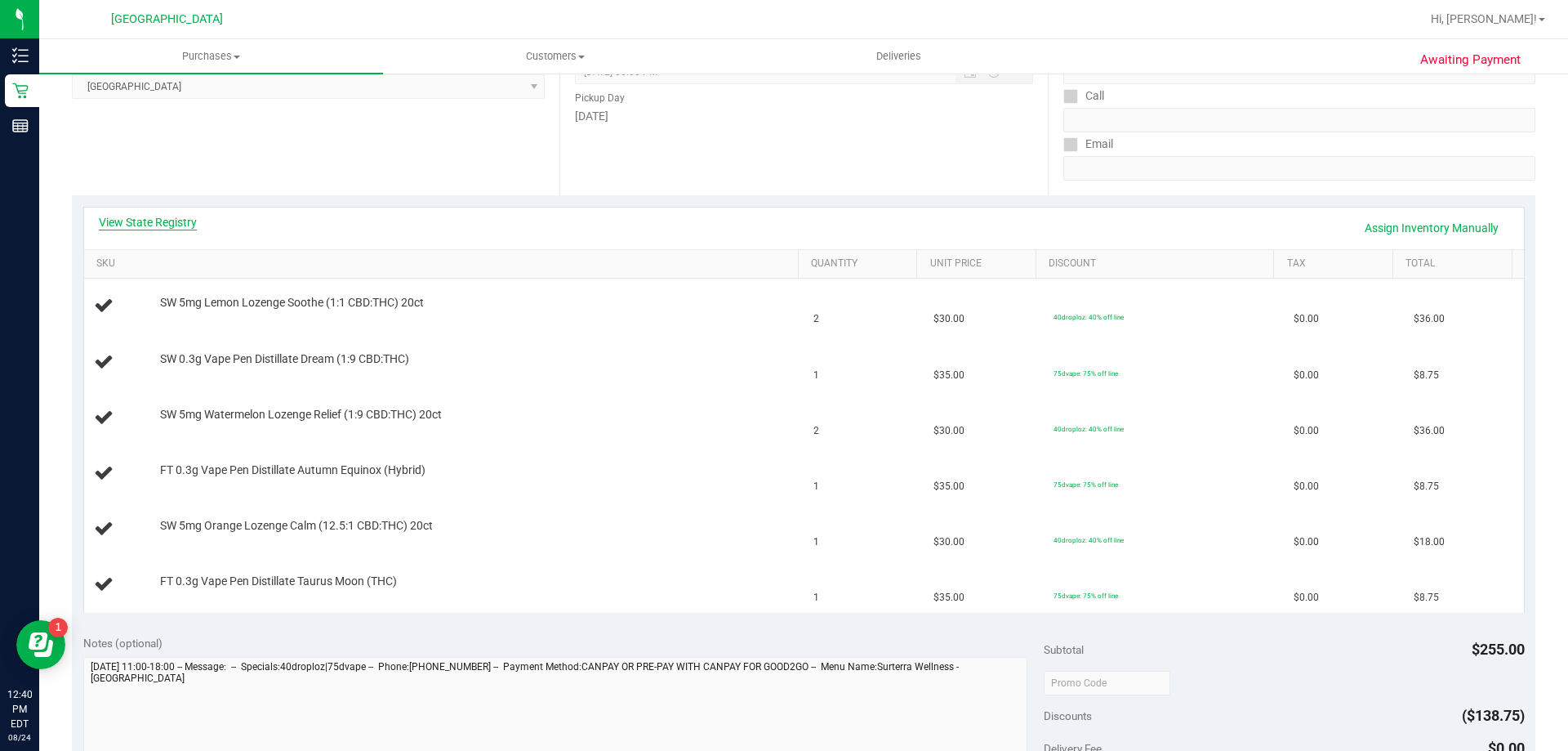
click at [146, 224] on link "View State Registry" at bounding box center [148, 222] width 98 height 17
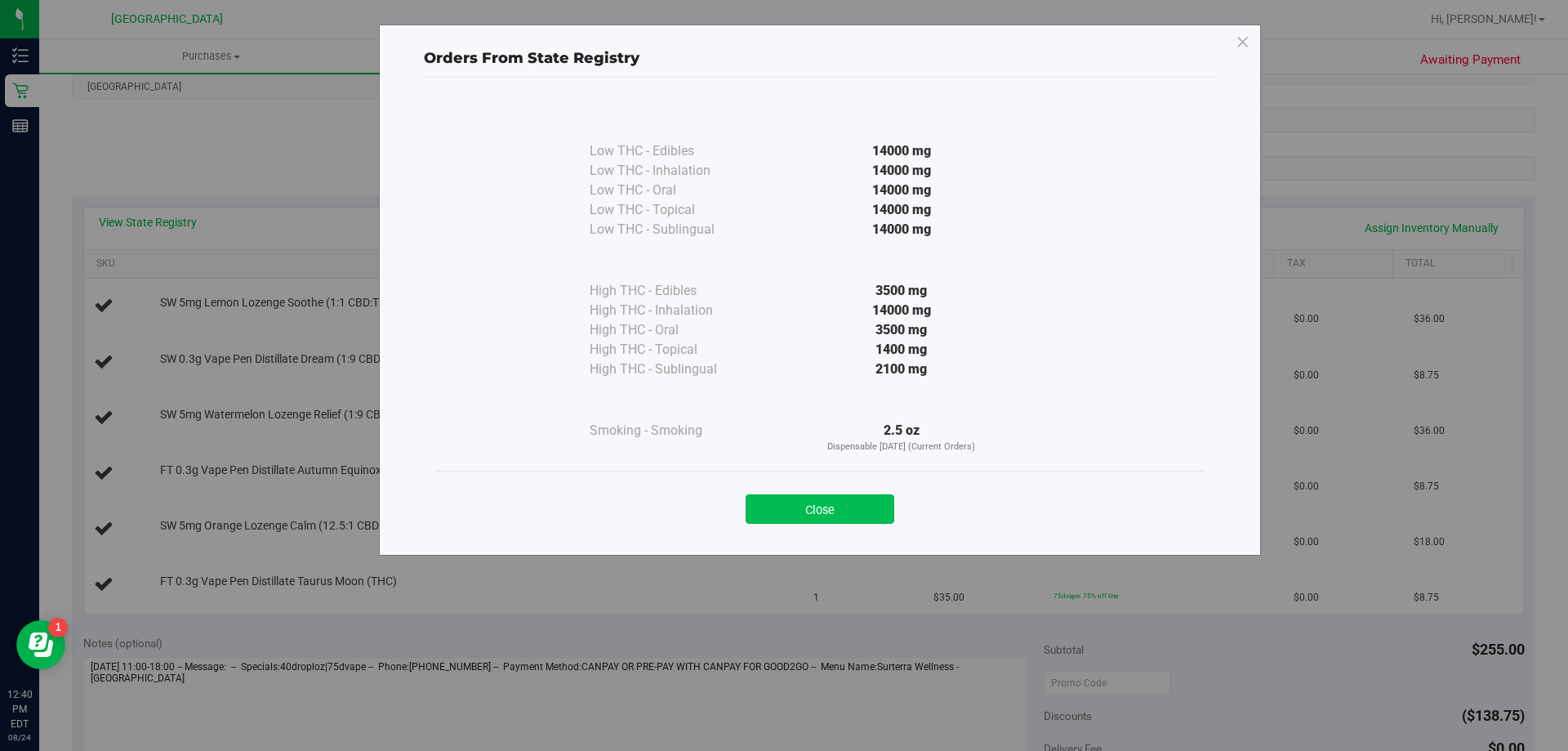
click at [836, 496] on button "Close" at bounding box center [820, 509] width 149 height 30
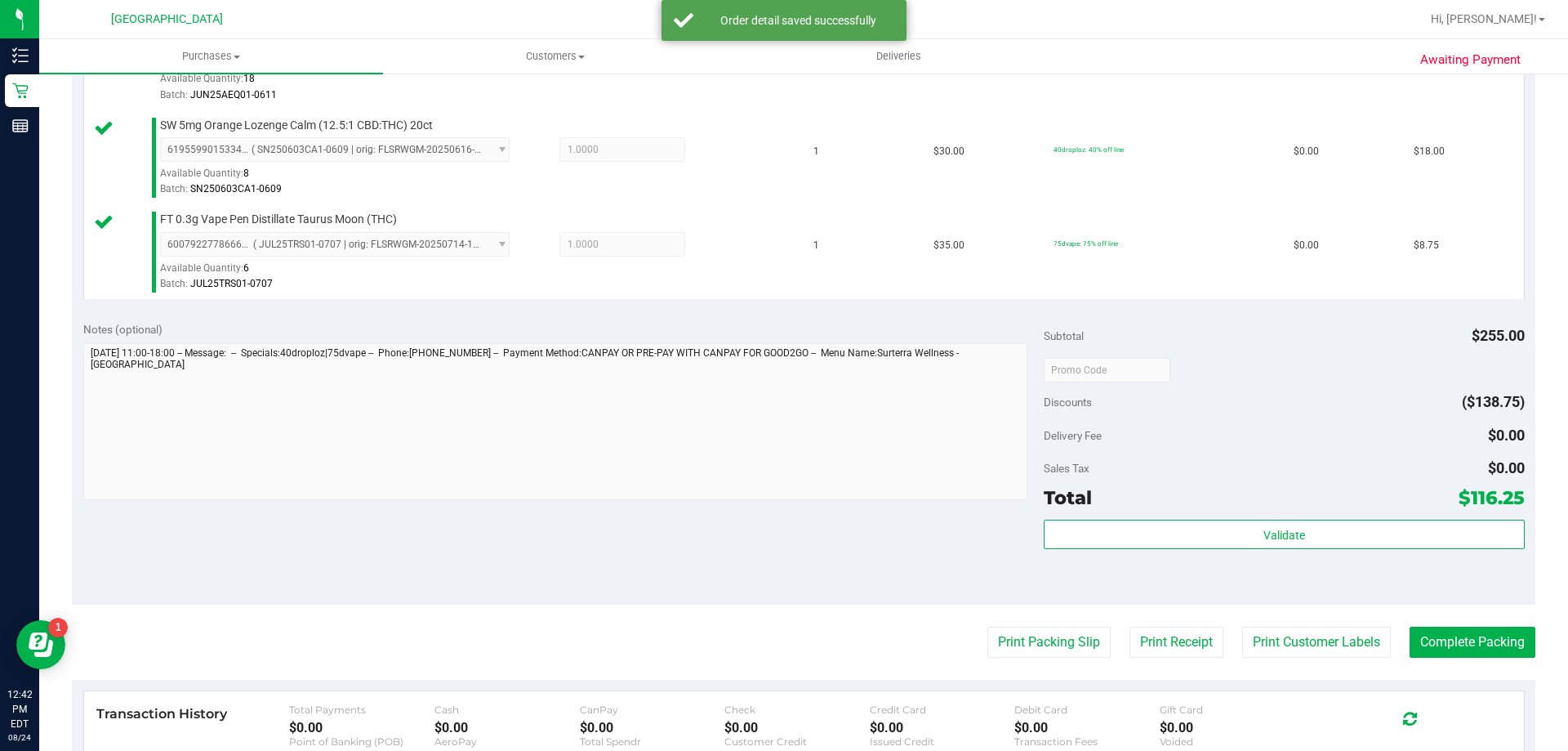
scroll to position [797, 0]
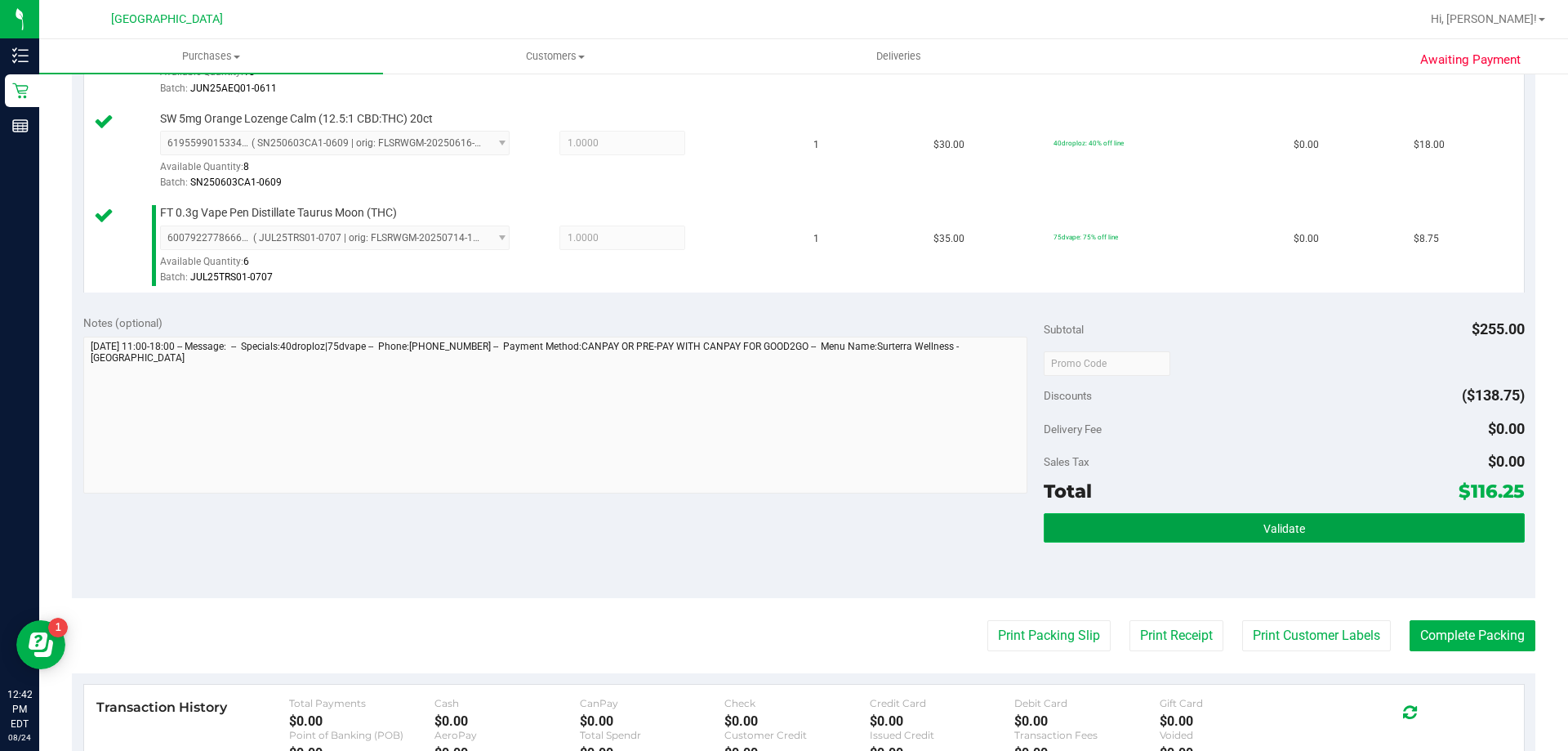
click at [1207, 540] on button "Validate" at bounding box center [1284, 528] width 481 height 30
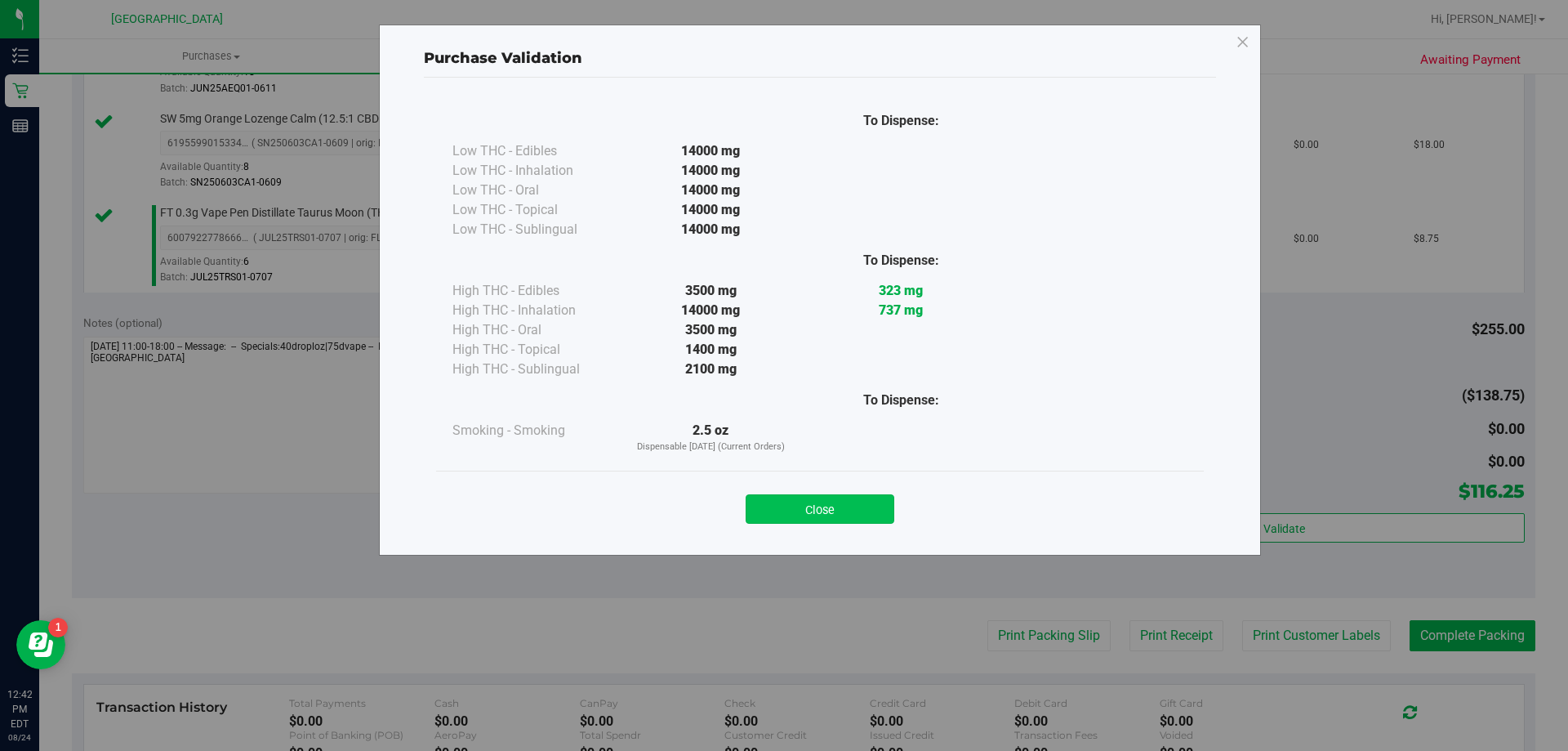
click at [831, 520] on button "Close" at bounding box center [820, 509] width 149 height 30
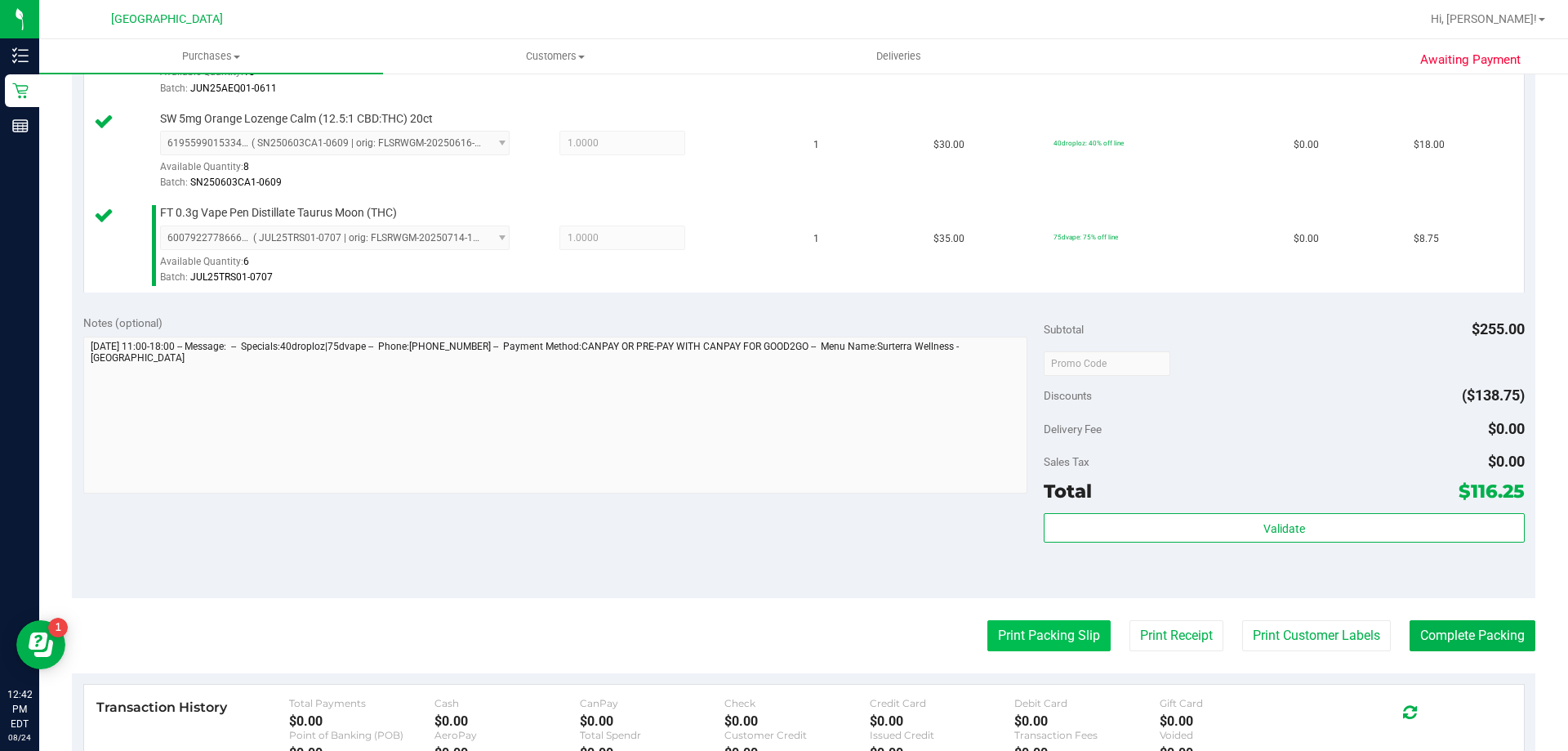
click at [1058, 647] on button "Print Packing Slip" at bounding box center [1049, 635] width 124 height 31
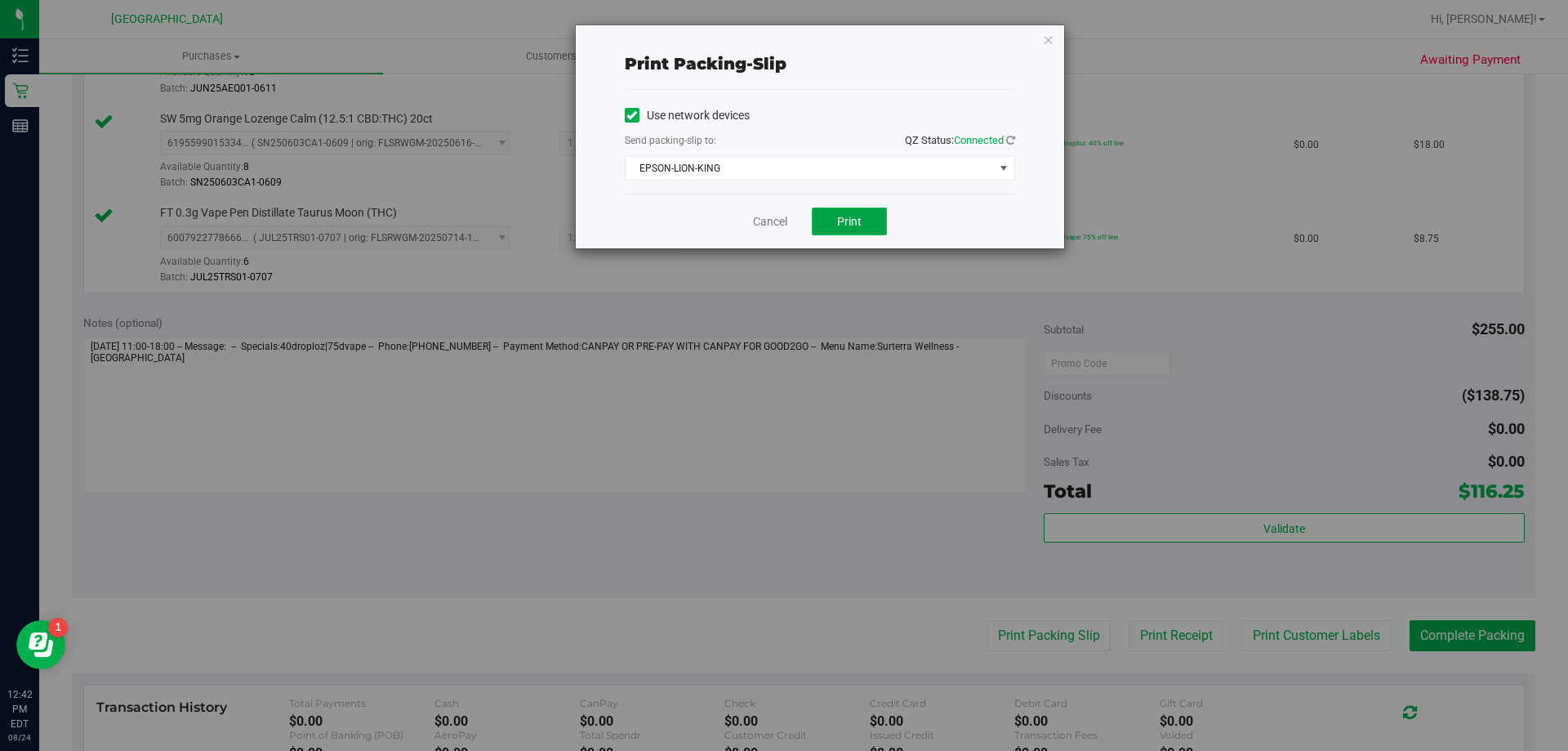
click at [866, 214] on button "Print" at bounding box center [850, 222] width 75 height 28
click at [769, 223] on link "Cancel" at bounding box center [770, 222] width 34 height 18
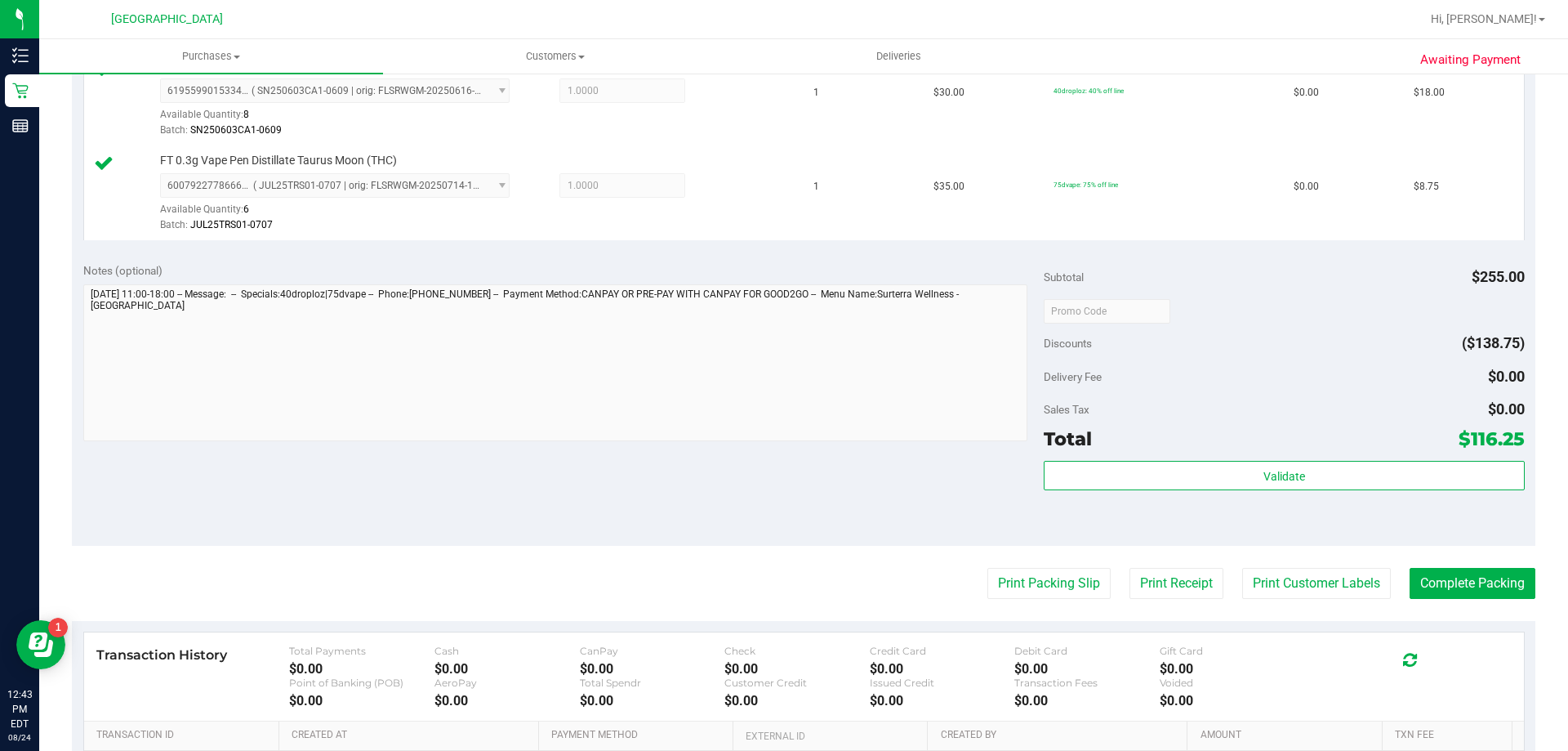
scroll to position [848, 0]
click at [1447, 590] on button "Complete Packing" at bounding box center [1472, 584] width 125 height 31
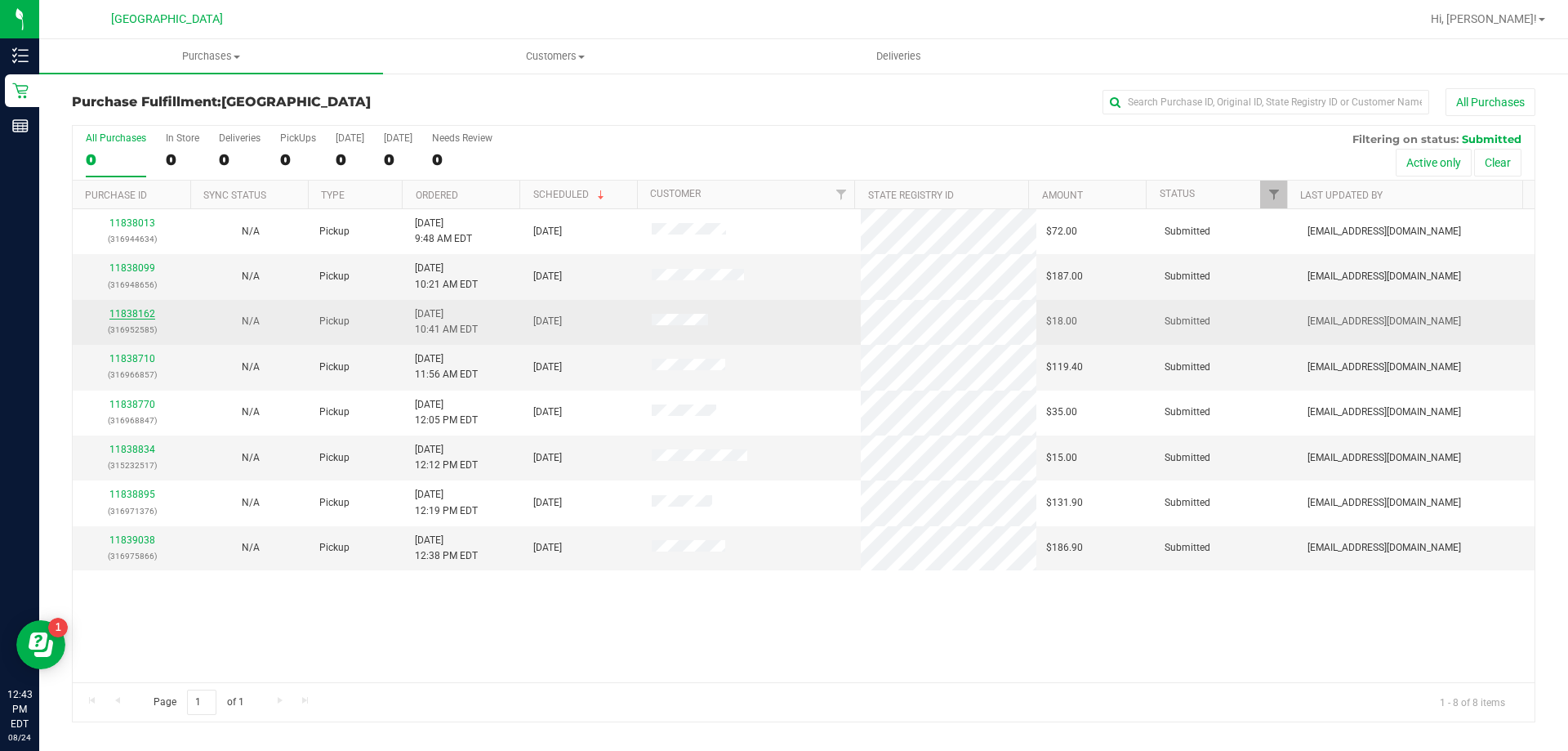
click at [138, 315] on link "11838162" at bounding box center [132, 313] width 46 height 11
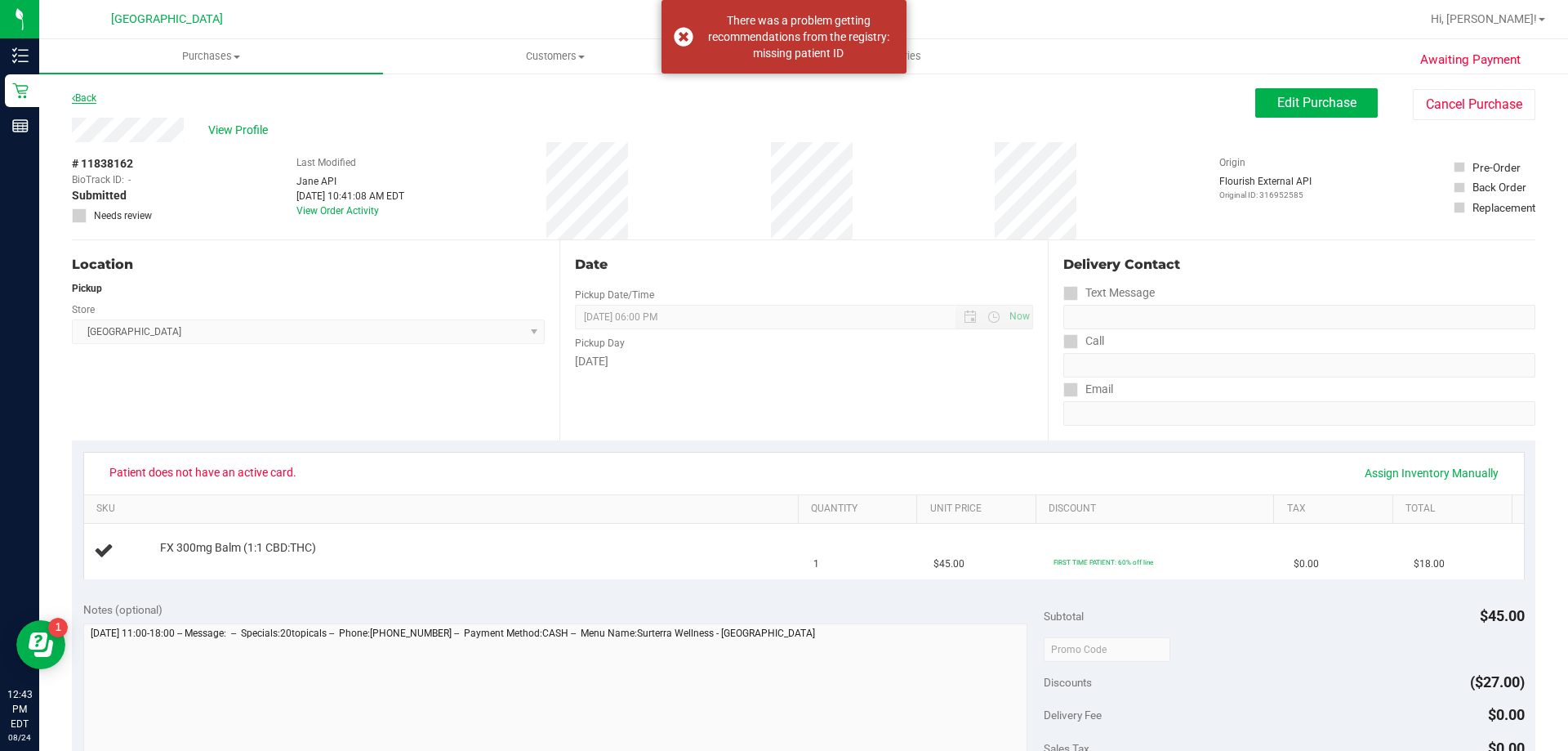
click at [91, 95] on link "Back" at bounding box center [84, 97] width 25 height 11
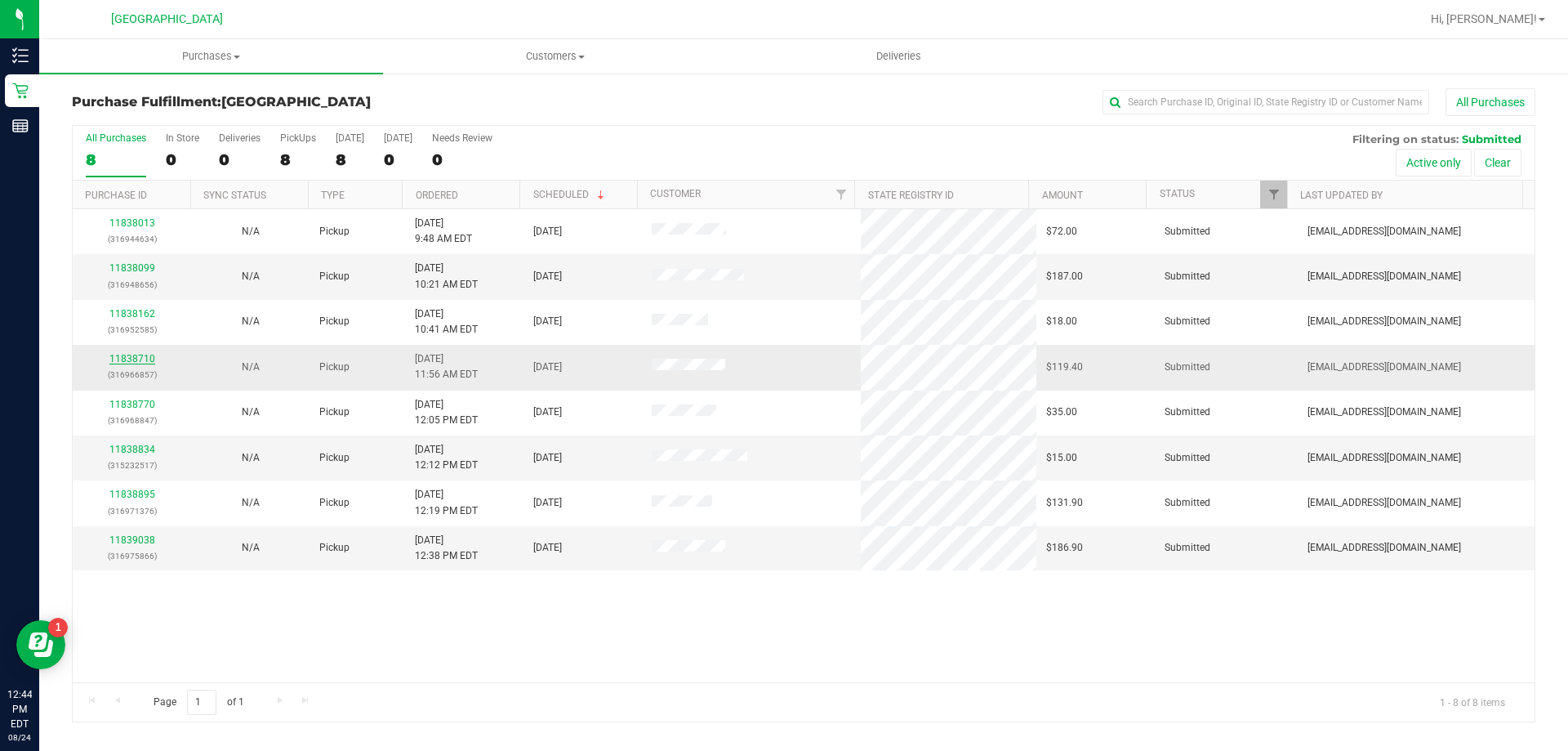
click at [130, 354] on link "11838710" at bounding box center [132, 358] width 46 height 11
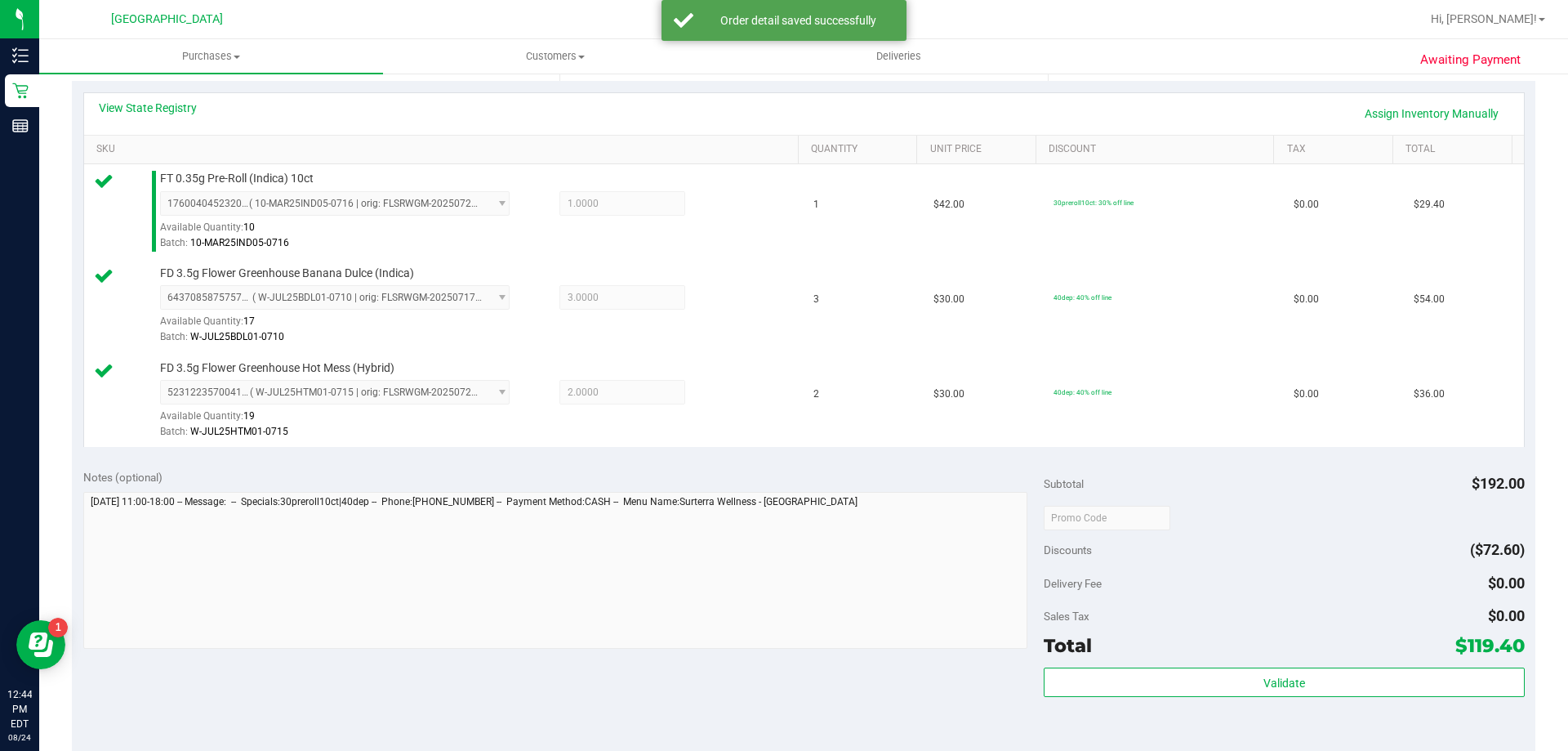
scroll to position [433, 0]
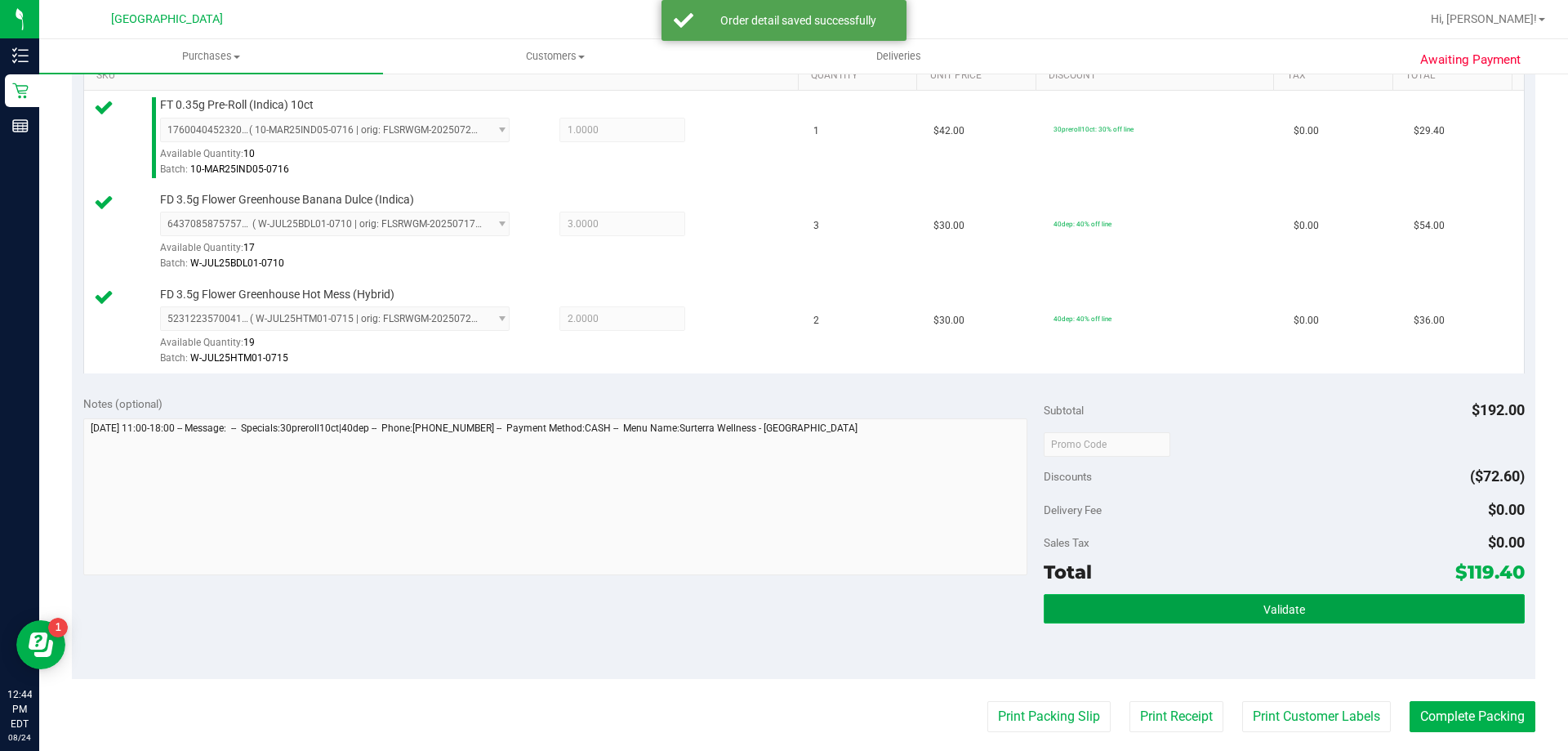
click at [1272, 620] on button "Validate" at bounding box center [1284, 609] width 481 height 30
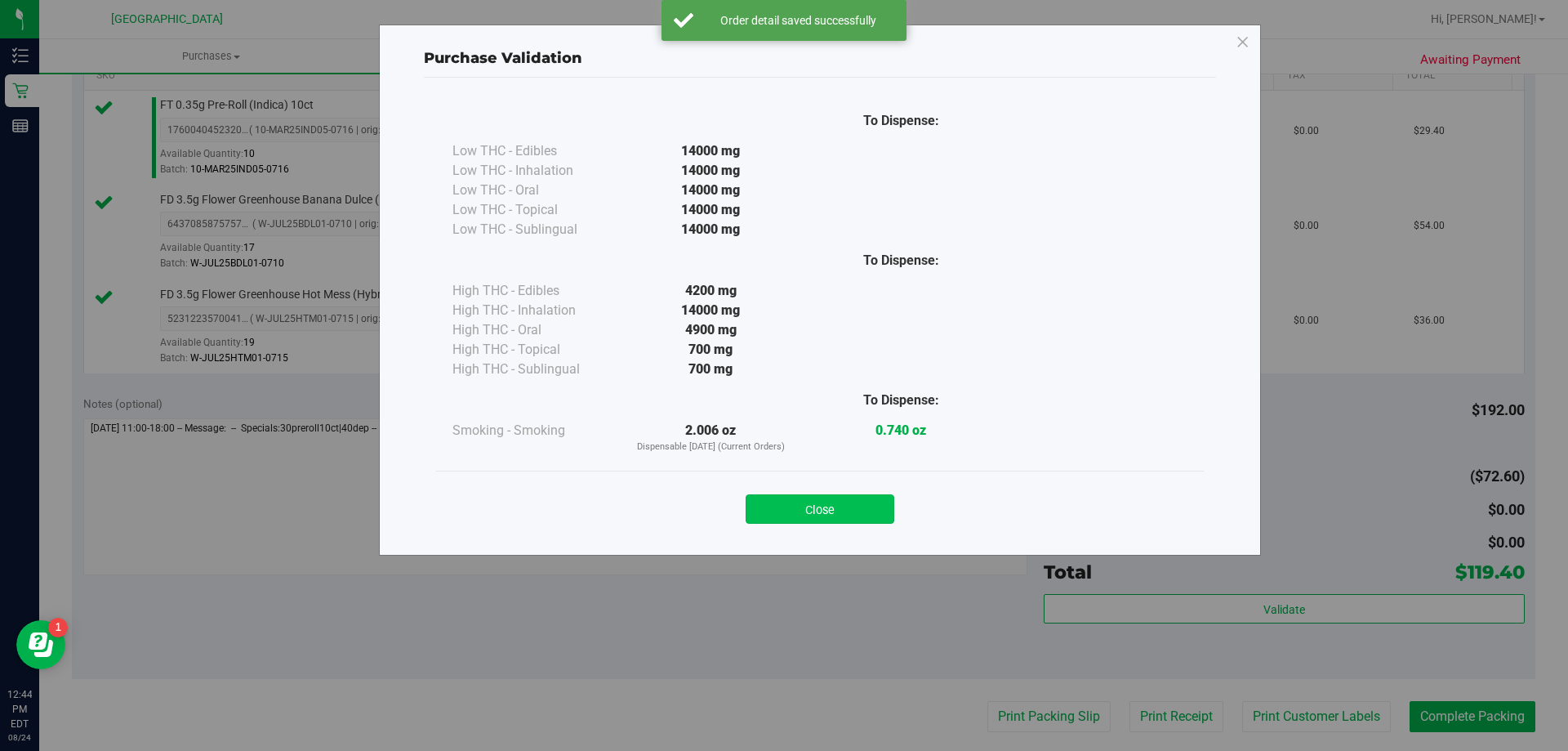
click at [817, 519] on button "Close" at bounding box center [820, 509] width 149 height 30
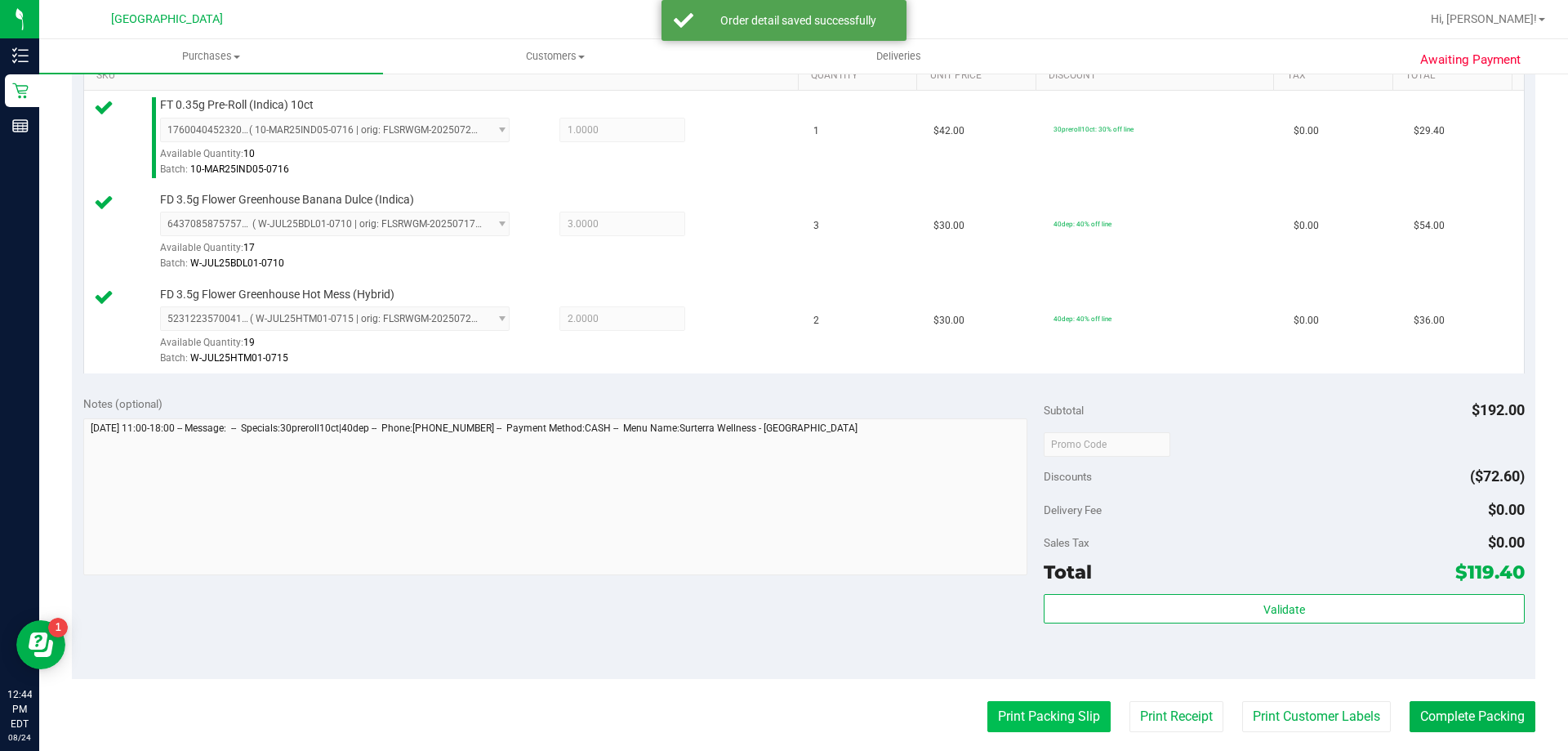
click at [1040, 726] on button "Print Packing Slip" at bounding box center [1049, 716] width 124 height 31
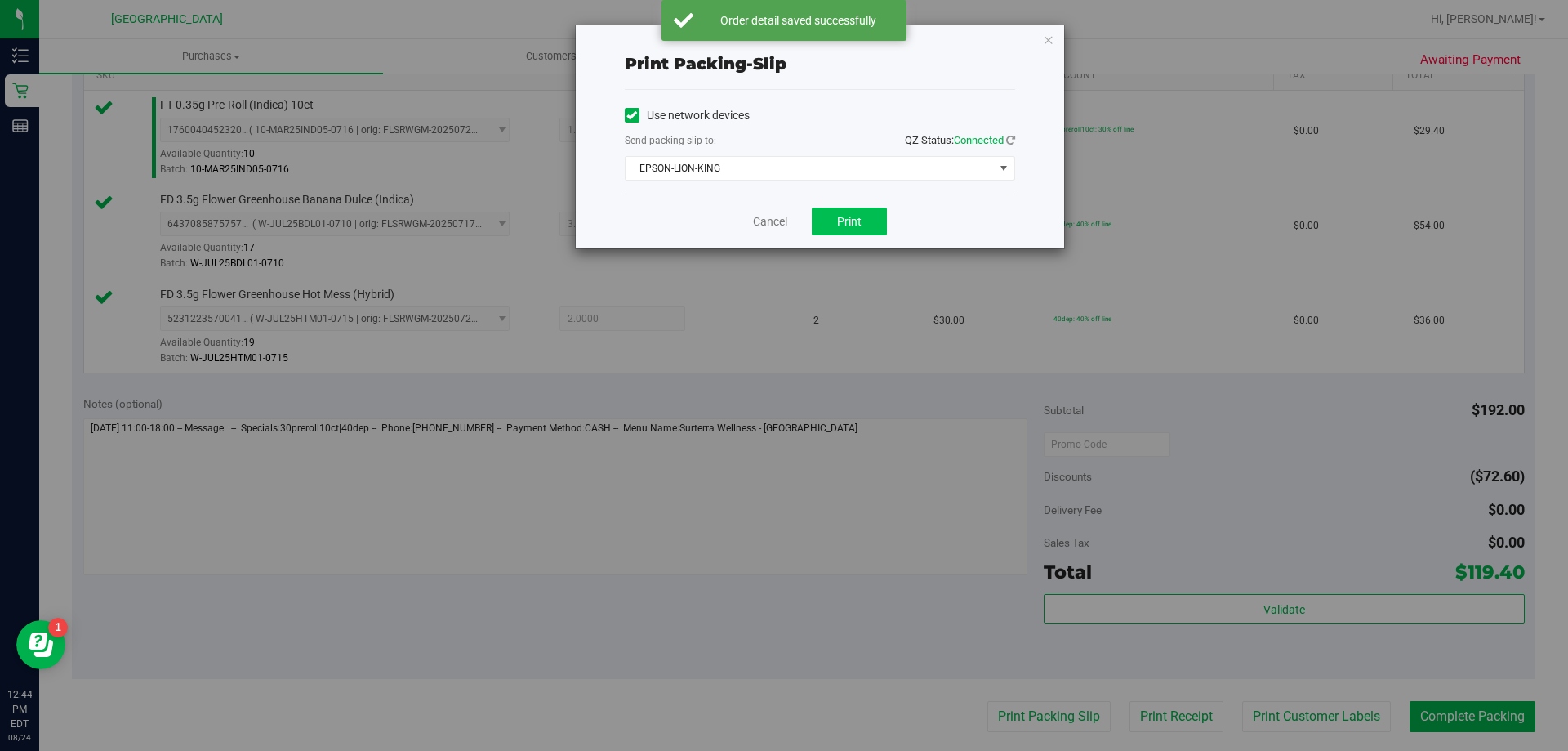
click at [852, 217] on span "Print" at bounding box center [850, 221] width 25 height 13
click at [765, 218] on link "Cancel" at bounding box center [770, 222] width 34 height 18
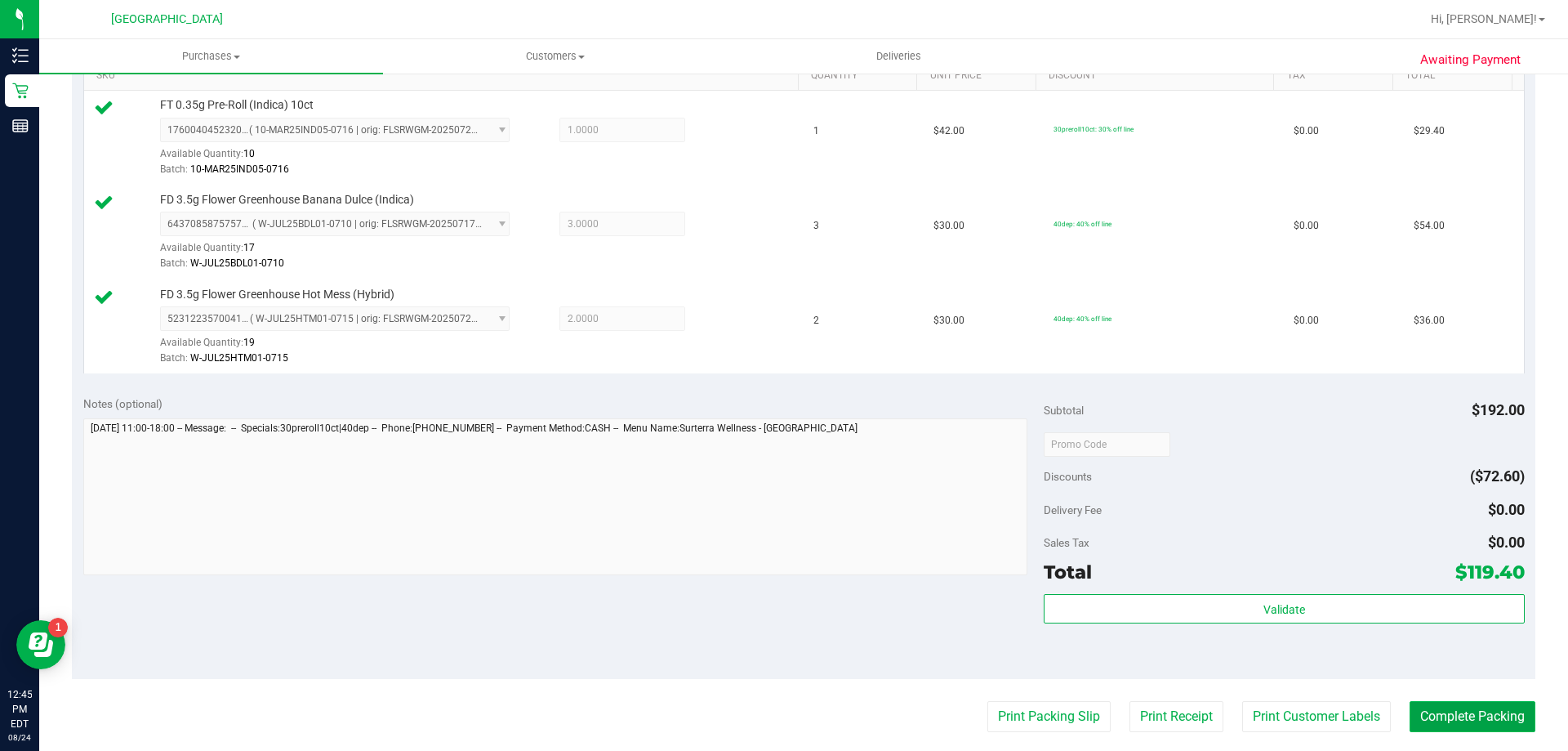
click at [1463, 721] on button "Complete Packing" at bounding box center [1472, 716] width 125 height 31
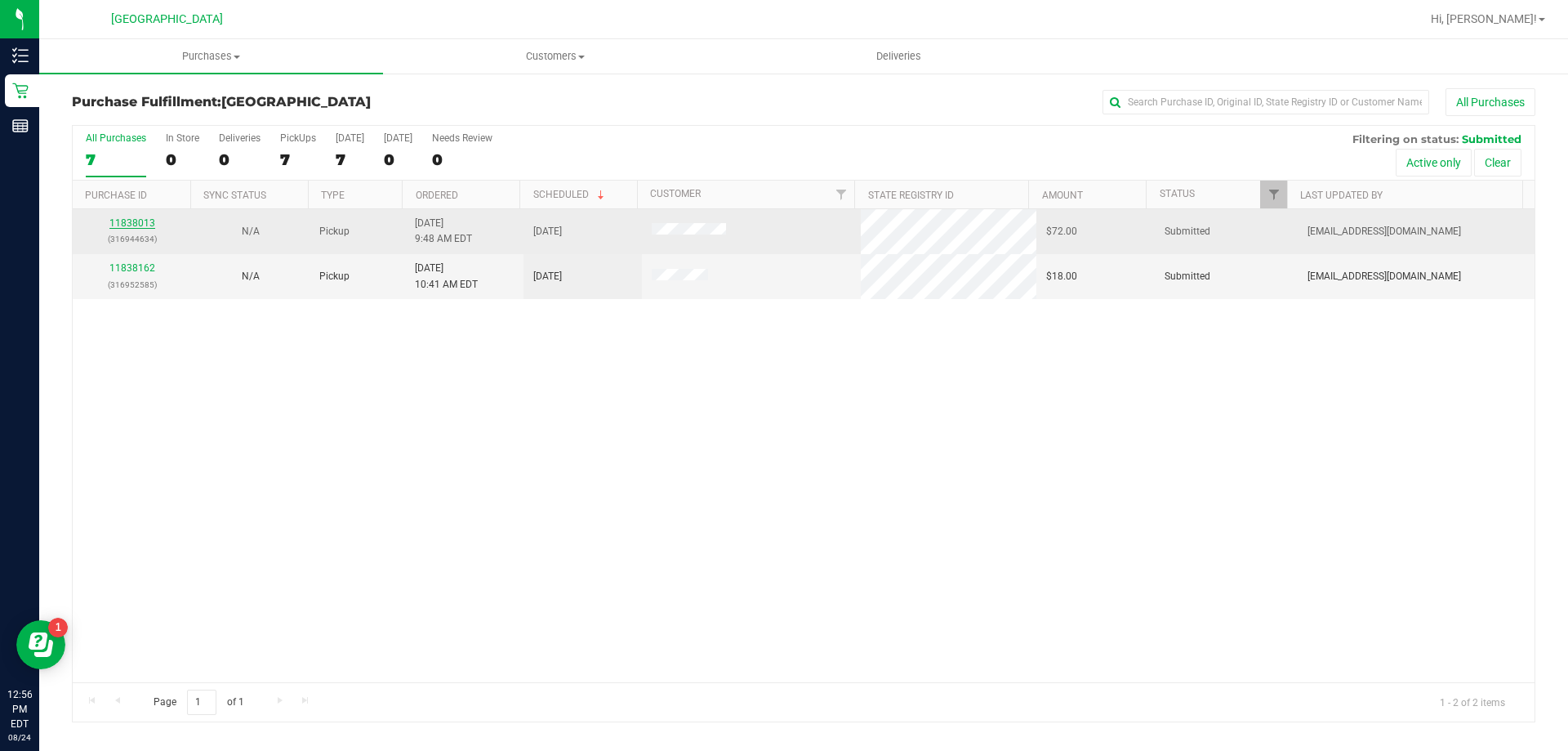
click at [128, 224] on link "11838013" at bounding box center [132, 223] width 46 height 11
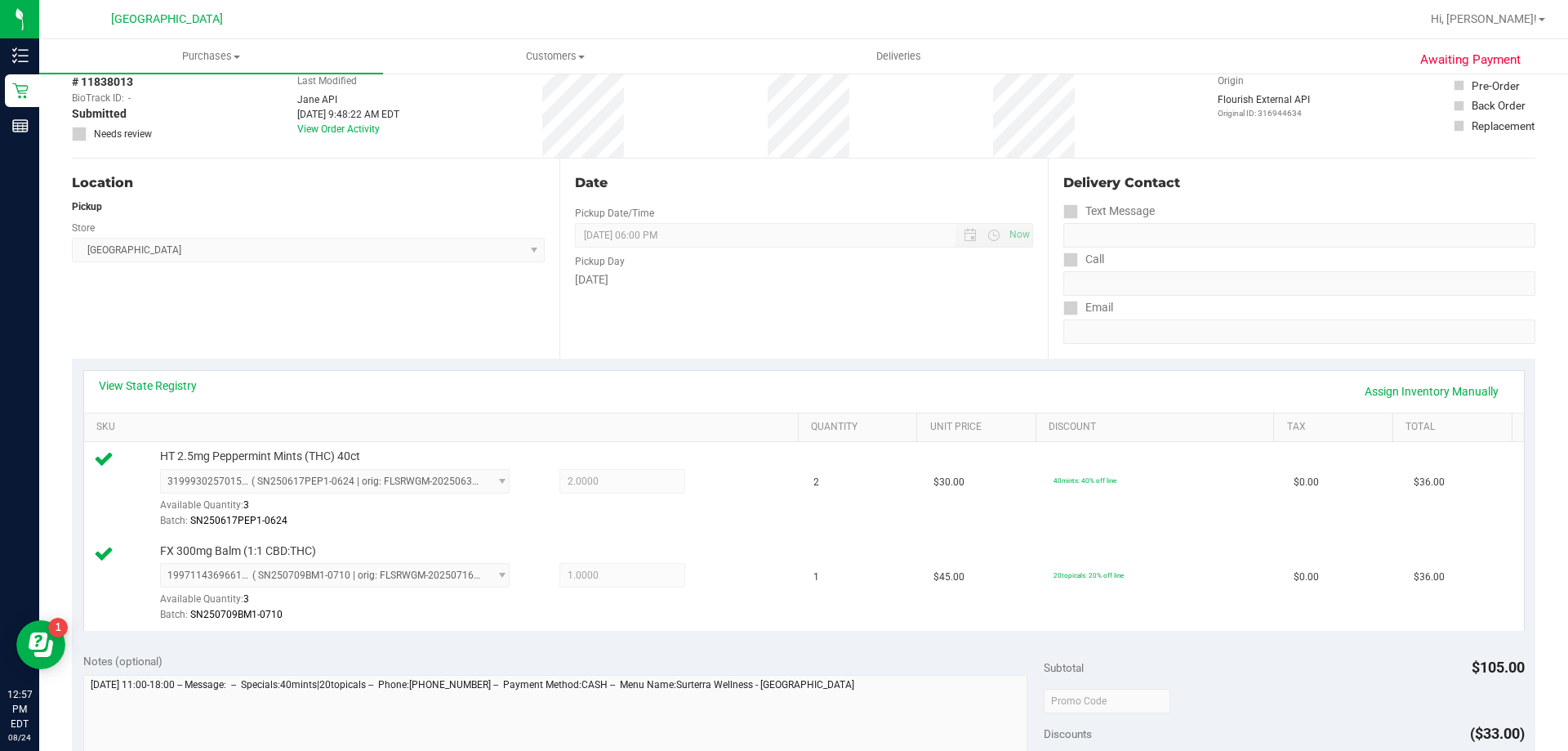
scroll to position [292, 0]
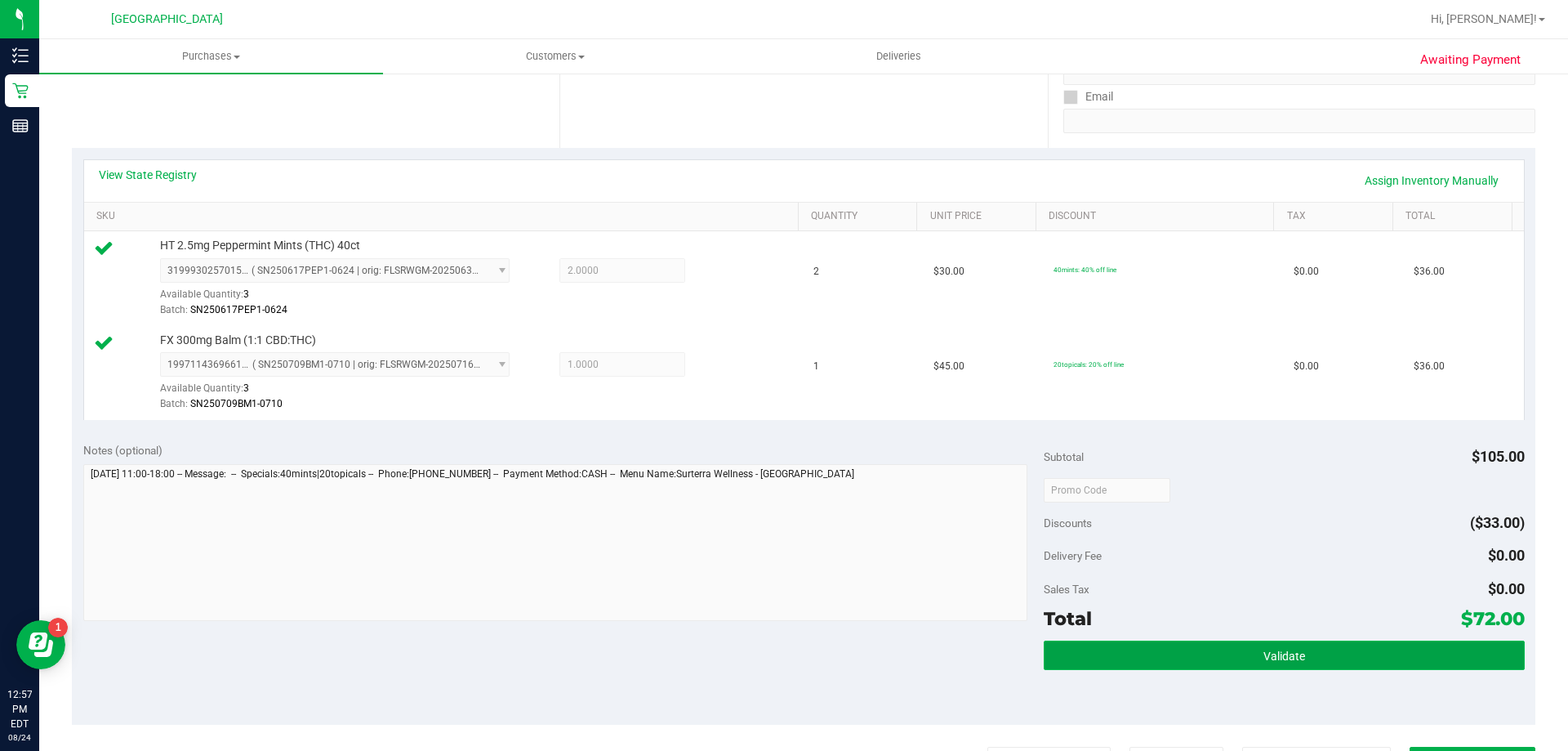
click at [1334, 668] on button "Validate" at bounding box center [1284, 655] width 481 height 30
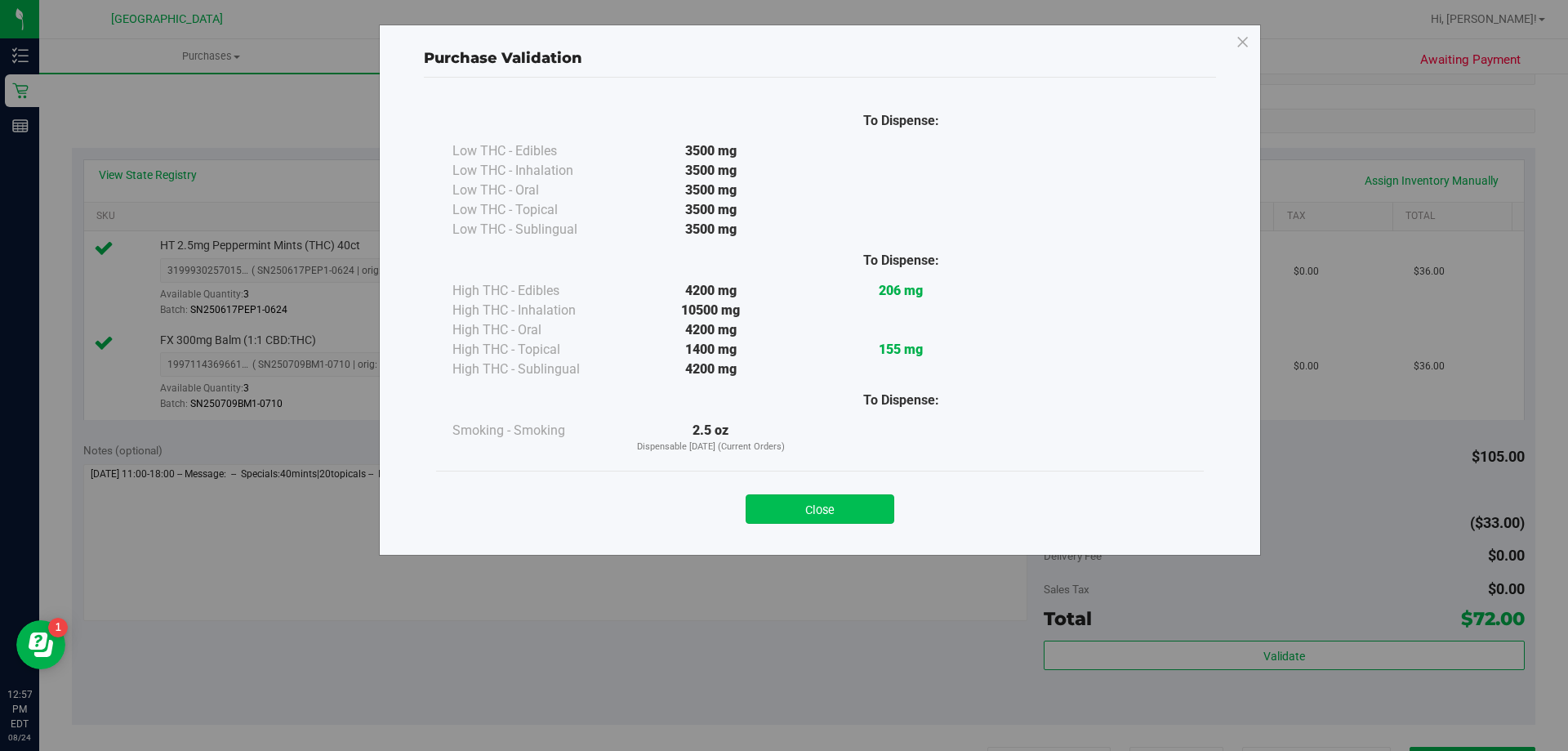
click at [858, 514] on button "Close" at bounding box center [820, 509] width 149 height 30
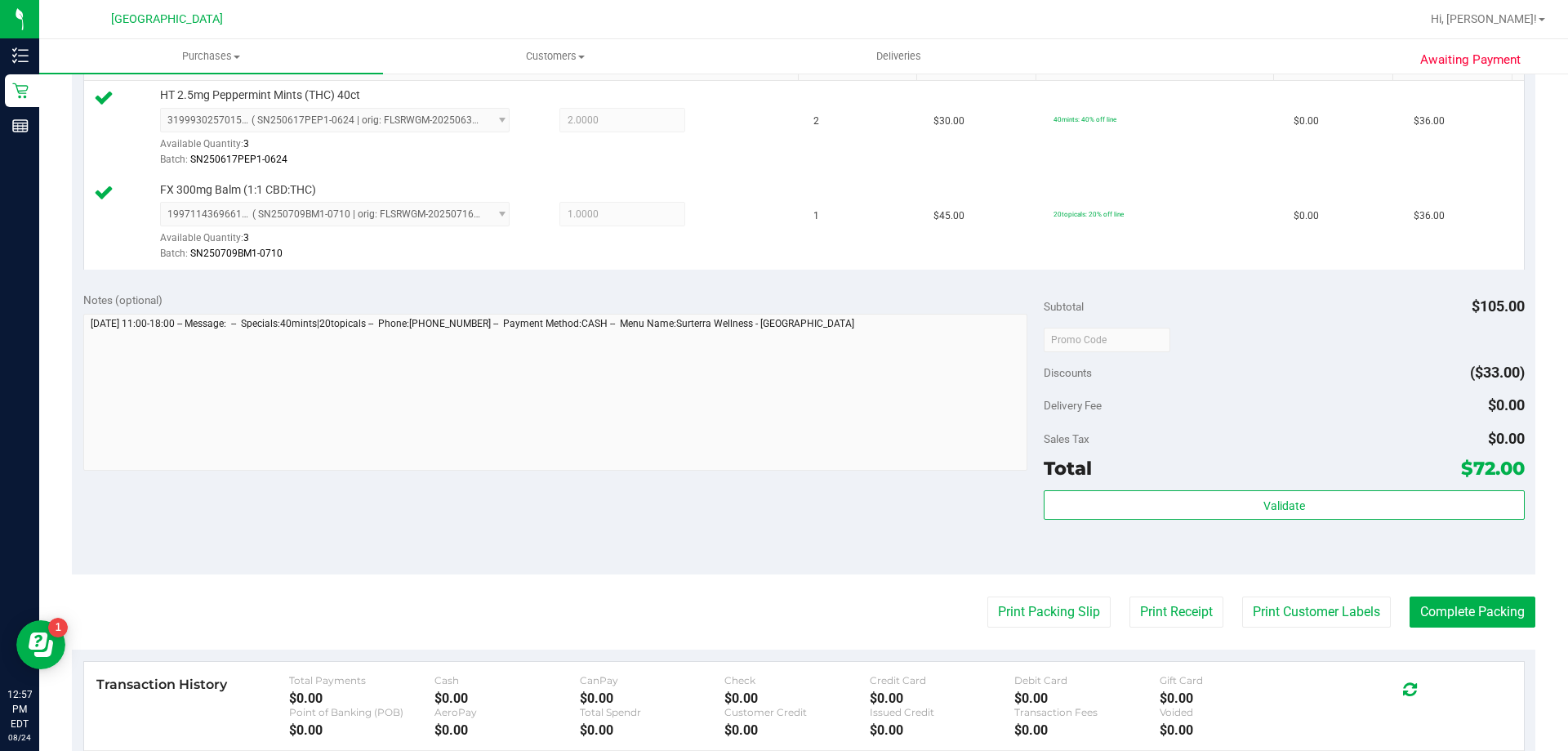
scroll to position [447, 0]
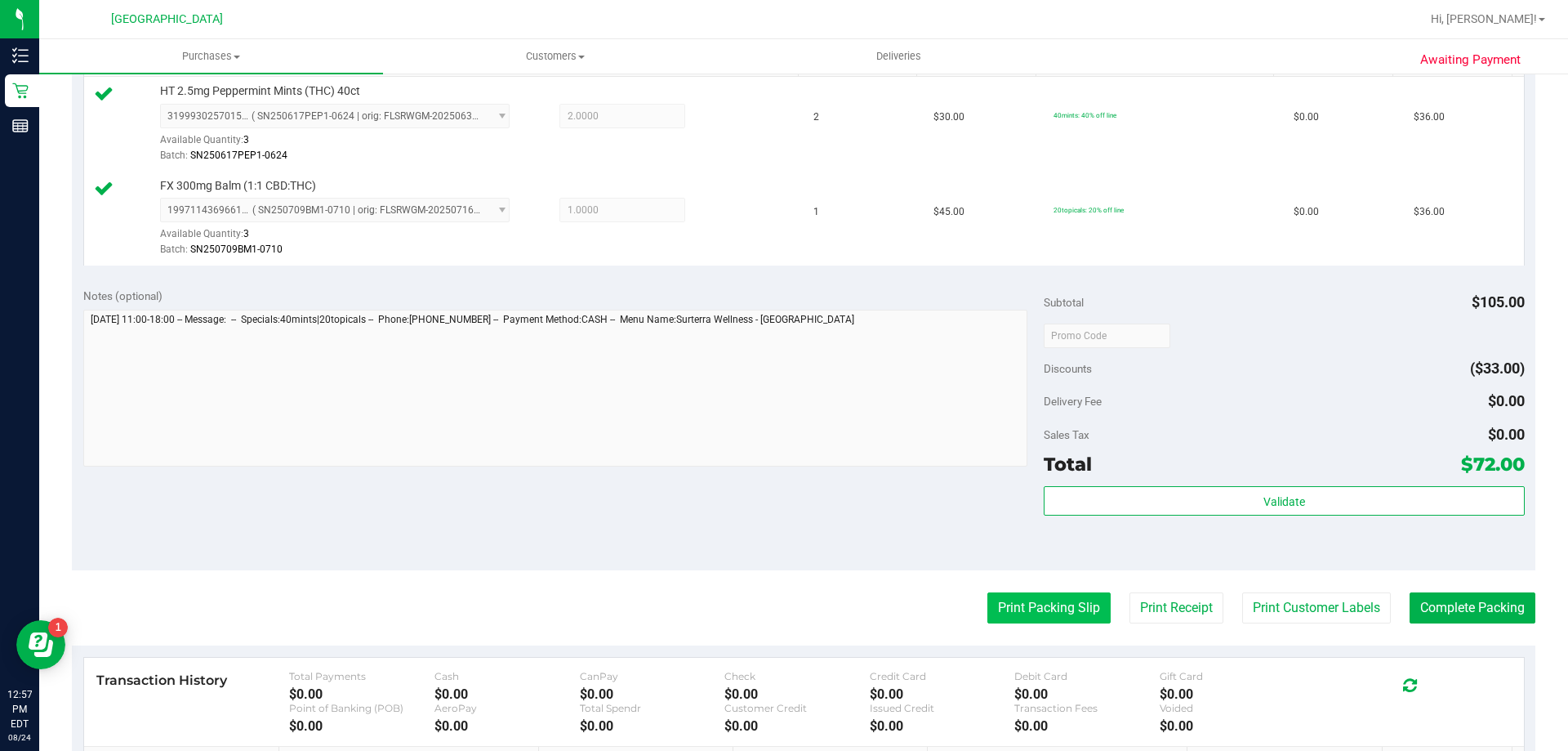
click at [1039, 617] on button "Print Packing Slip" at bounding box center [1049, 607] width 124 height 31
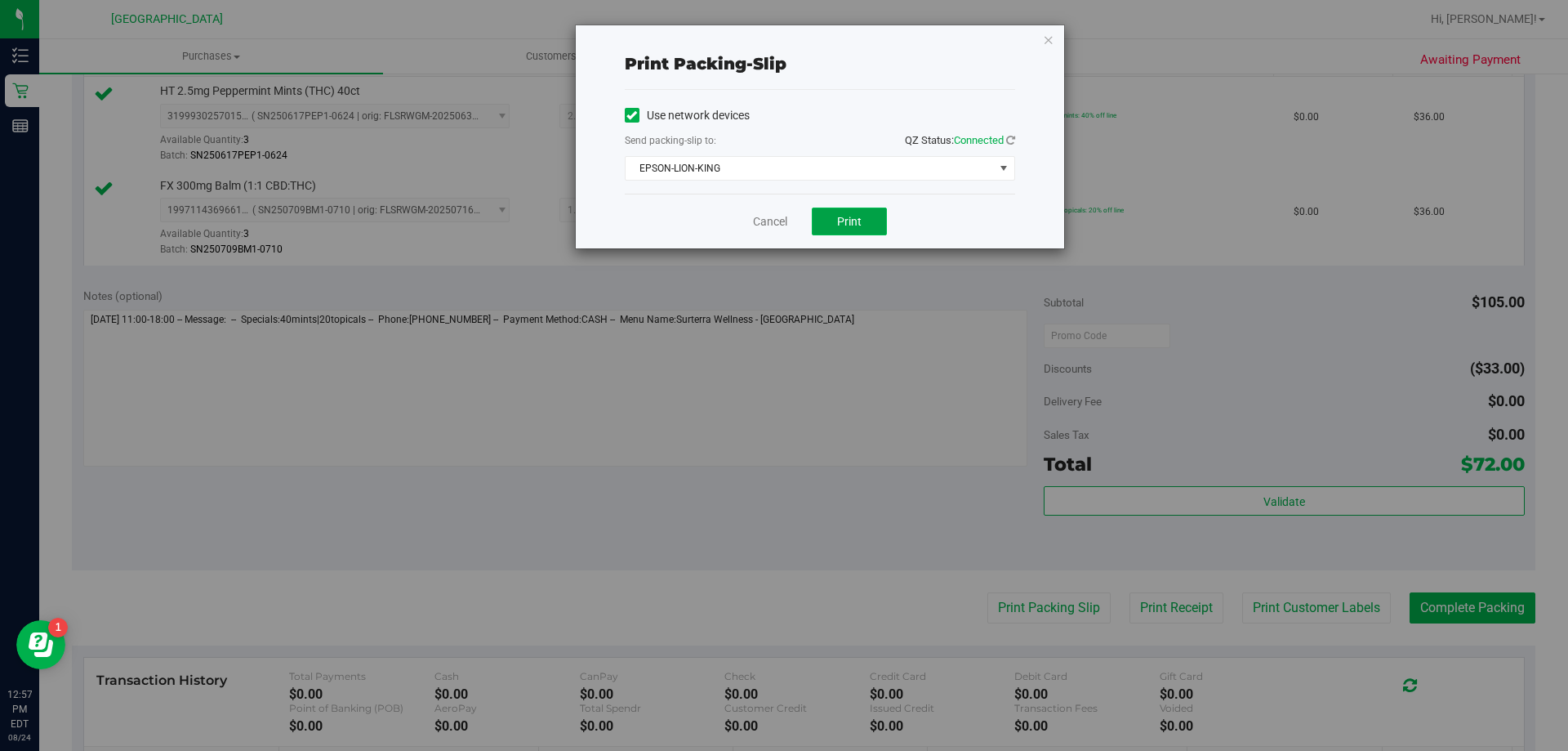
click at [874, 214] on button "Print" at bounding box center [850, 222] width 75 height 28
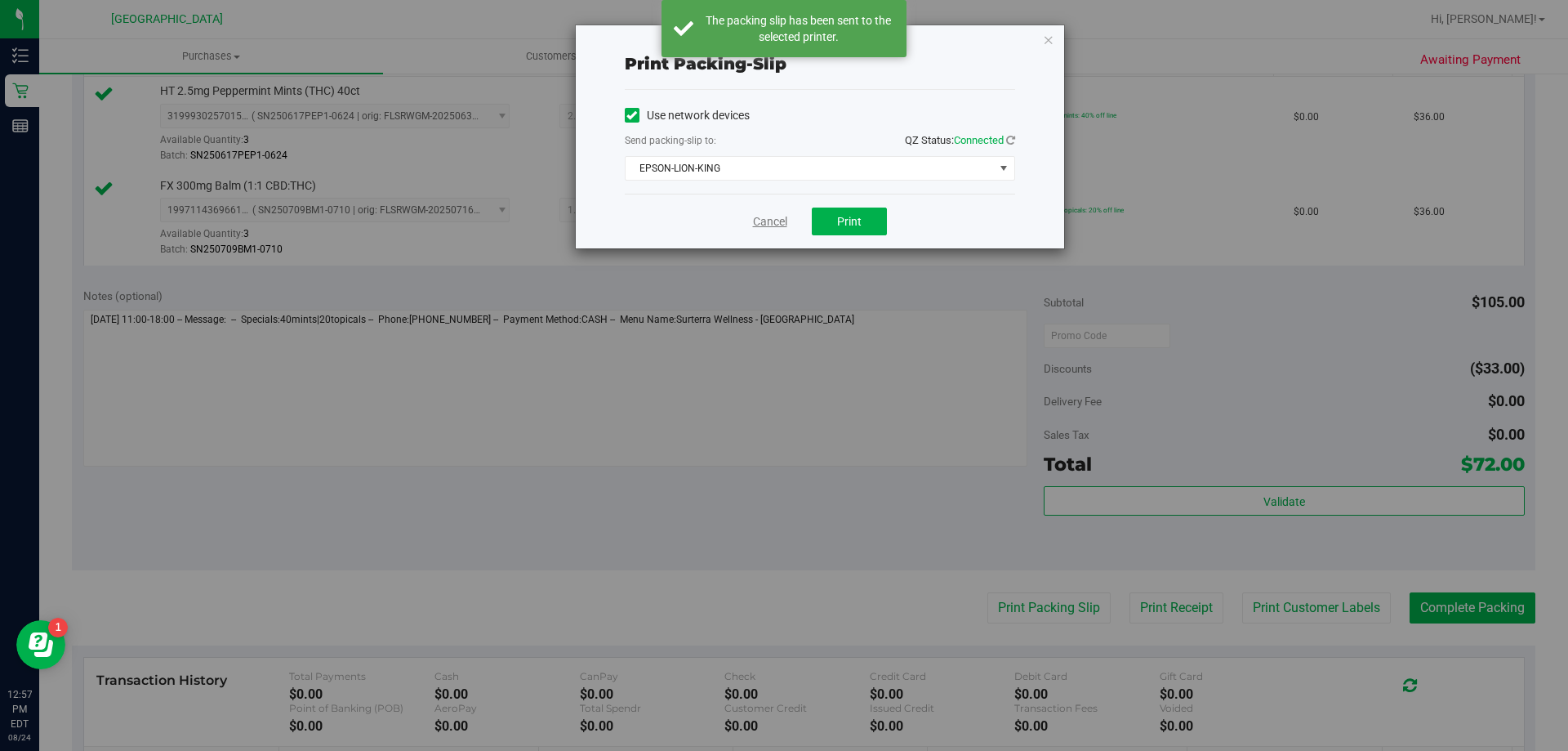
click at [767, 218] on link "Cancel" at bounding box center [770, 222] width 34 height 18
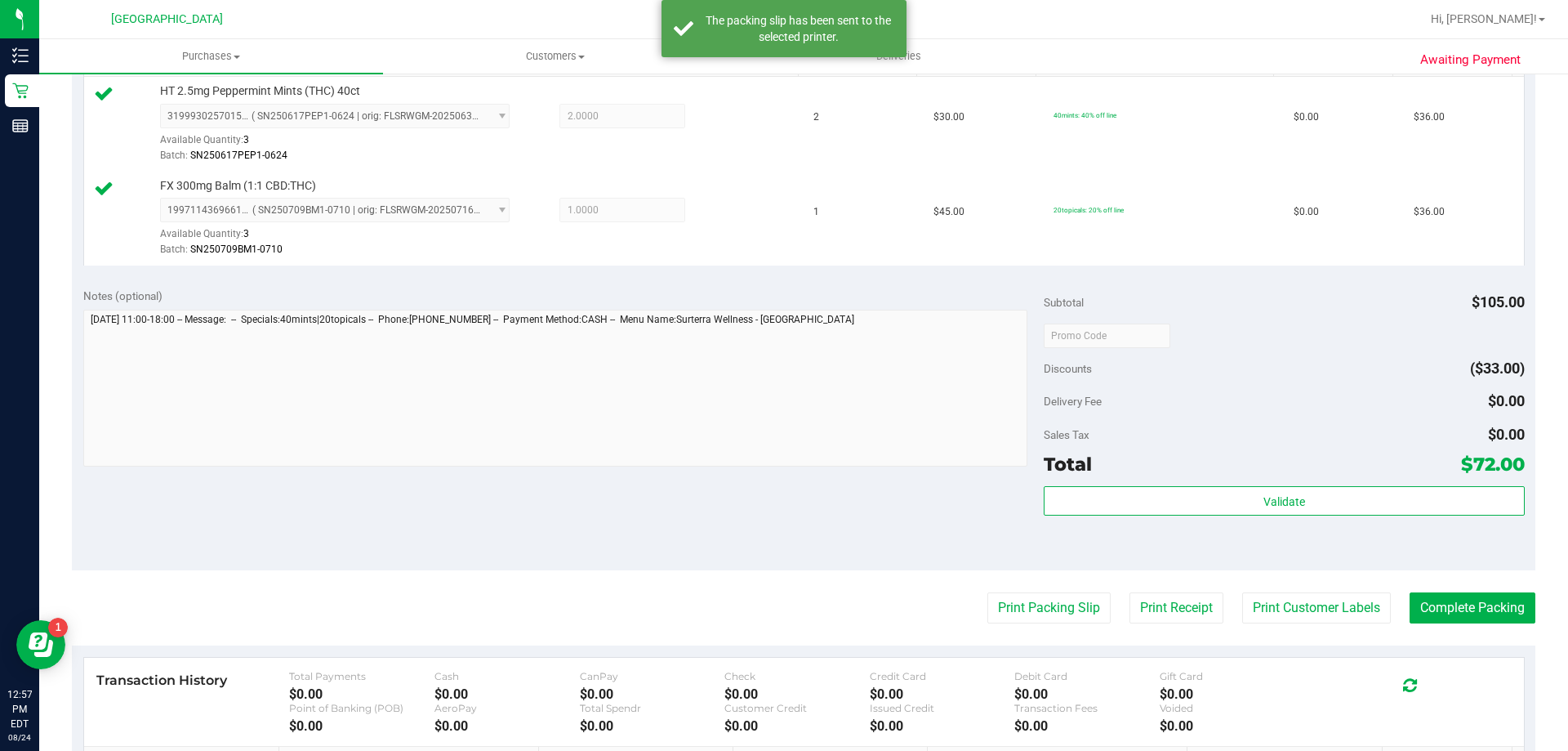
click at [1449, 573] on purchase-details "Back Edit Purchase Cancel Purchase View Profile # 11838013 BioTrack ID: - Submi…" at bounding box center [803, 296] width 1464 height 1310
click at [1458, 621] on button "Complete Packing" at bounding box center [1472, 607] width 125 height 31
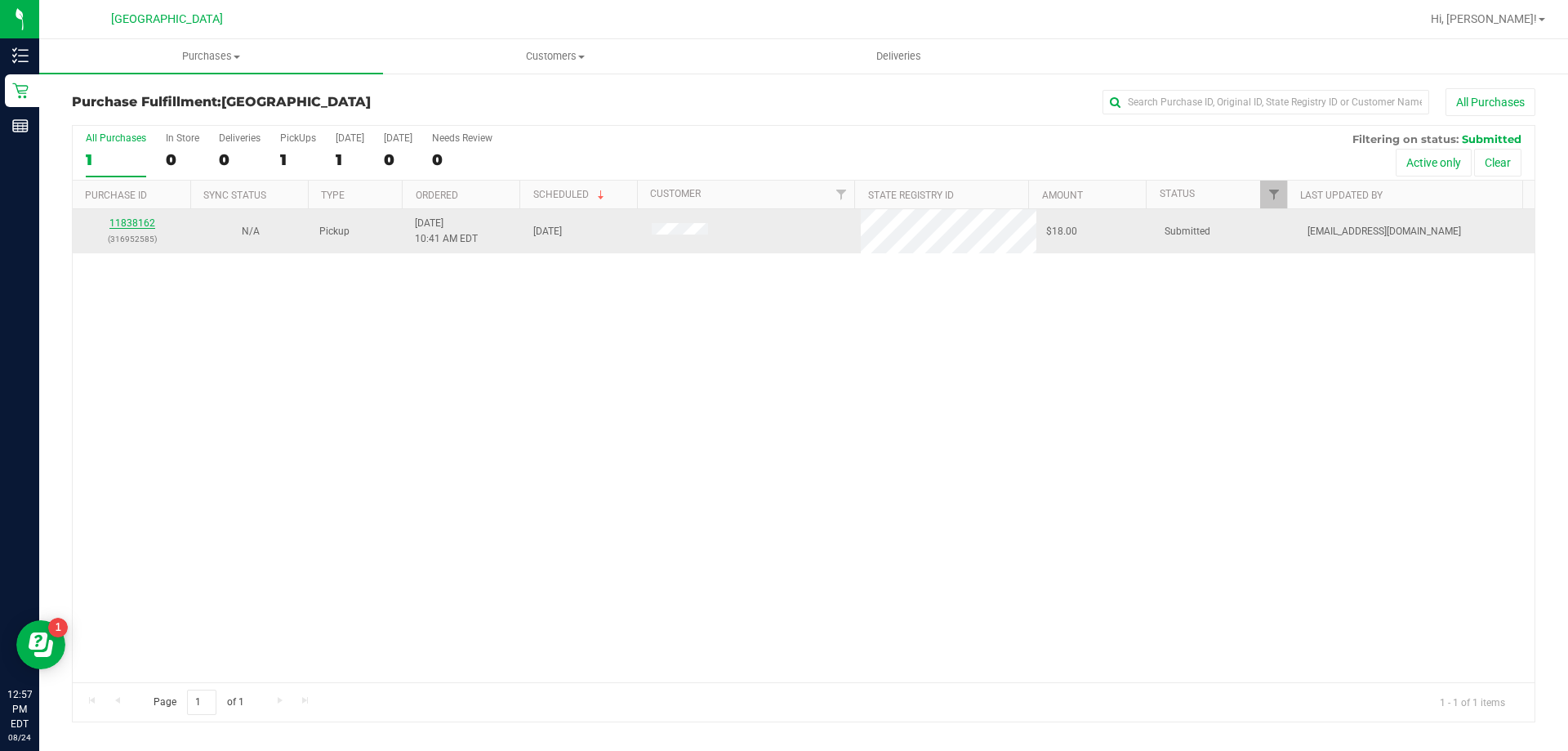
click at [148, 220] on link "11838162" at bounding box center [132, 223] width 46 height 11
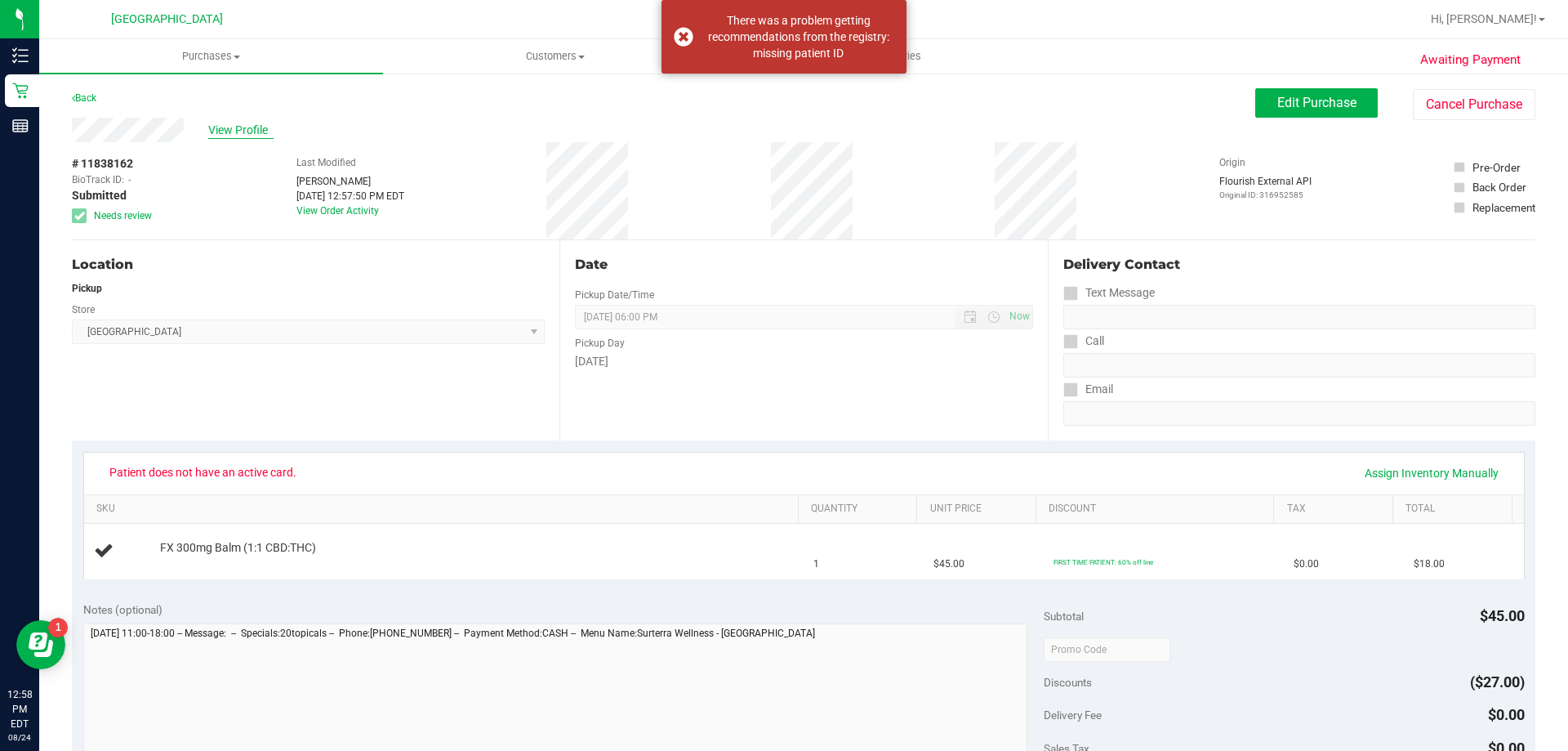
click at [260, 122] on span "View Profile" at bounding box center [241, 131] width 66 height 18
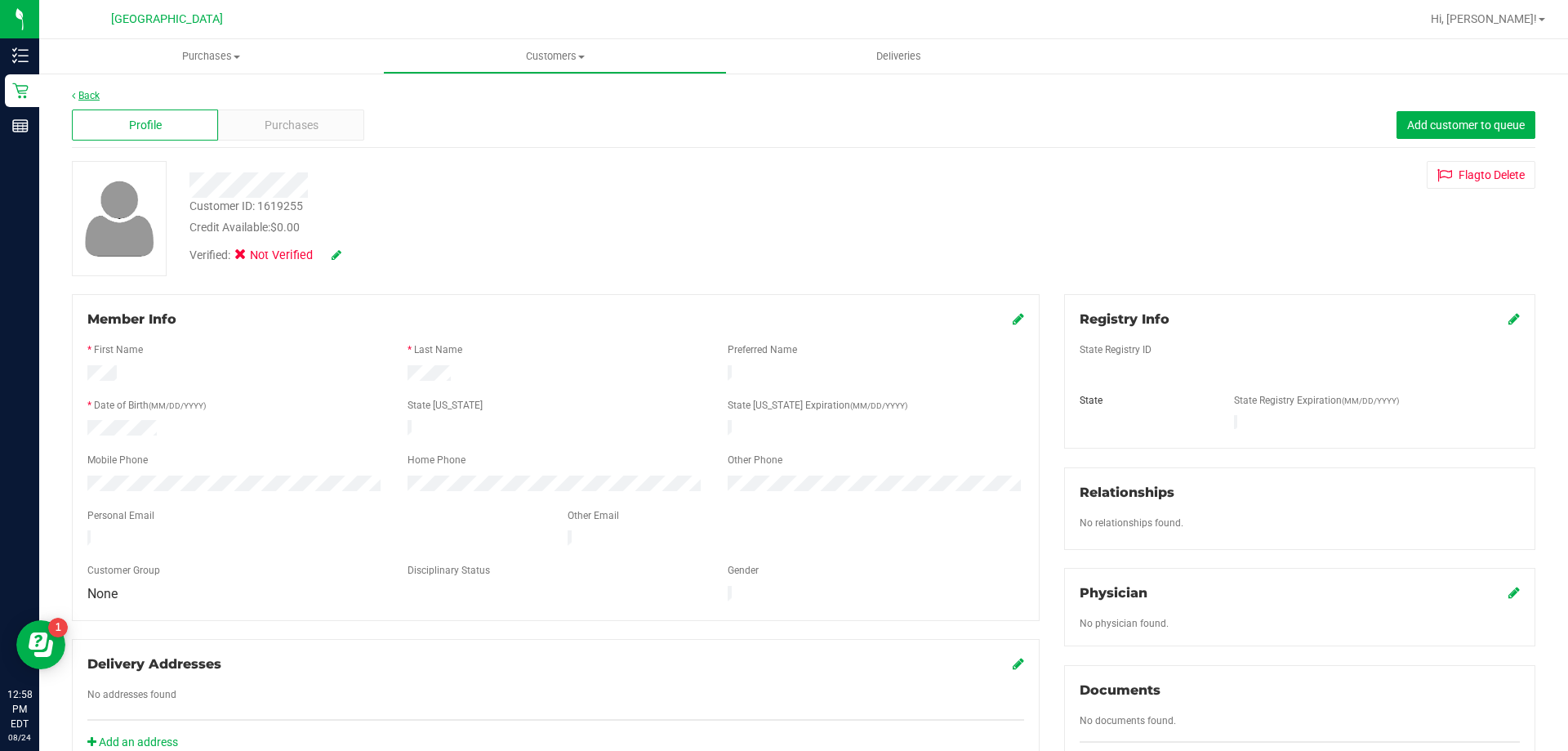
click at [89, 92] on link "Back" at bounding box center [86, 95] width 28 height 11
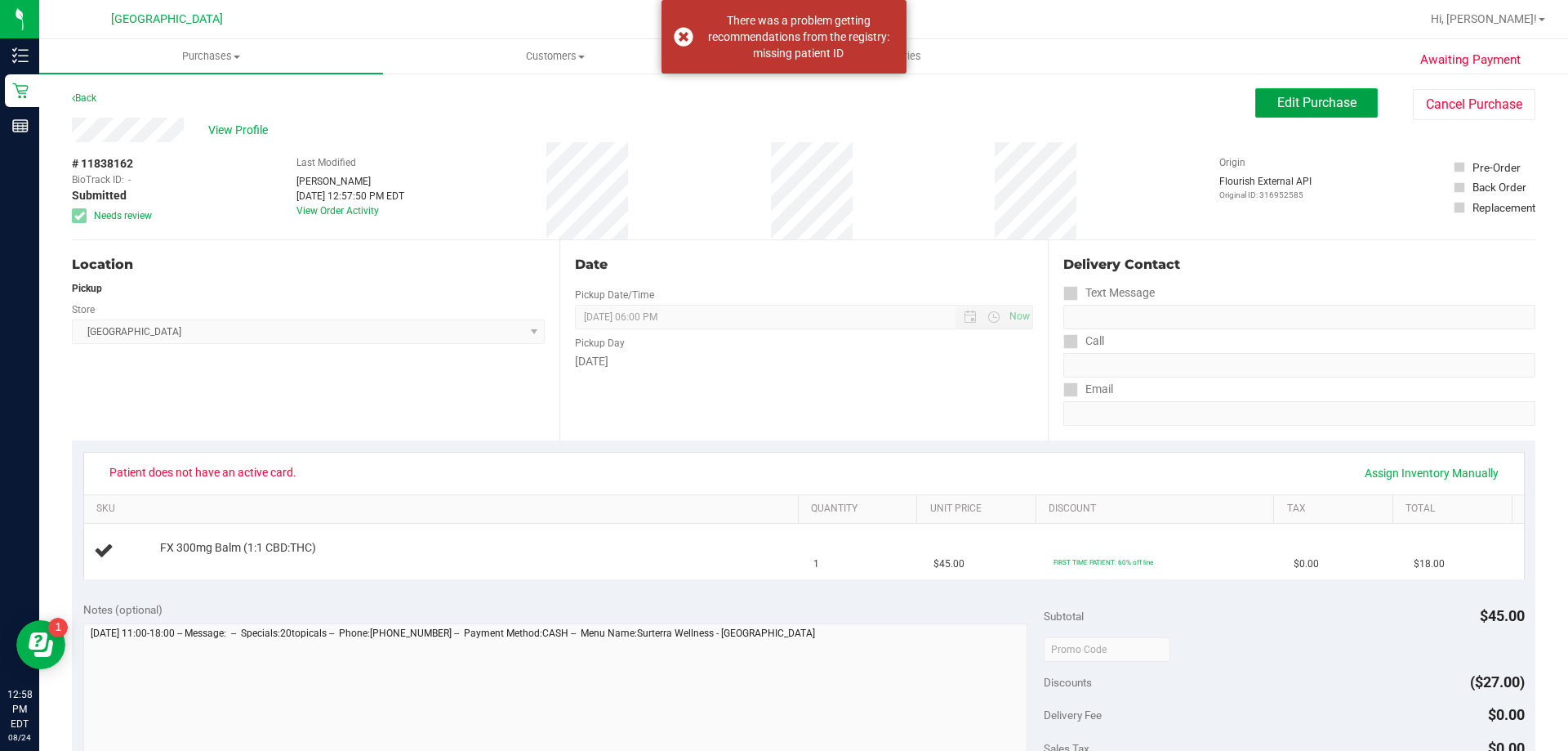
click at [1305, 93] on button "Edit Purchase" at bounding box center [1317, 104] width 123 height 30
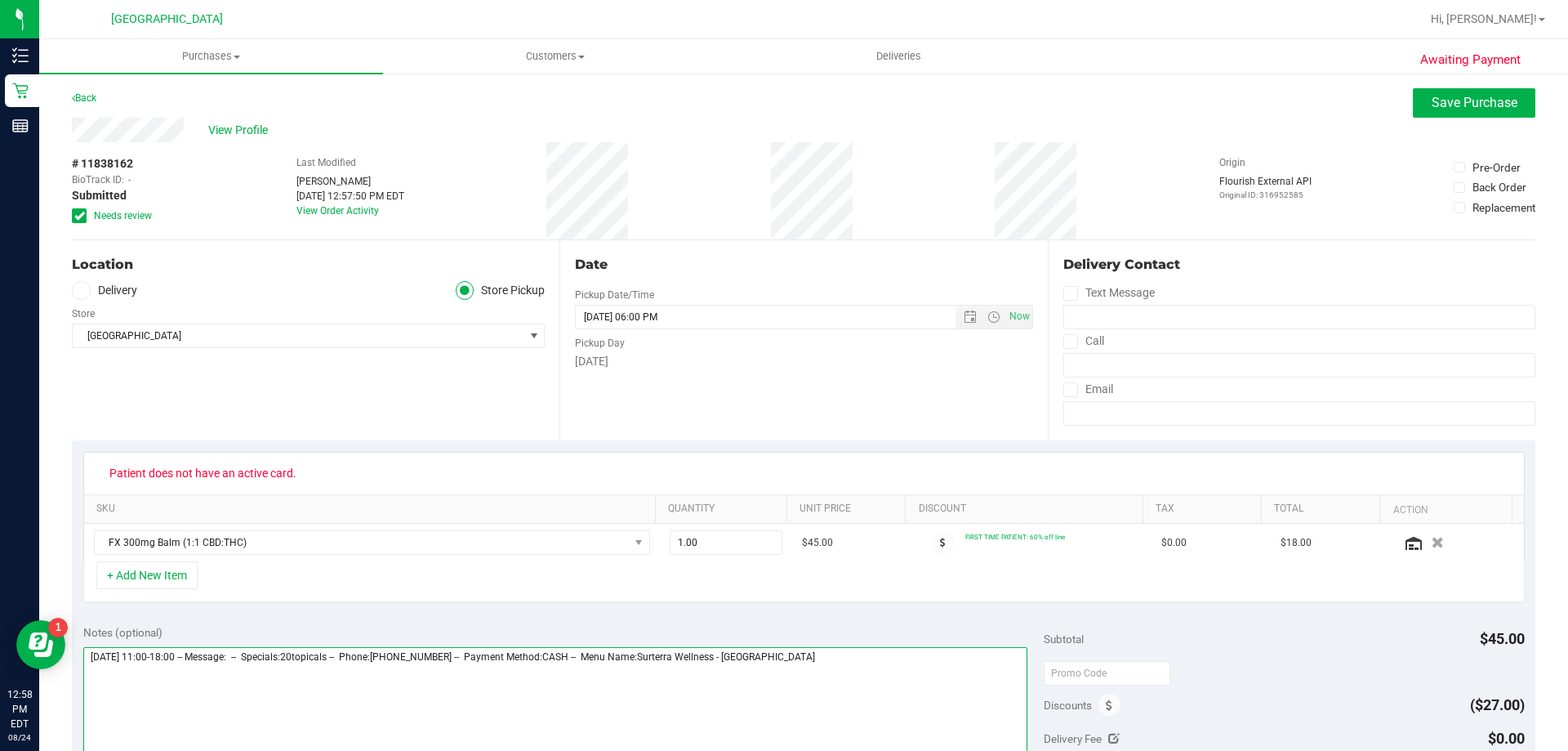
click at [855, 669] on textarea at bounding box center [556, 726] width 945 height 157
type textarea "Sunday 08/24/2025 11:00-18:00 -- Message: -- Specials:20topicals -- Phone:56137…"
click at [1497, 89] on button "Save Purchase" at bounding box center [1474, 104] width 123 height 30
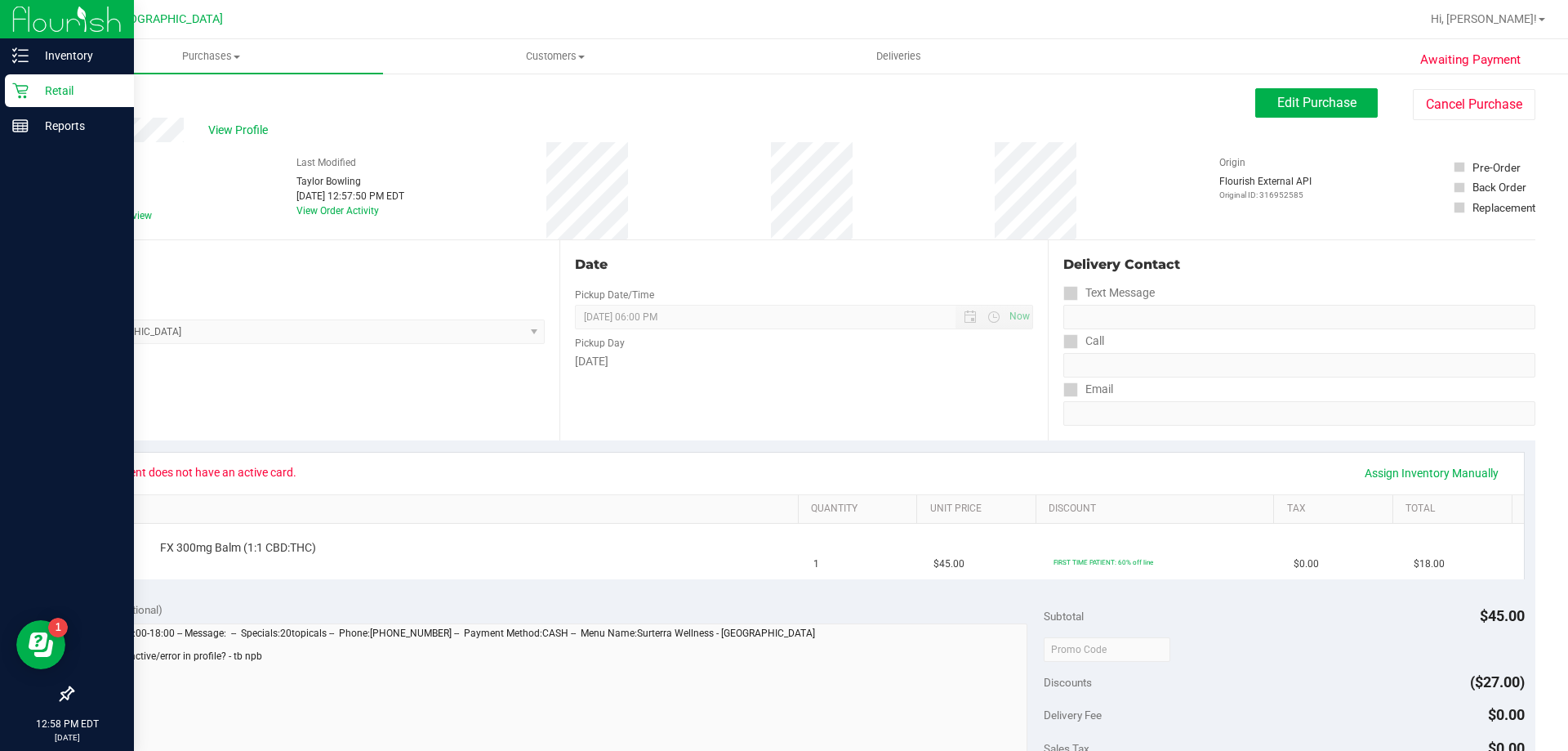
click at [18, 89] on icon at bounding box center [20, 91] width 16 height 16
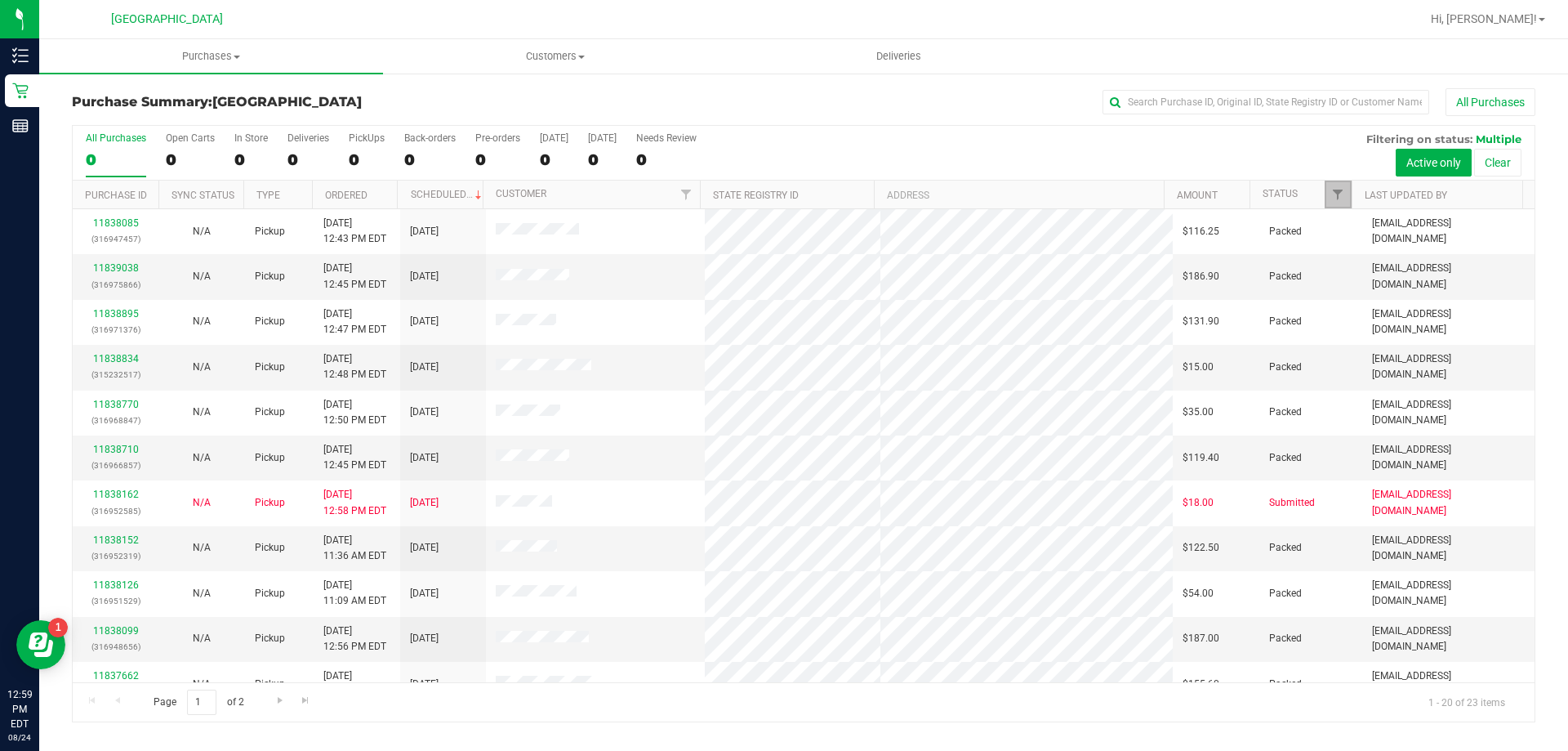
click at [1328, 191] on link "Filter" at bounding box center [1338, 195] width 27 height 28
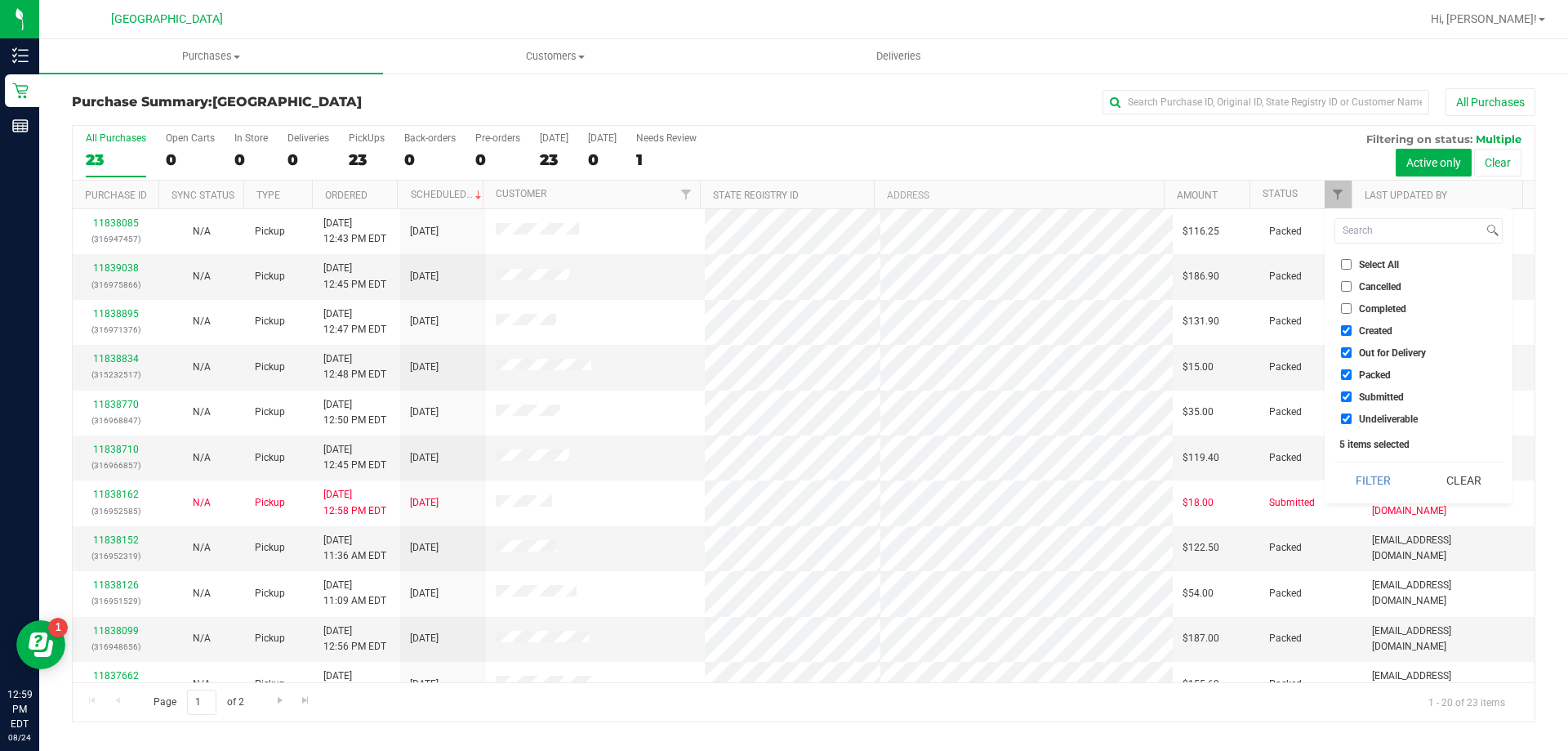
click at [1371, 327] on span "Created" at bounding box center [1376, 331] width 33 height 10
click at [1351, 327] on input "Created" at bounding box center [1346, 331] width 11 height 11
checkbox input "false"
click at [1372, 354] on span "Out for Delivery" at bounding box center [1393, 353] width 67 height 10
click at [1351, 354] on input "Out for Delivery" at bounding box center [1346, 353] width 11 height 11
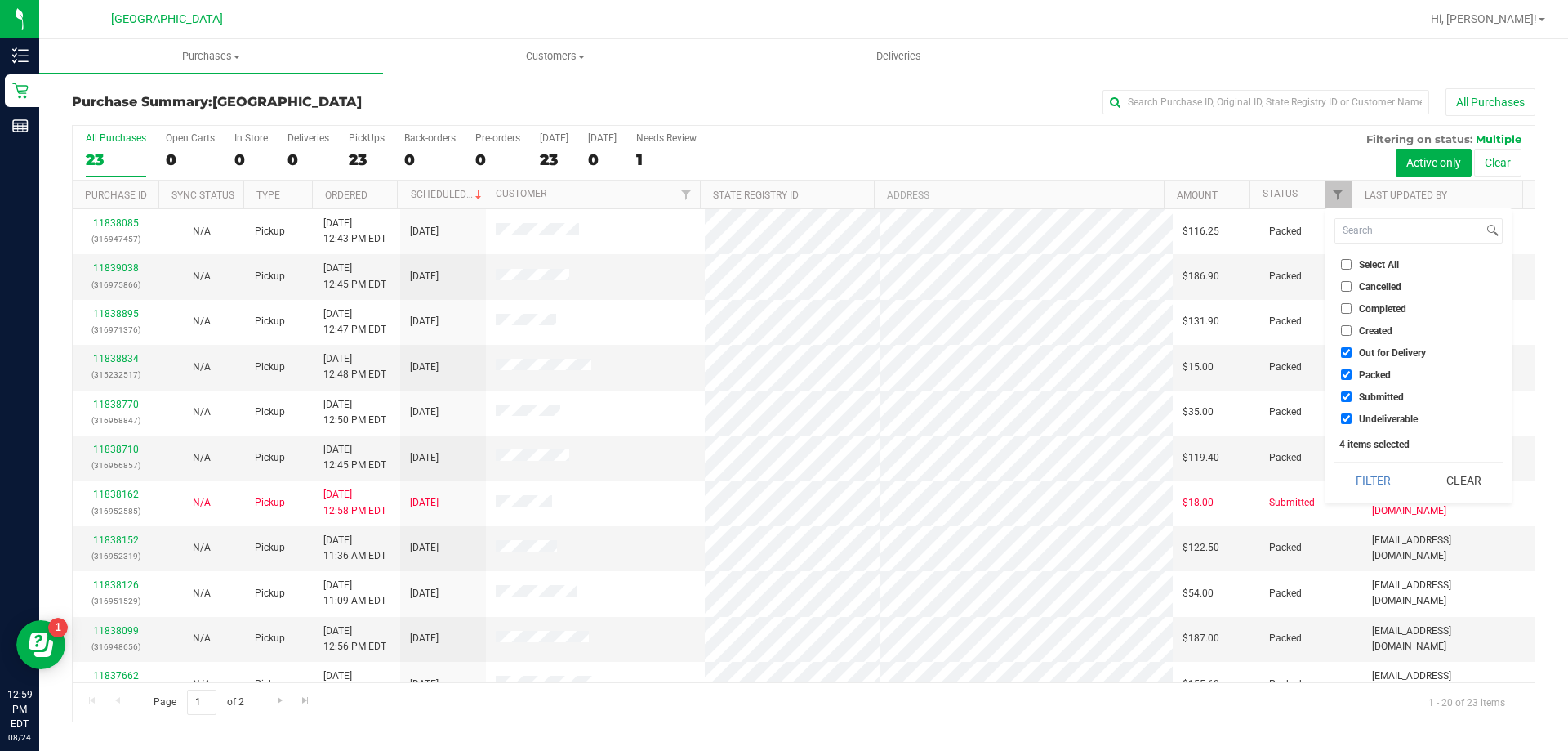
checkbox input "false"
click at [1362, 376] on span "Packed" at bounding box center [1375, 375] width 32 height 10
click at [1351, 376] on input "Packed" at bounding box center [1346, 375] width 11 height 11
checkbox input "false"
click at [1374, 470] on button "Filter" at bounding box center [1373, 480] width 78 height 36
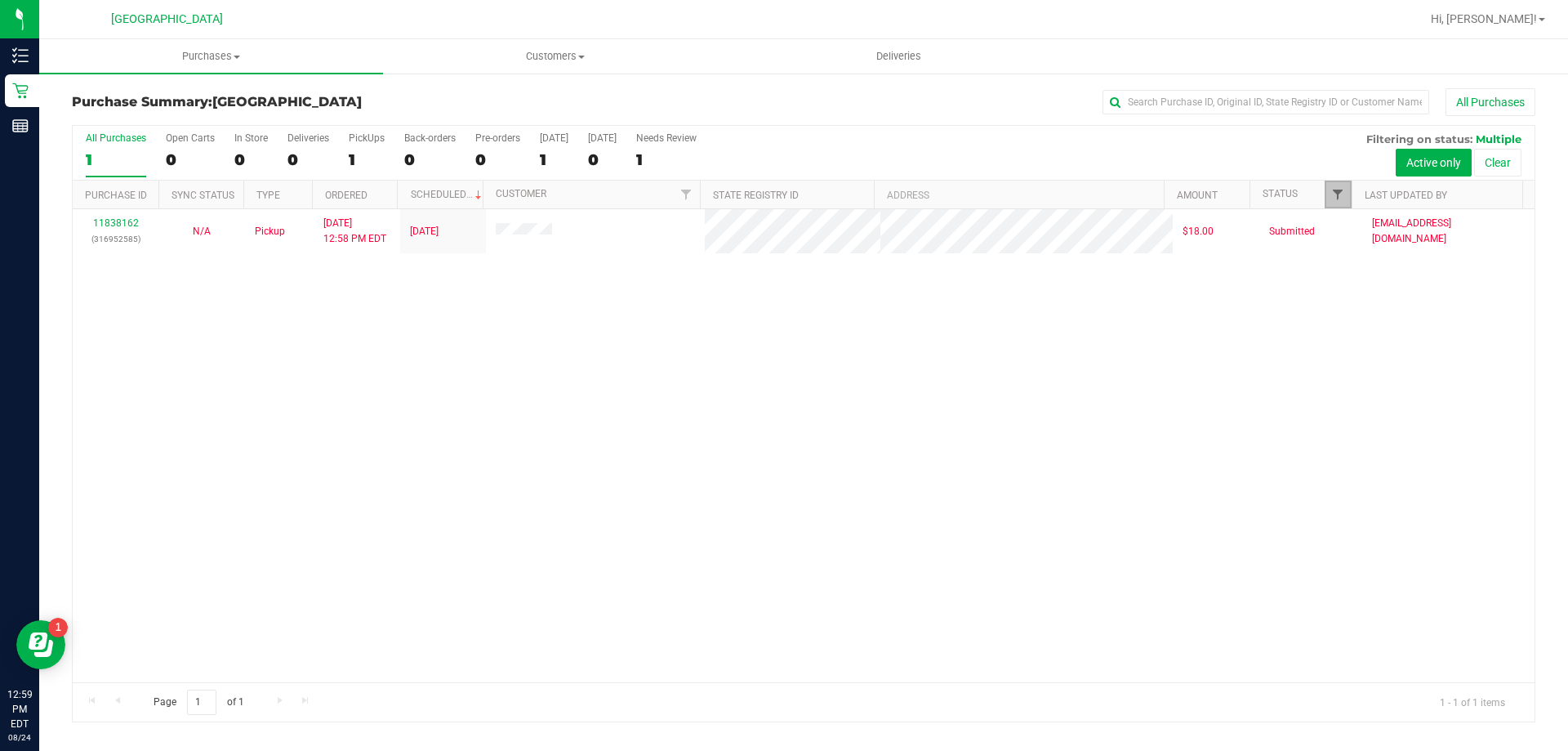
click at [1339, 196] on span "Filter" at bounding box center [1337, 194] width 13 height 13
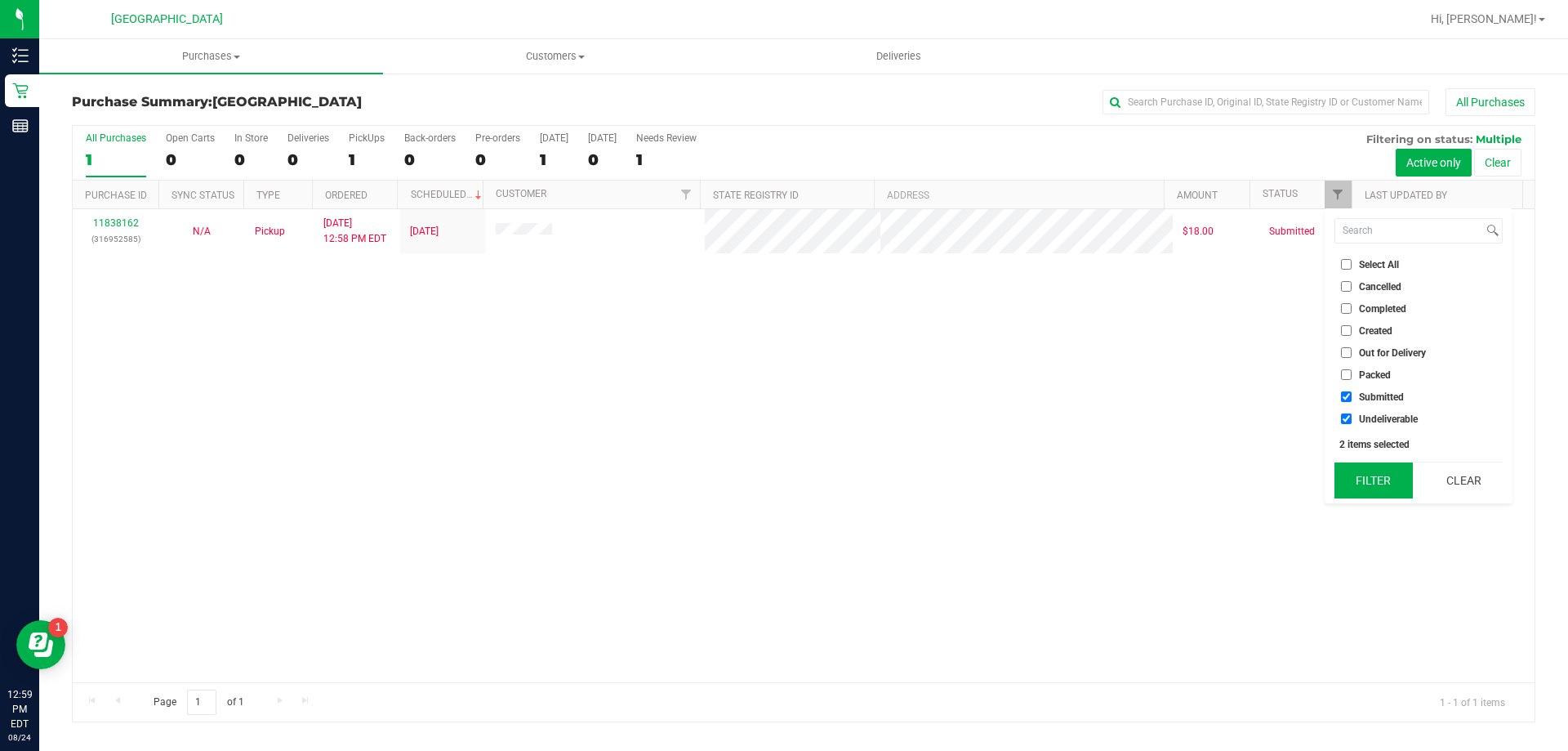
click at [1374, 483] on button "Filter" at bounding box center [1373, 480] width 78 height 36
